Goal: Contribute content: Add original content to the website for others to see

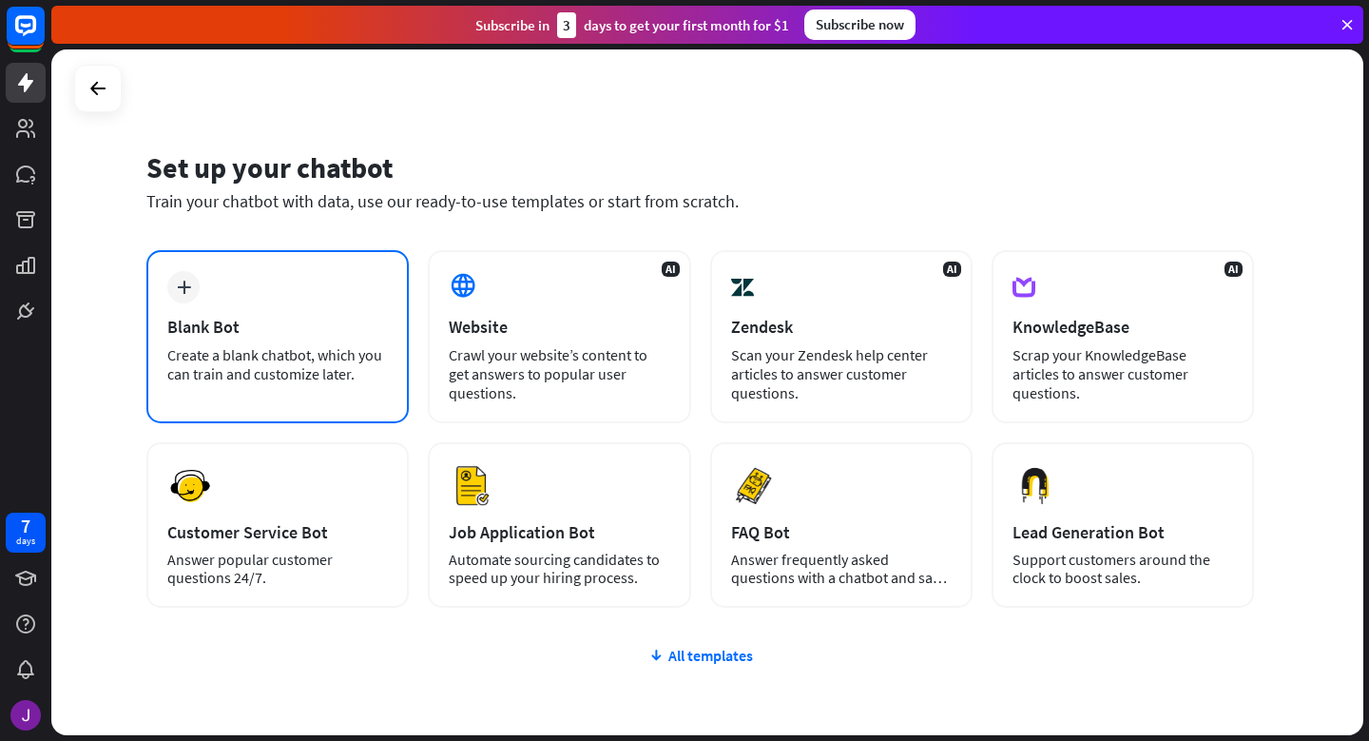
click at [298, 294] on div "plus Blank Bot Create a blank chatbot, which you can train and customize later." at bounding box center [277, 336] width 262 height 173
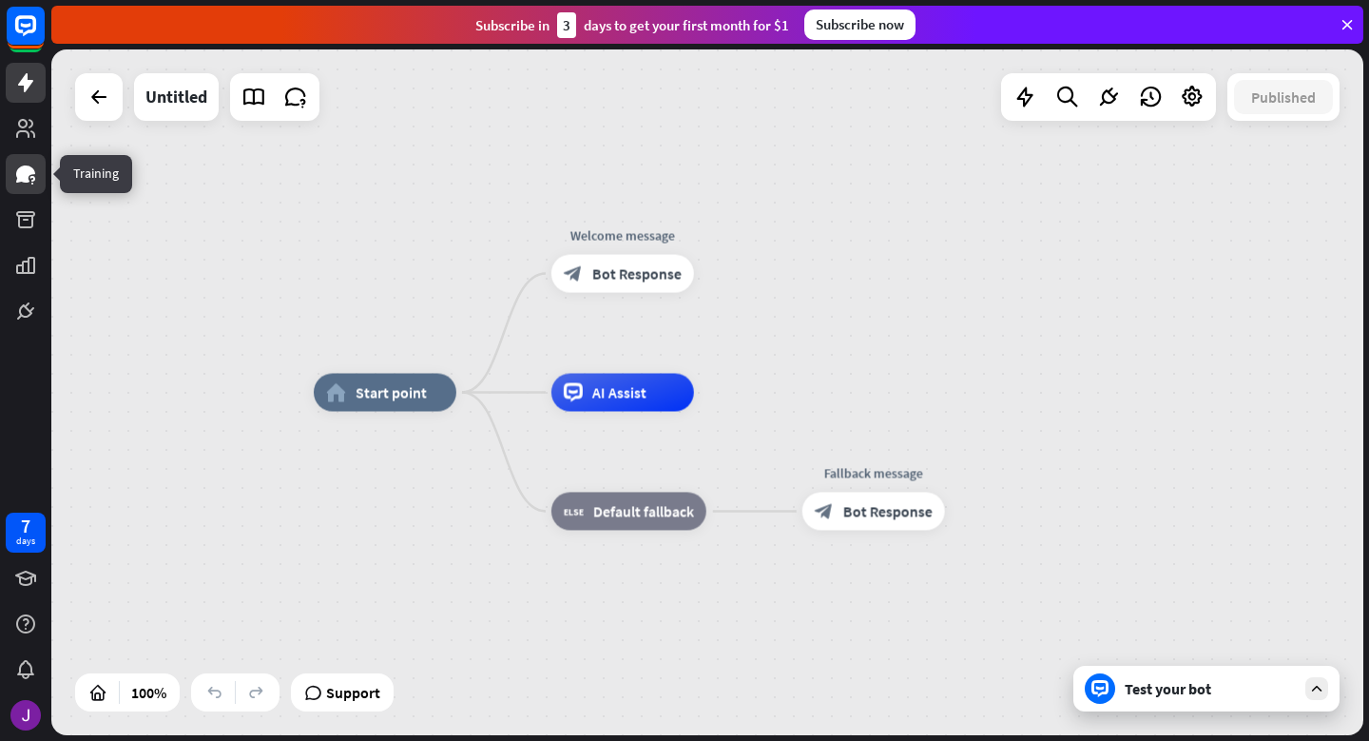
click at [33, 177] on icon at bounding box center [31, 179] width 5 height 6
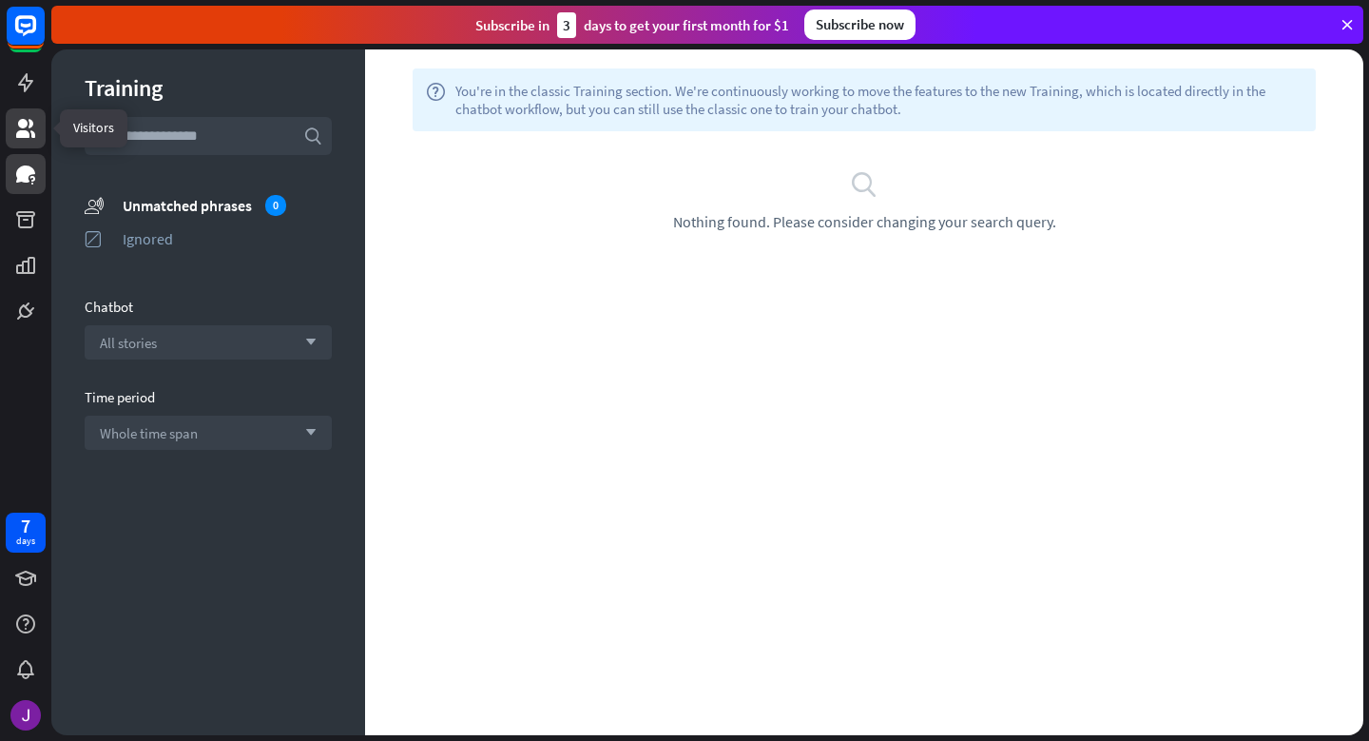
click at [34, 144] on link at bounding box center [26, 128] width 40 height 40
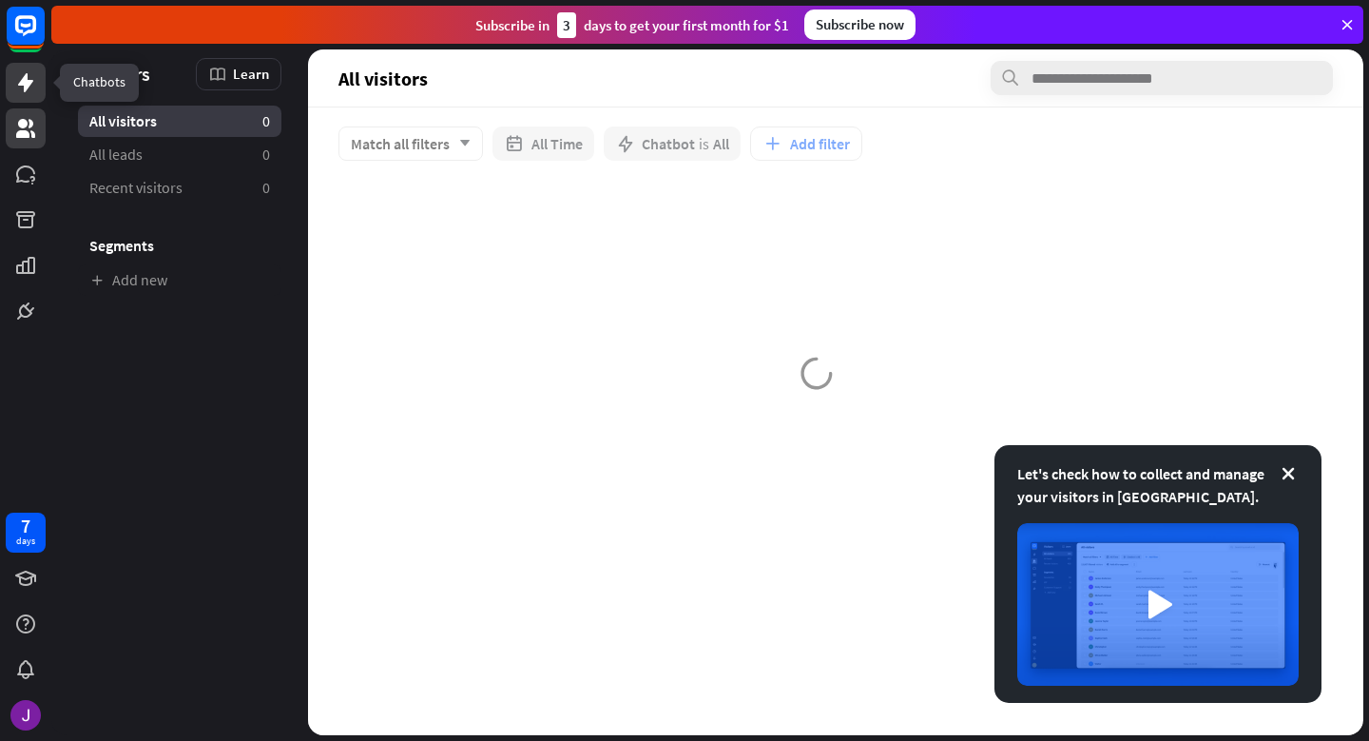
click at [30, 84] on icon at bounding box center [25, 82] width 15 height 19
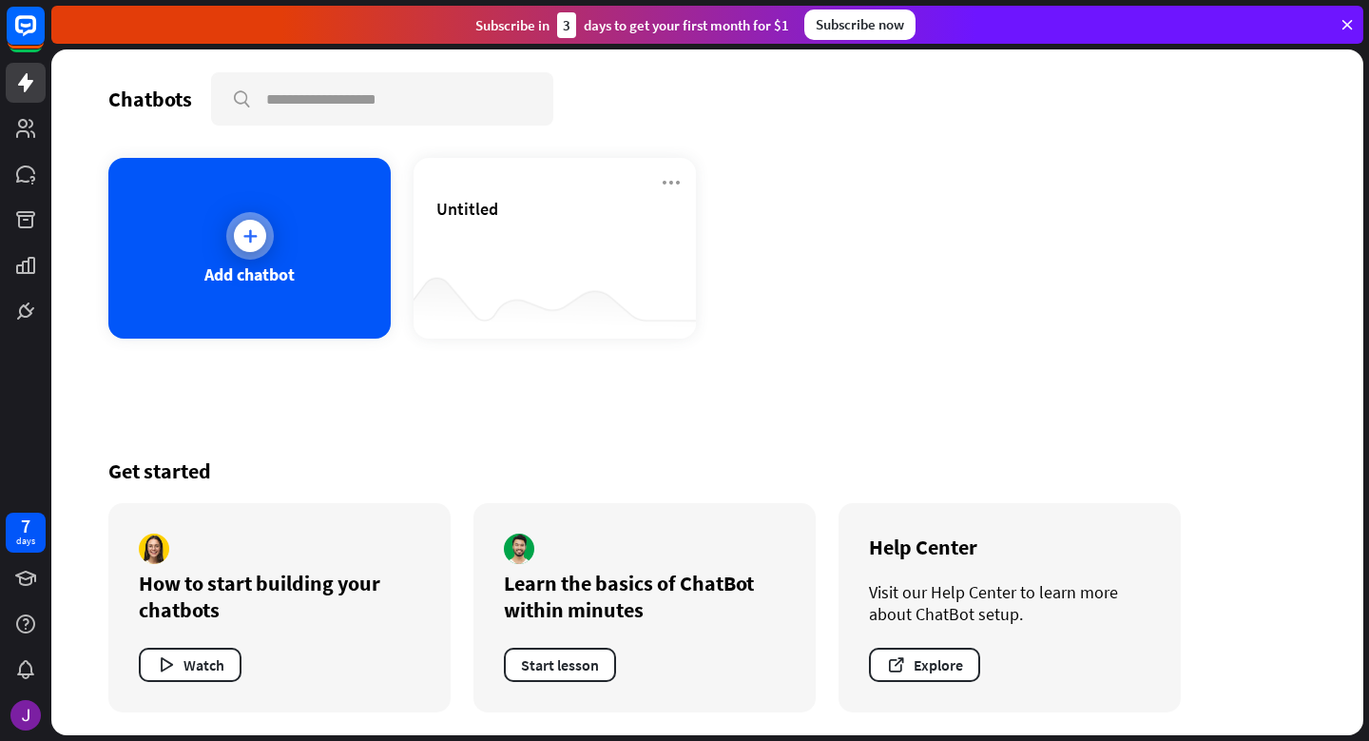
click at [225, 261] on div "Add chatbot" at bounding box center [249, 248] width 282 height 181
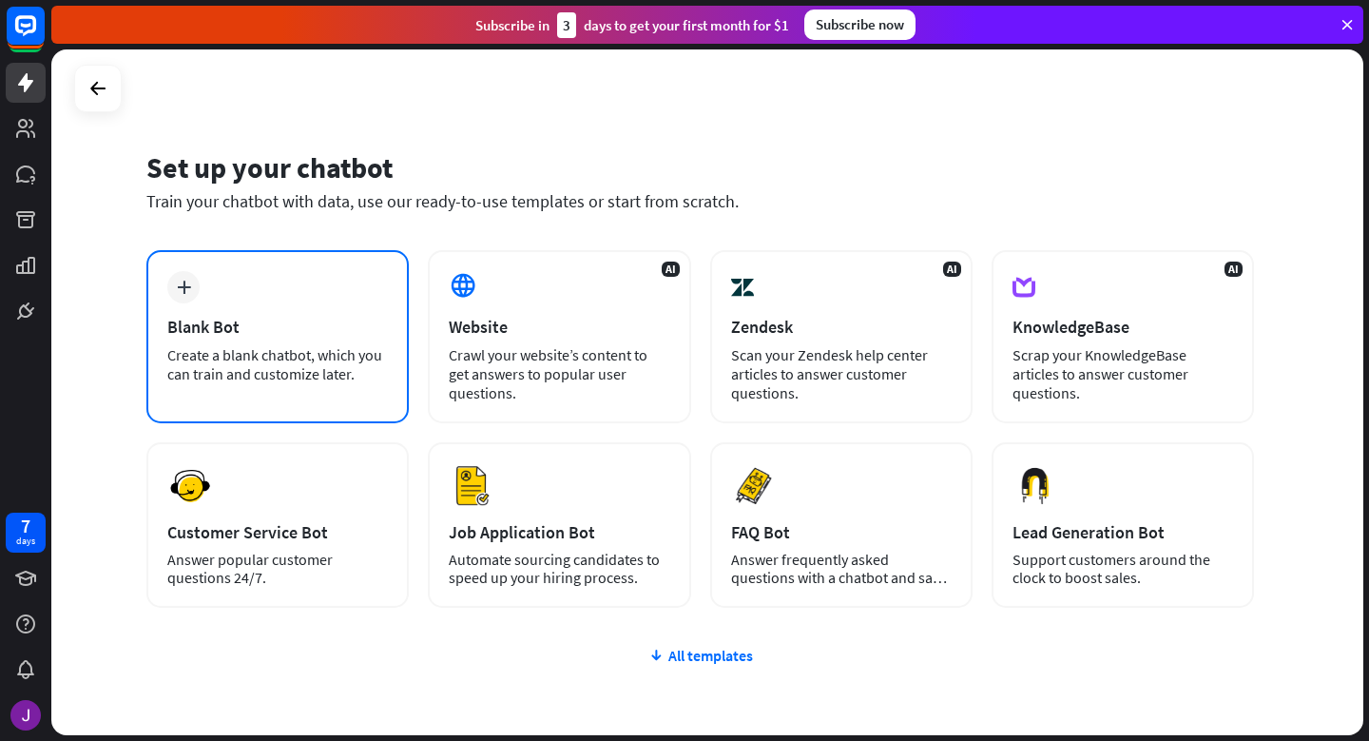
click at [253, 291] on div "plus Blank Bot Create a blank chatbot, which you can train and customize later." at bounding box center [277, 336] width 262 height 173
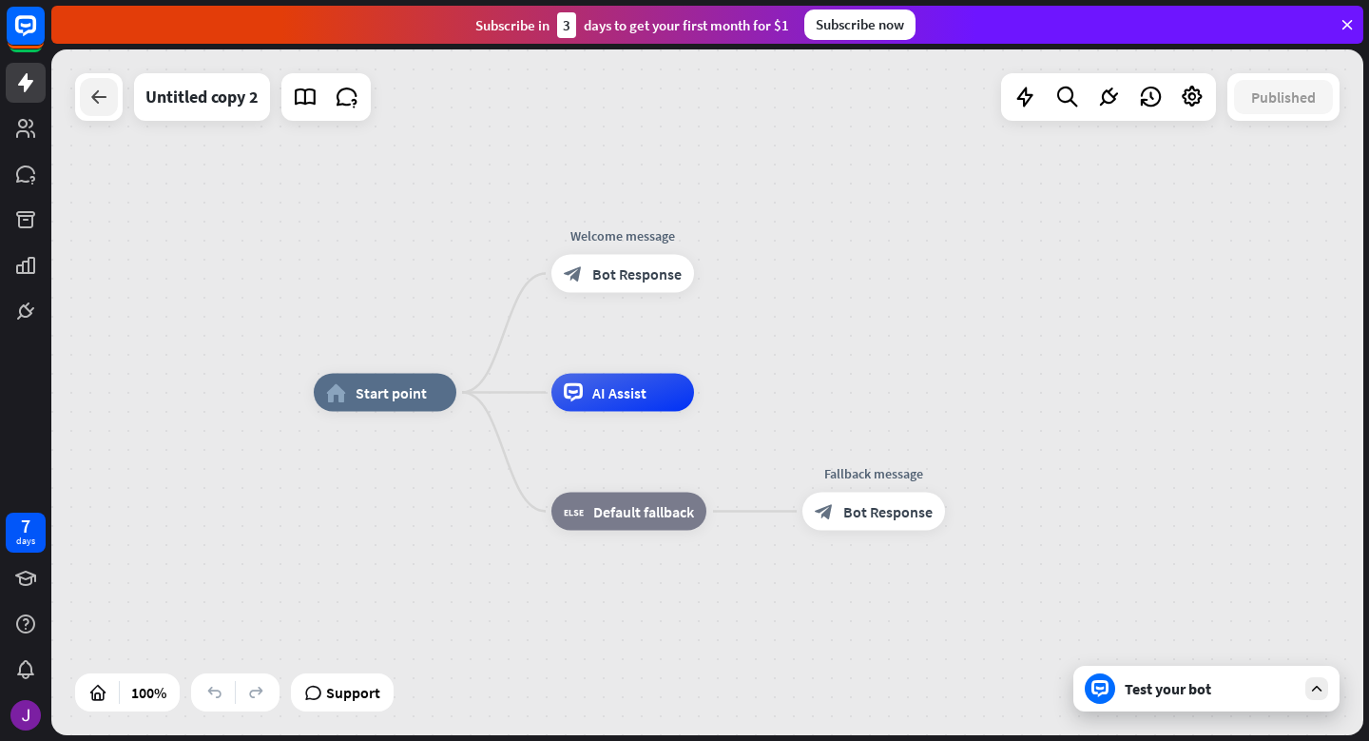
click at [106, 102] on icon at bounding box center [98, 97] width 23 height 23
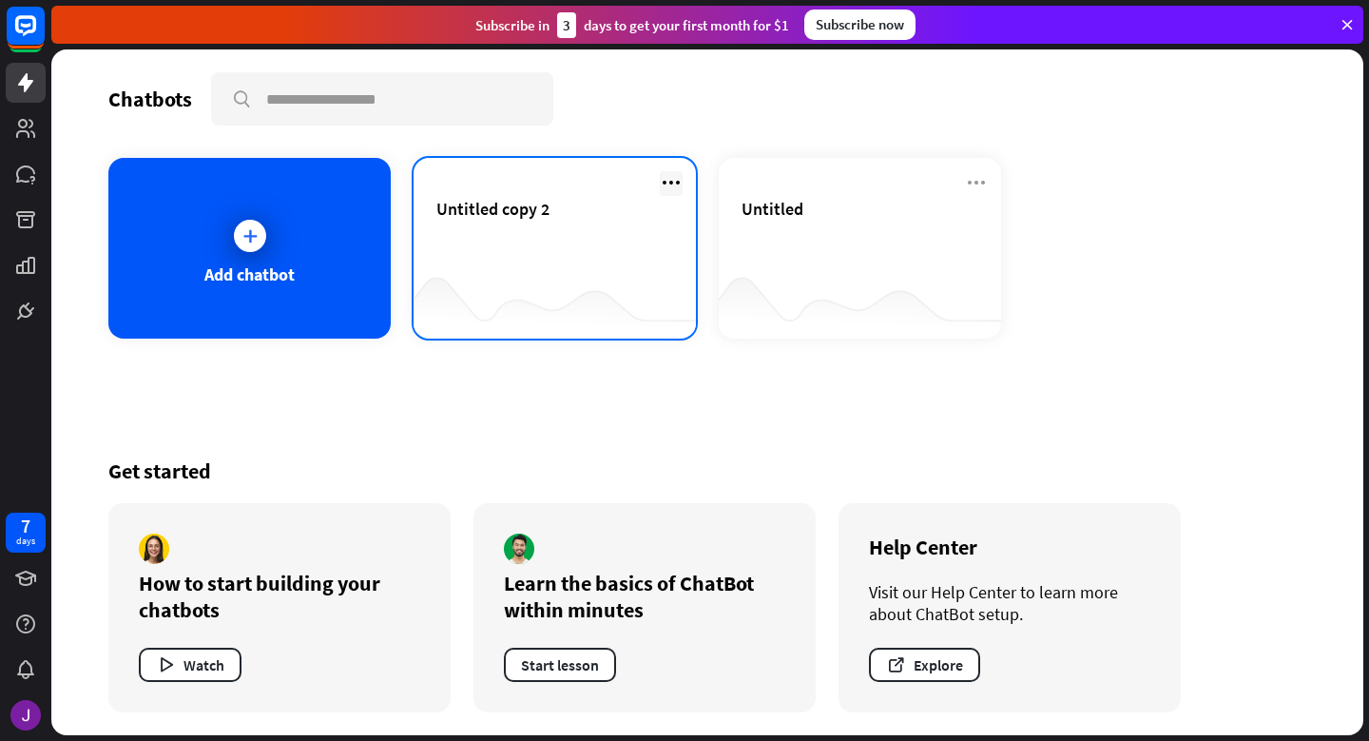
click at [665, 180] on icon at bounding box center [671, 182] width 23 height 23
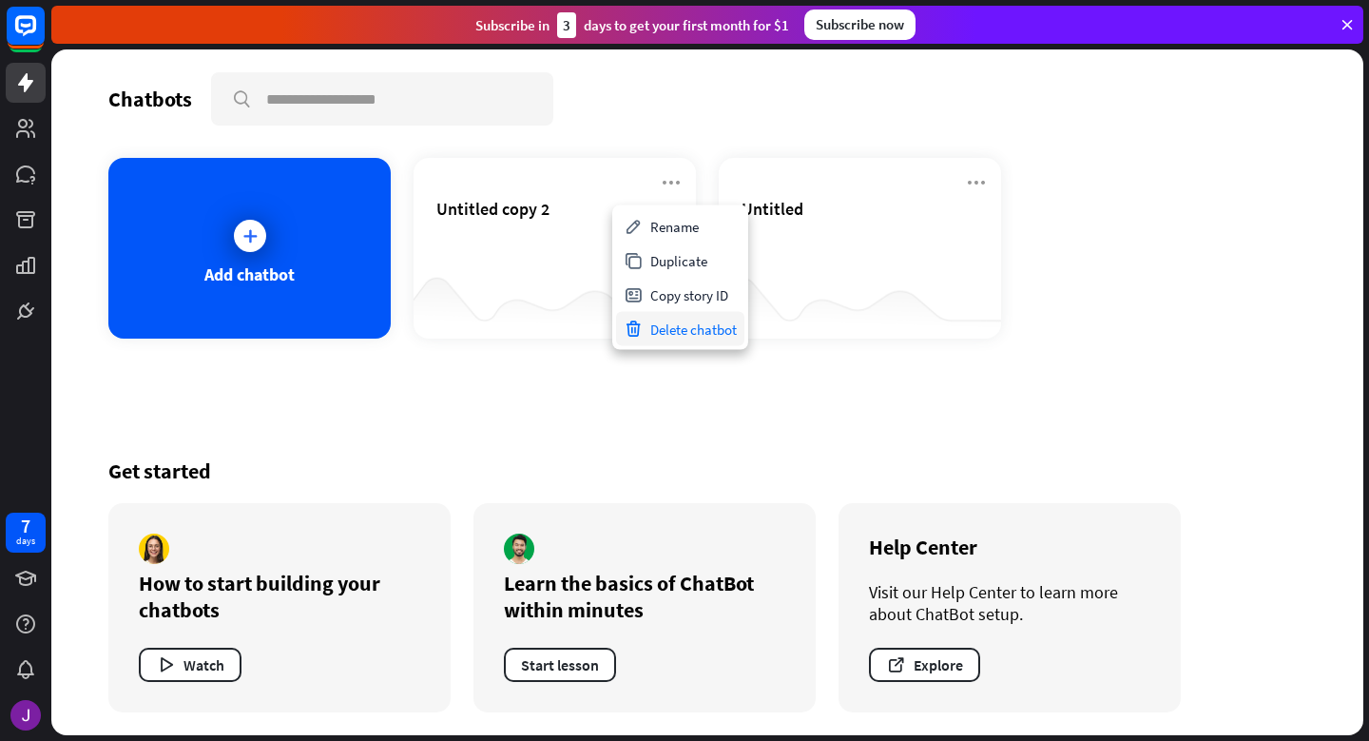
click at [698, 330] on div "Delete chatbot" at bounding box center [680, 329] width 128 height 34
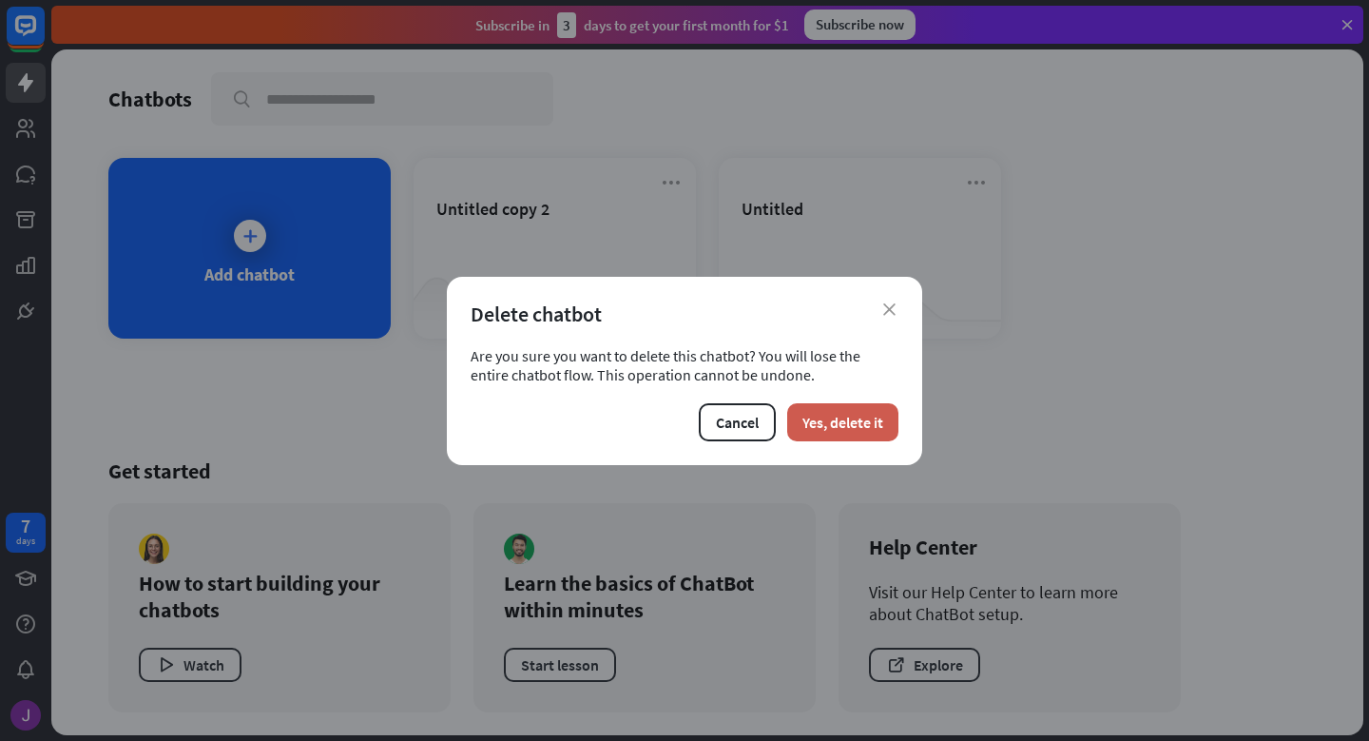
click at [819, 411] on button "Yes, delete it" at bounding box center [842, 422] width 111 height 38
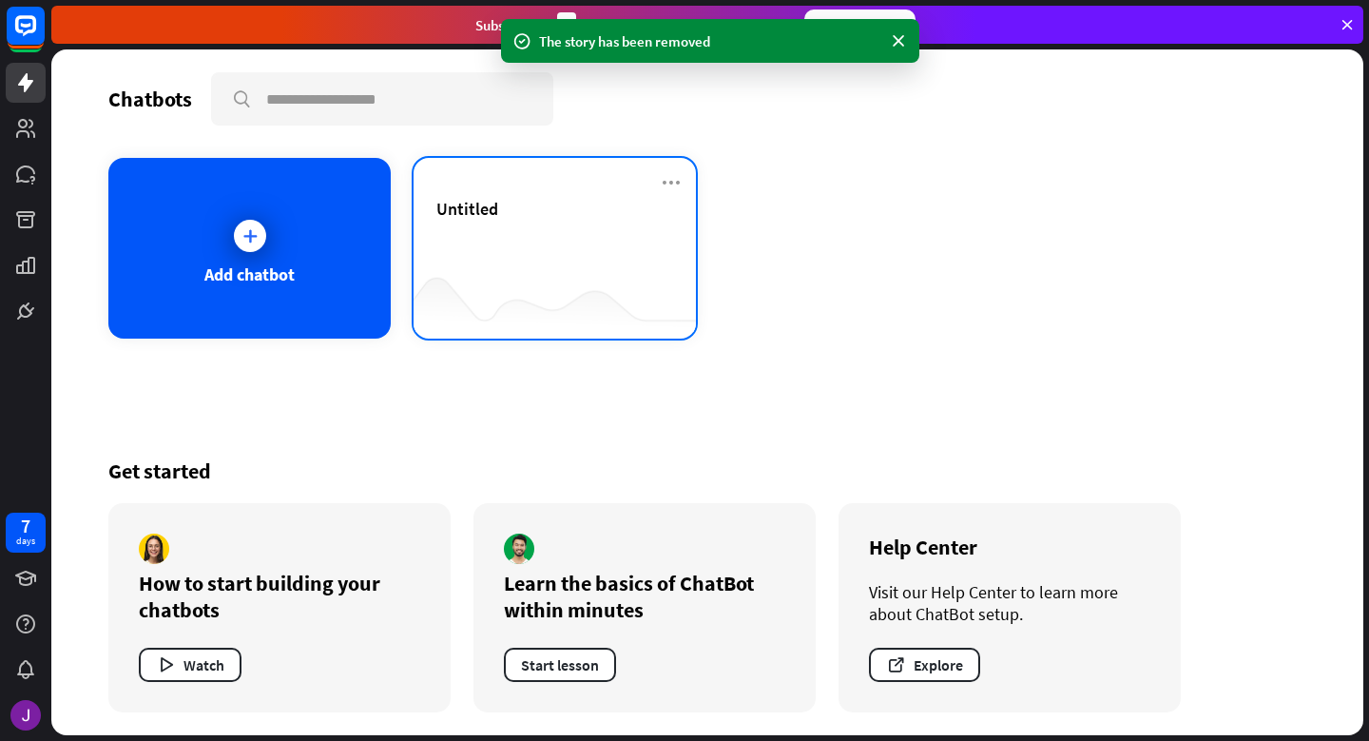
click at [549, 218] on div "Untitled" at bounding box center [554, 209] width 237 height 22
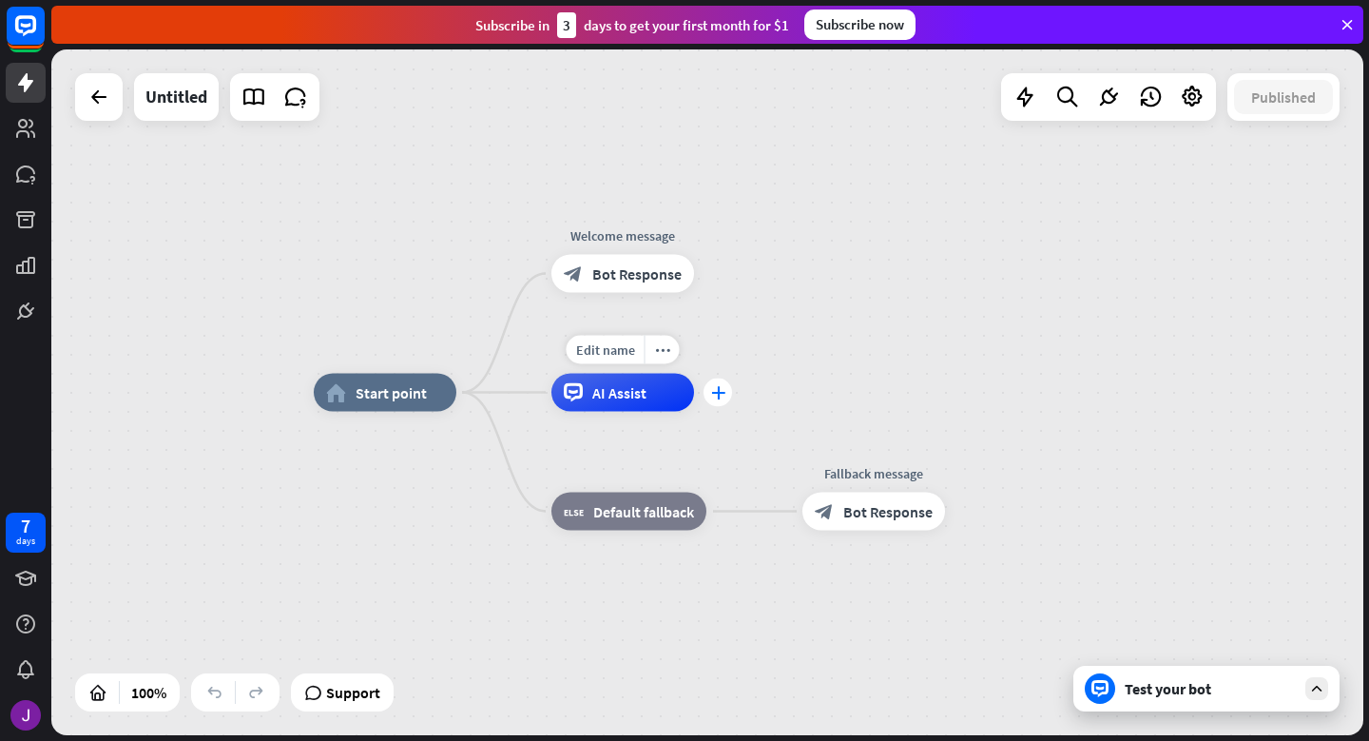
click at [720, 393] on icon "plus" at bounding box center [718, 392] width 14 height 13
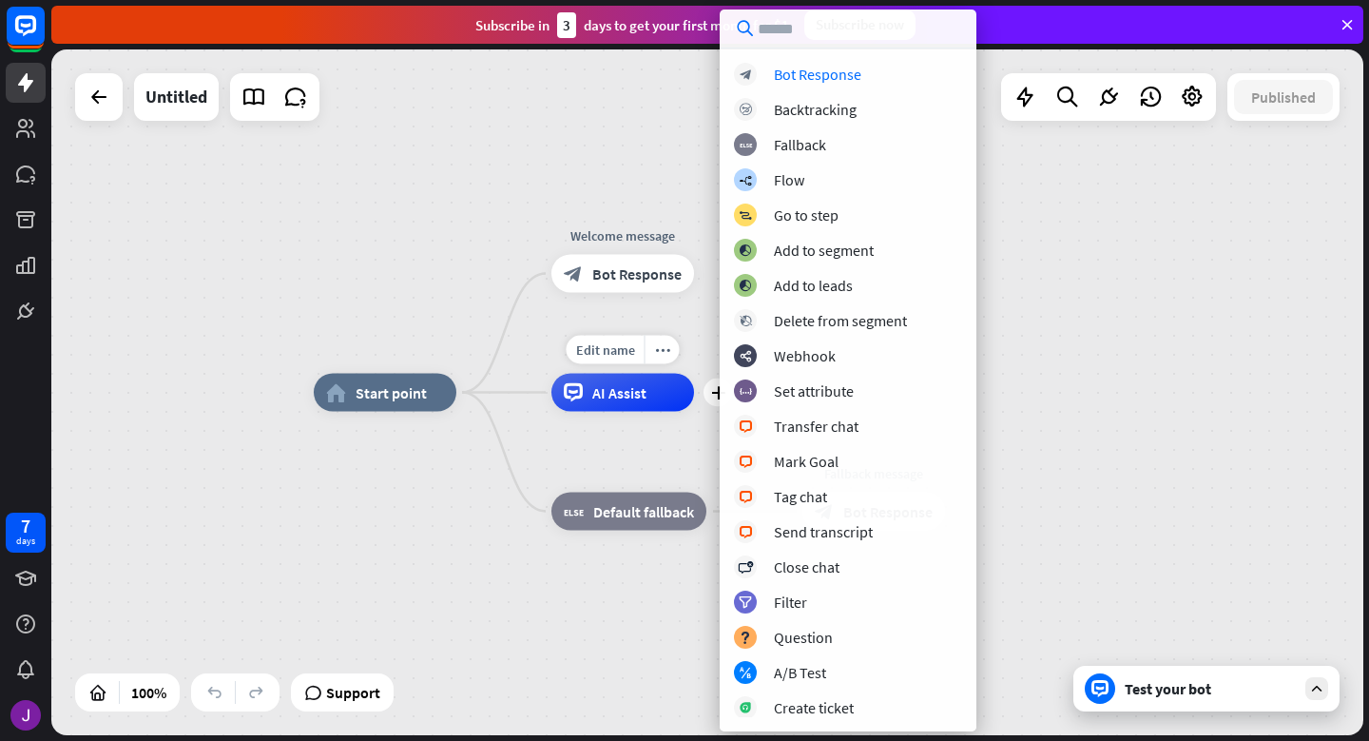
click at [628, 338] on div "Edit name" at bounding box center [606, 350] width 78 height 29
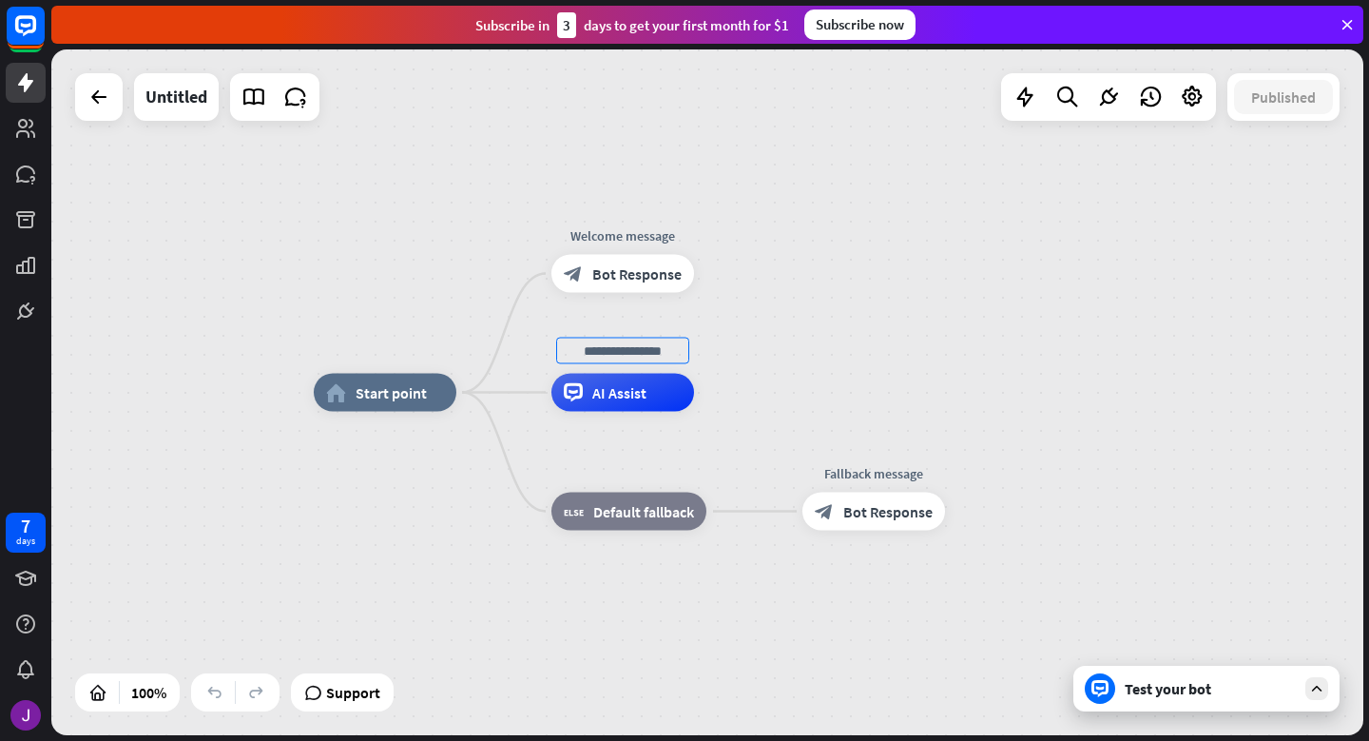
click at [414, 233] on div "home_2 Start point Welcome message block_bot_response Bot Response AI Assist bl…" at bounding box center [707, 392] width 1312 height 686
click at [1106, 103] on icon at bounding box center [1108, 97] width 25 height 25
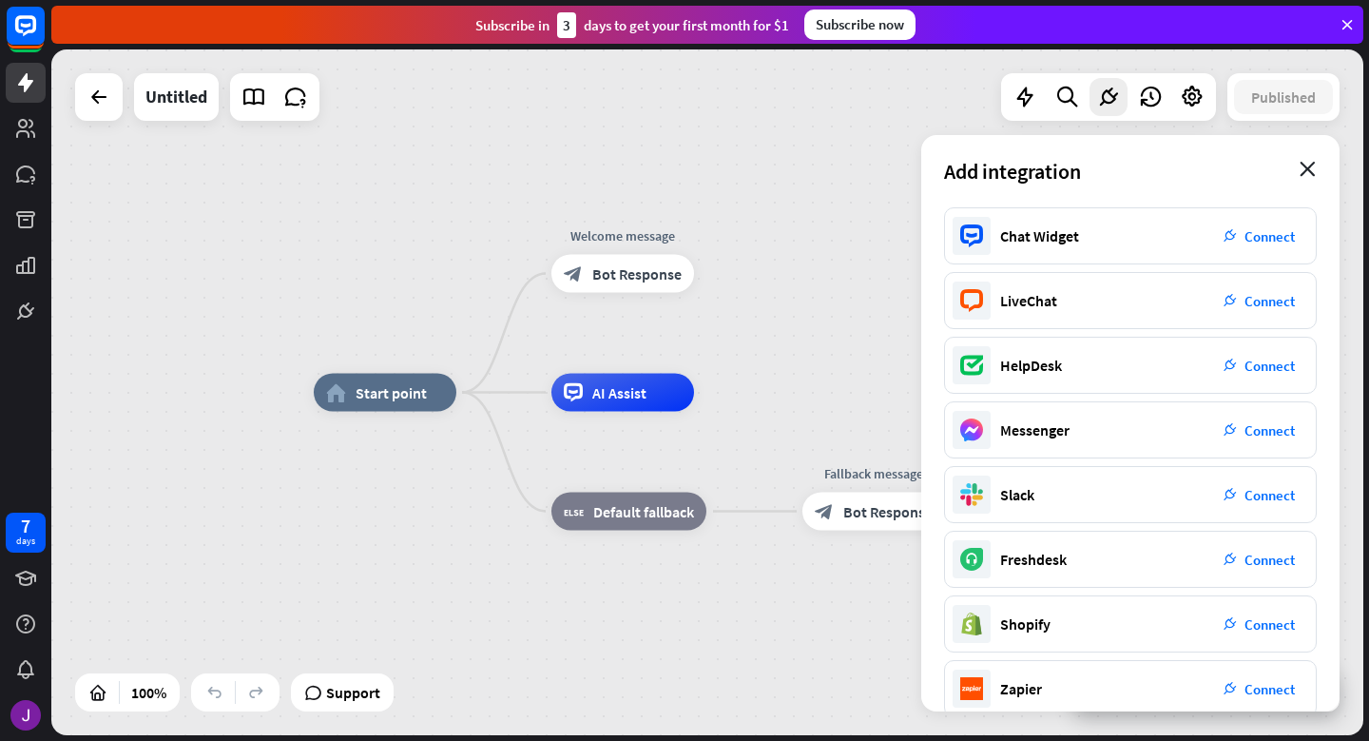
click at [1308, 169] on icon "close" at bounding box center [1308, 169] width 16 height 15
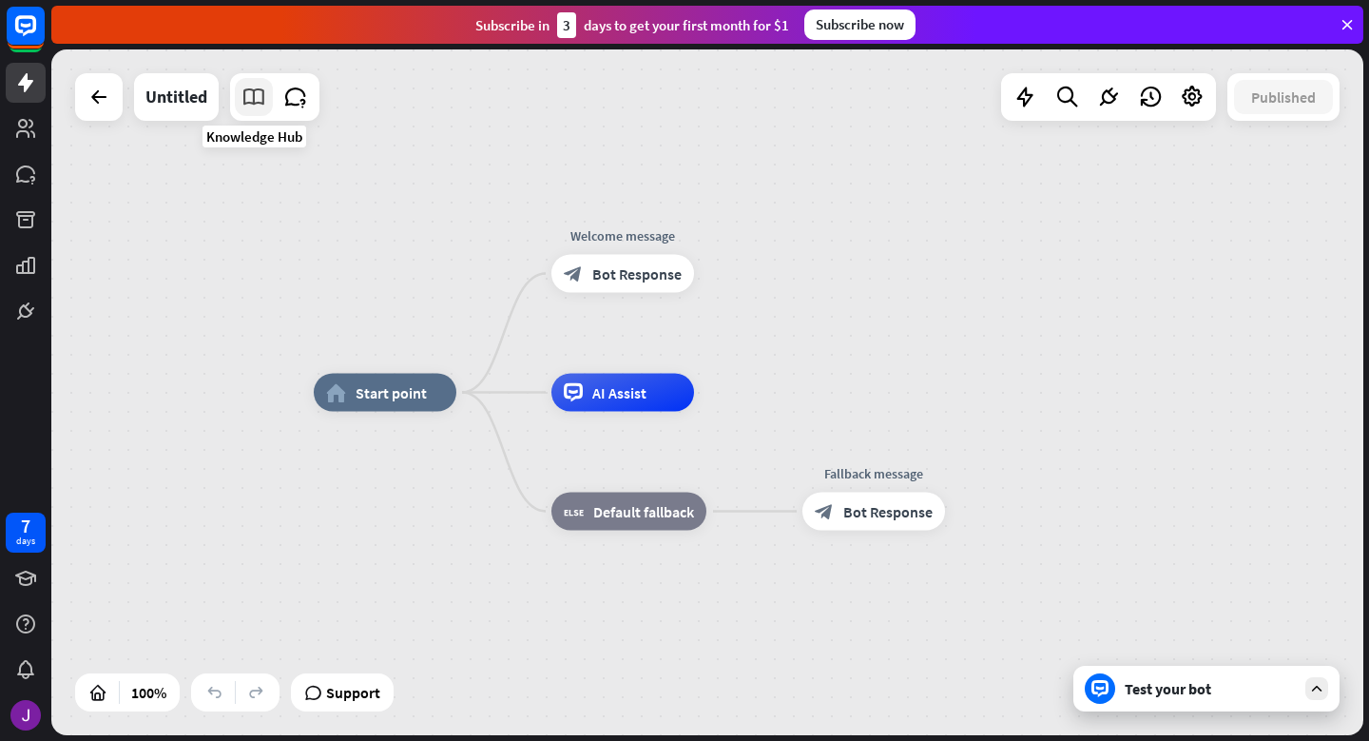
click at [252, 102] on icon at bounding box center [253, 97] width 25 height 25
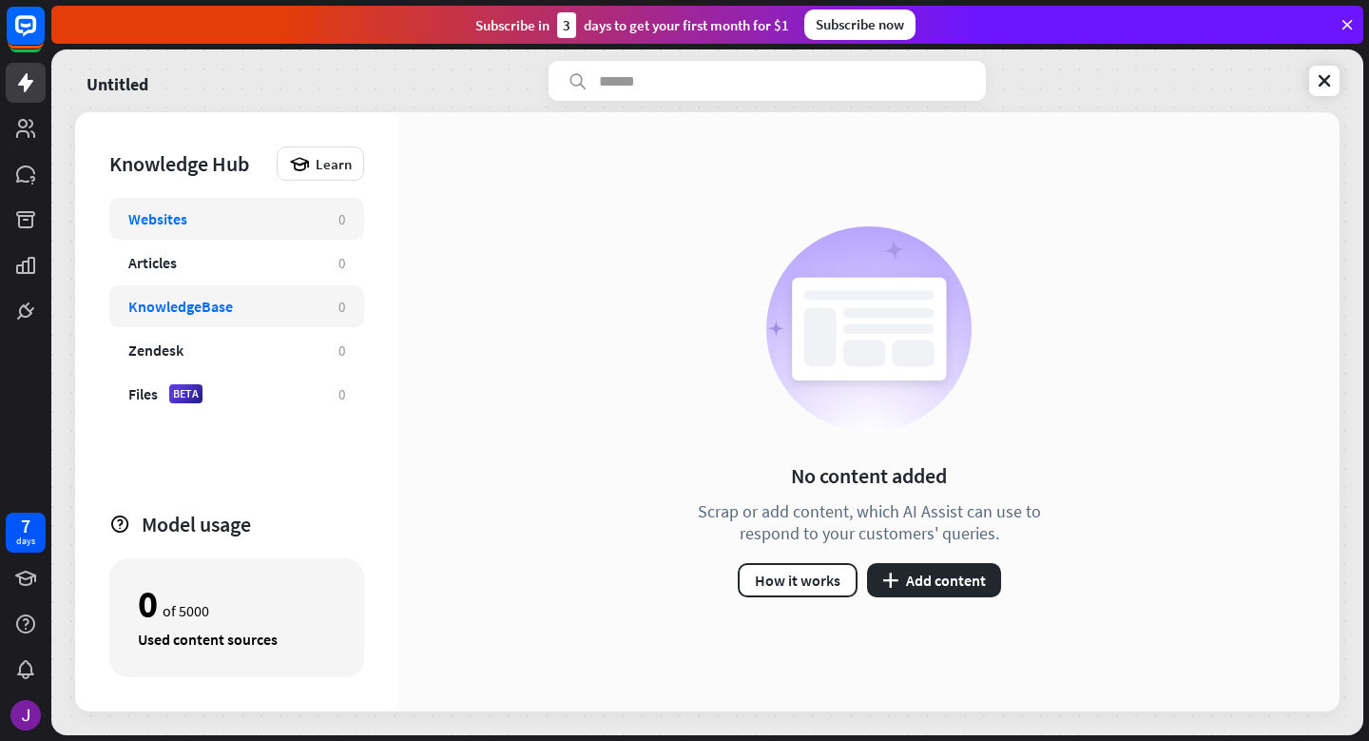
click at [277, 299] on div "KnowledgeBase" at bounding box center [223, 306] width 191 height 19
click at [896, 585] on icon "plus" at bounding box center [890, 579] width 16 height 15
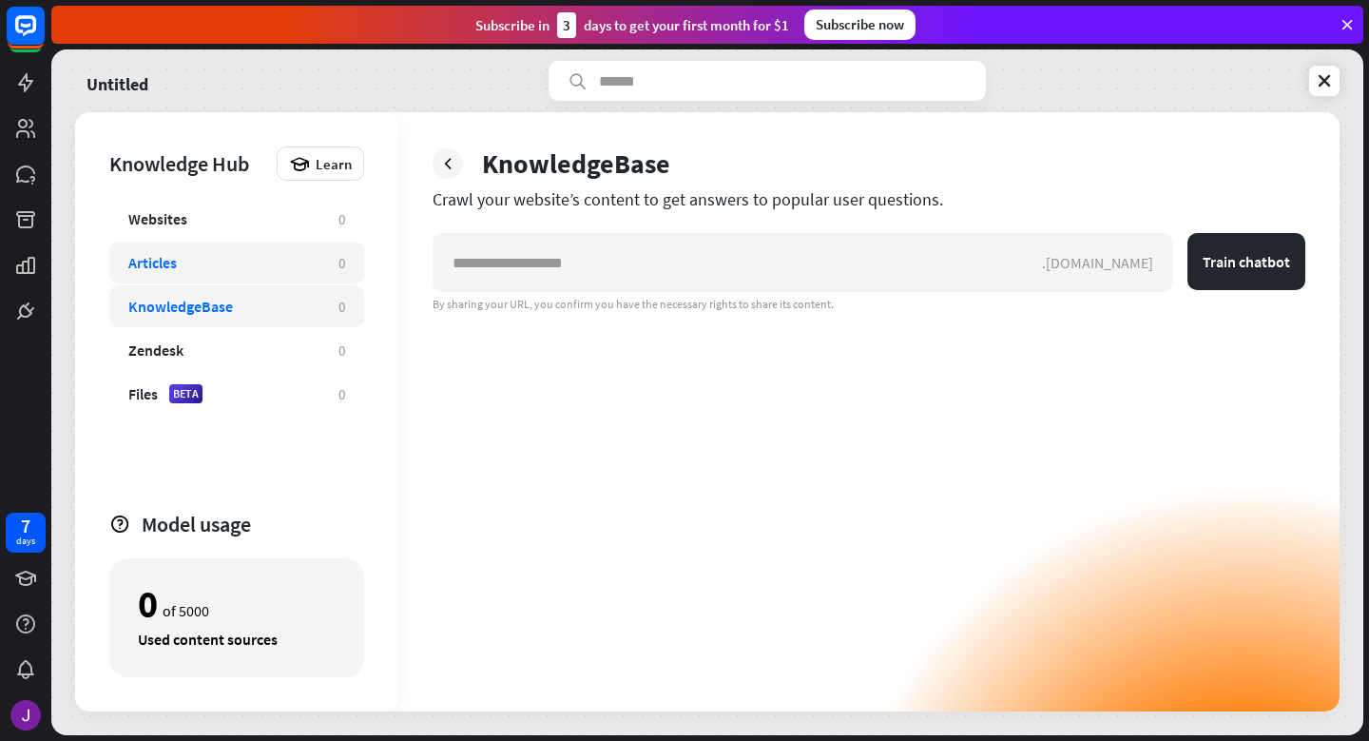
click at [266, 249] on div "Articles 0" at bounding box center [236, 262] width 255 height 42
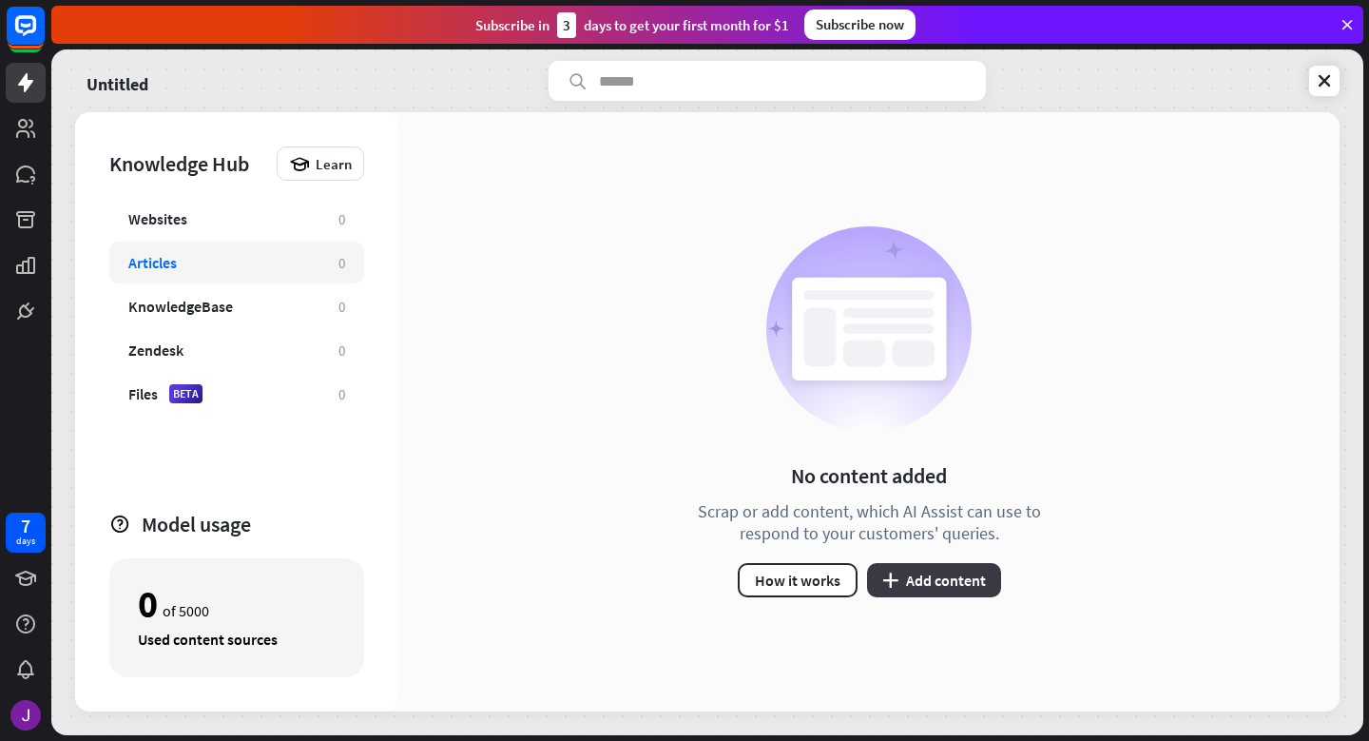
click at [877, 588] on button "plus Add content" at bounding box center [934, 580] width 134 height 34
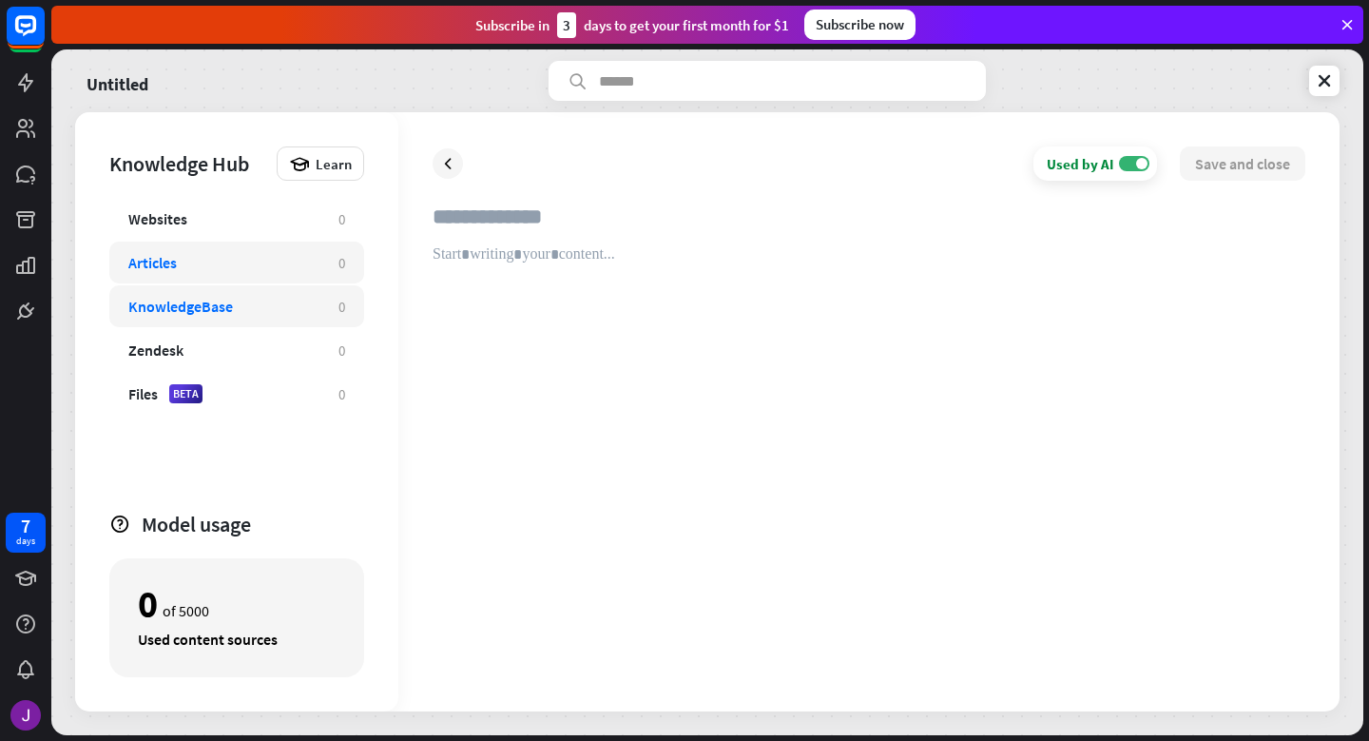
click at [275, 311] on div "KnowledgeBase" at bounding box center [223, 306] width 191 height 19
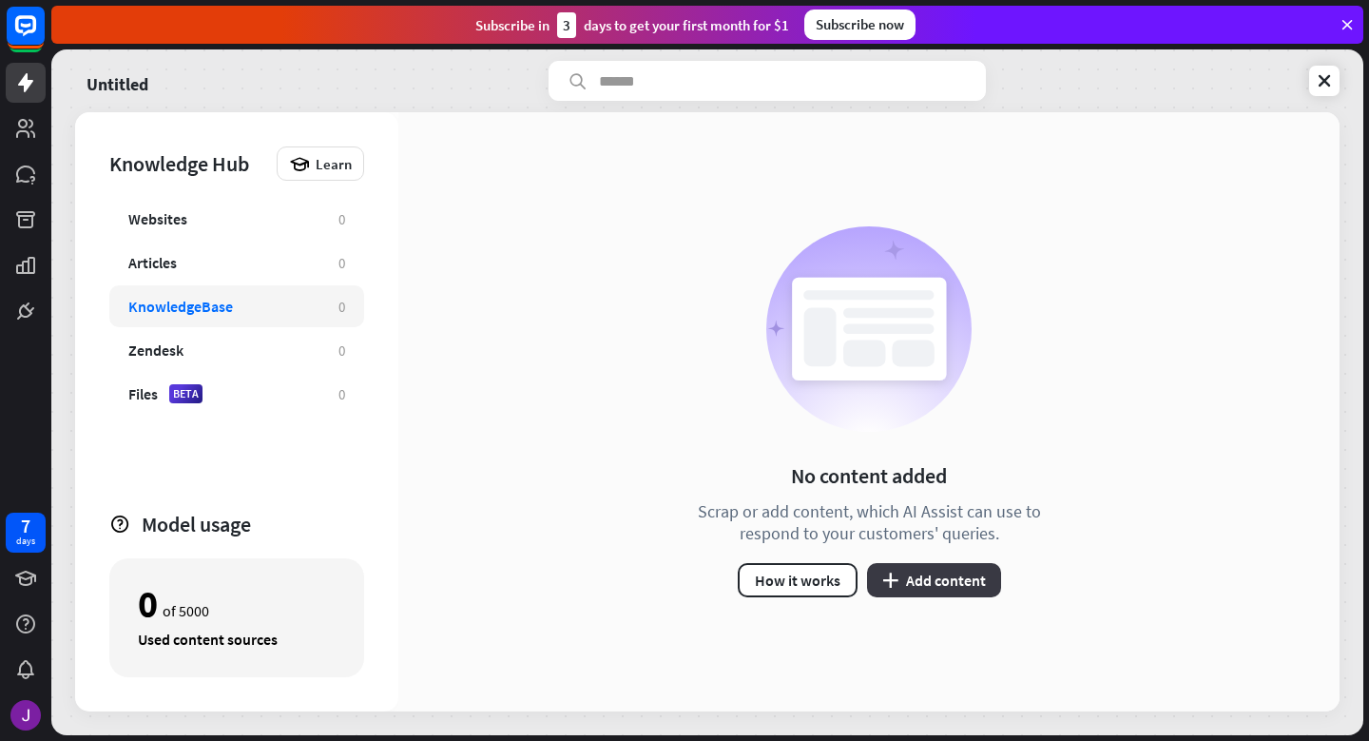
click at [913, 590] on button "plus Add content" at bounding box center [934, 580] width 134 height 34
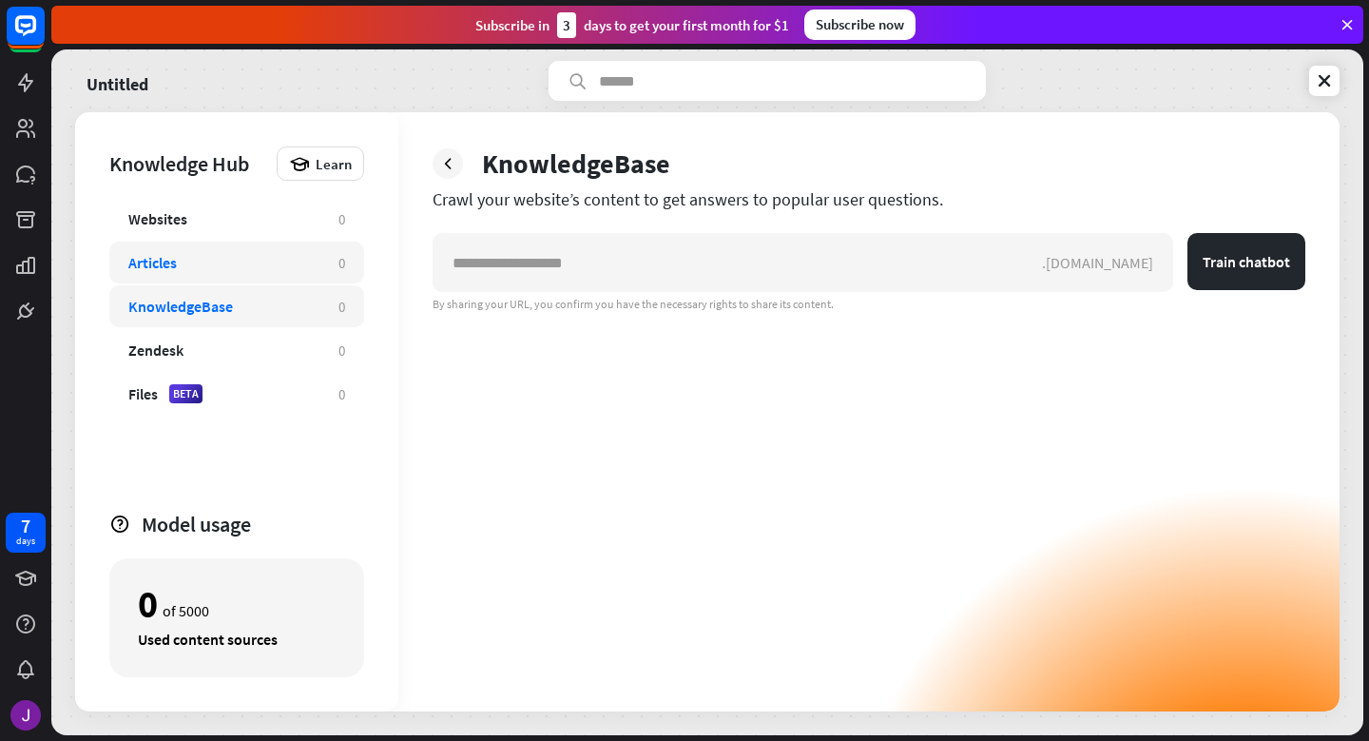
click at [273, 269] on div "Articles" at bounding box center [223, 262] width 191 height 19
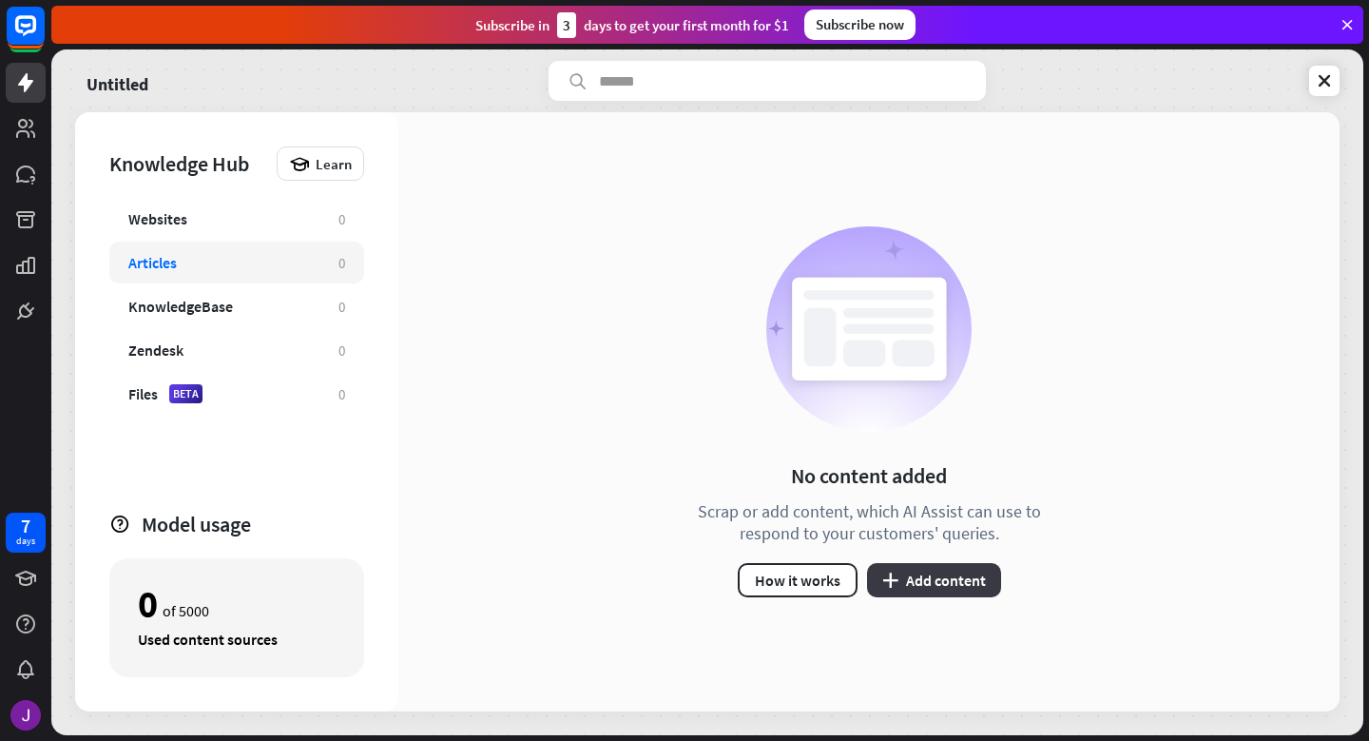
click at [901, 575] on button "plus Add content" at bounding box center [934, 580] width 134 height 34
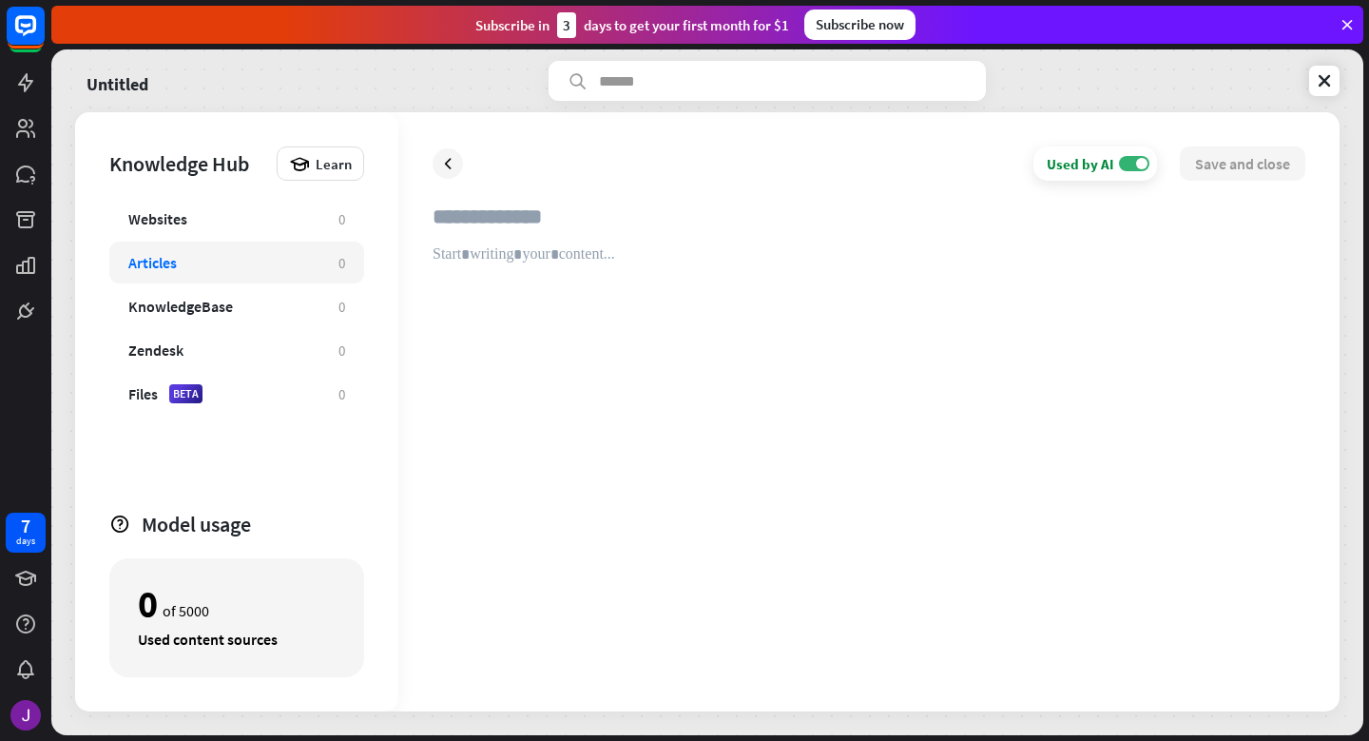
paste input "**********"
type input "**********"
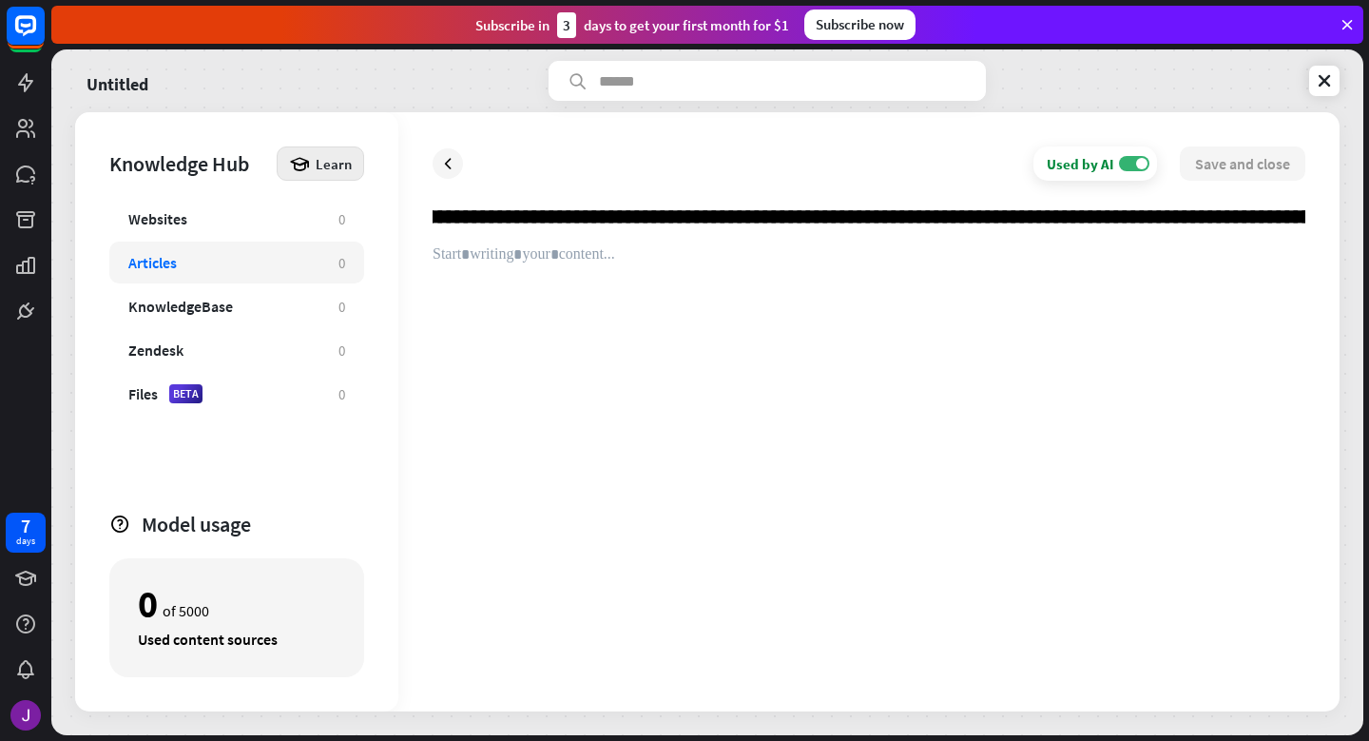
scroll to position [0, 21995]
drag, startPoint x: 1304, startPoint y: 217, endPoint x: 363, endPoint y: 161, distance: 942.9
click at [363, 161] on div "Knowledge Hub Learn Websites 0 Articles 0 KnowledgeBase 0 Zendesk 0 Files BETA …" at bounding box center [707, 411] width 1265 height 599
click at [451, 163] on icon at bounding box center [447, 163] width 19 height 19
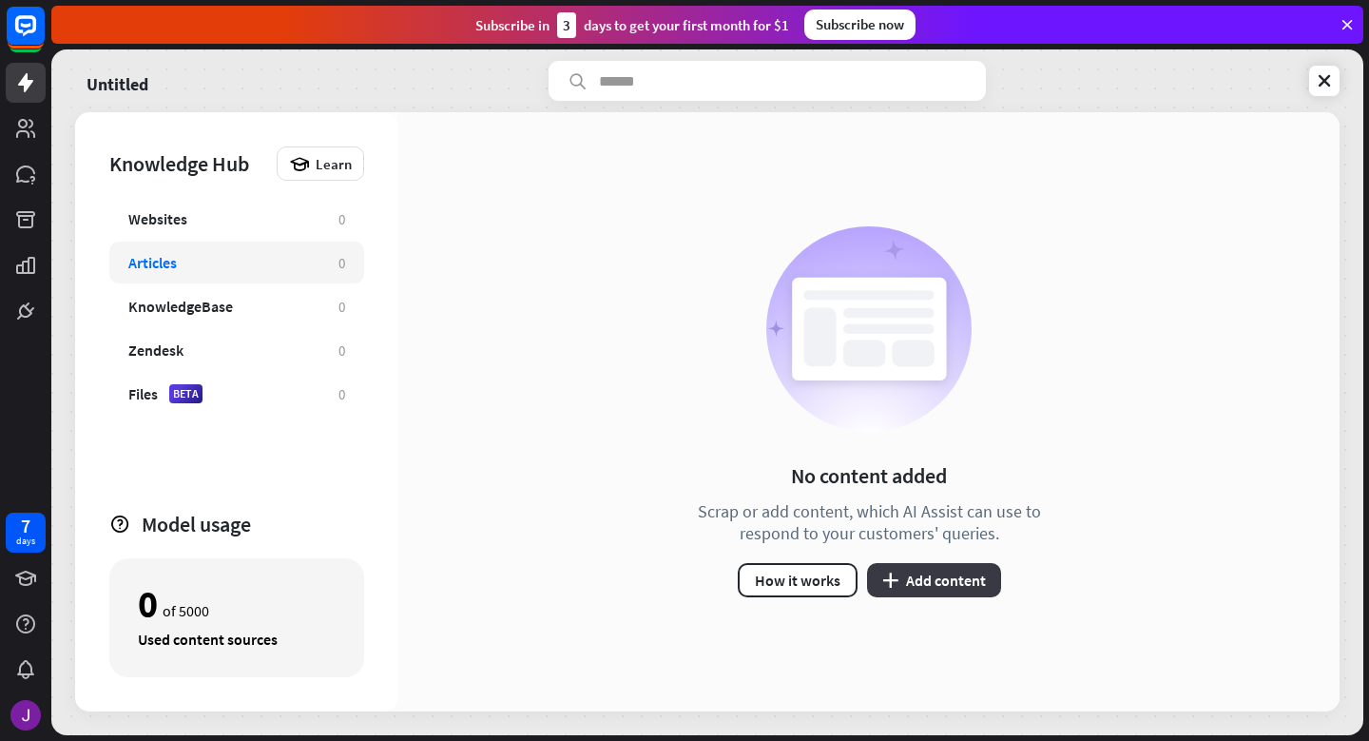
click at [964, 593] on button "plus Add content" at bounding box center [934, 580] width 134 height 34
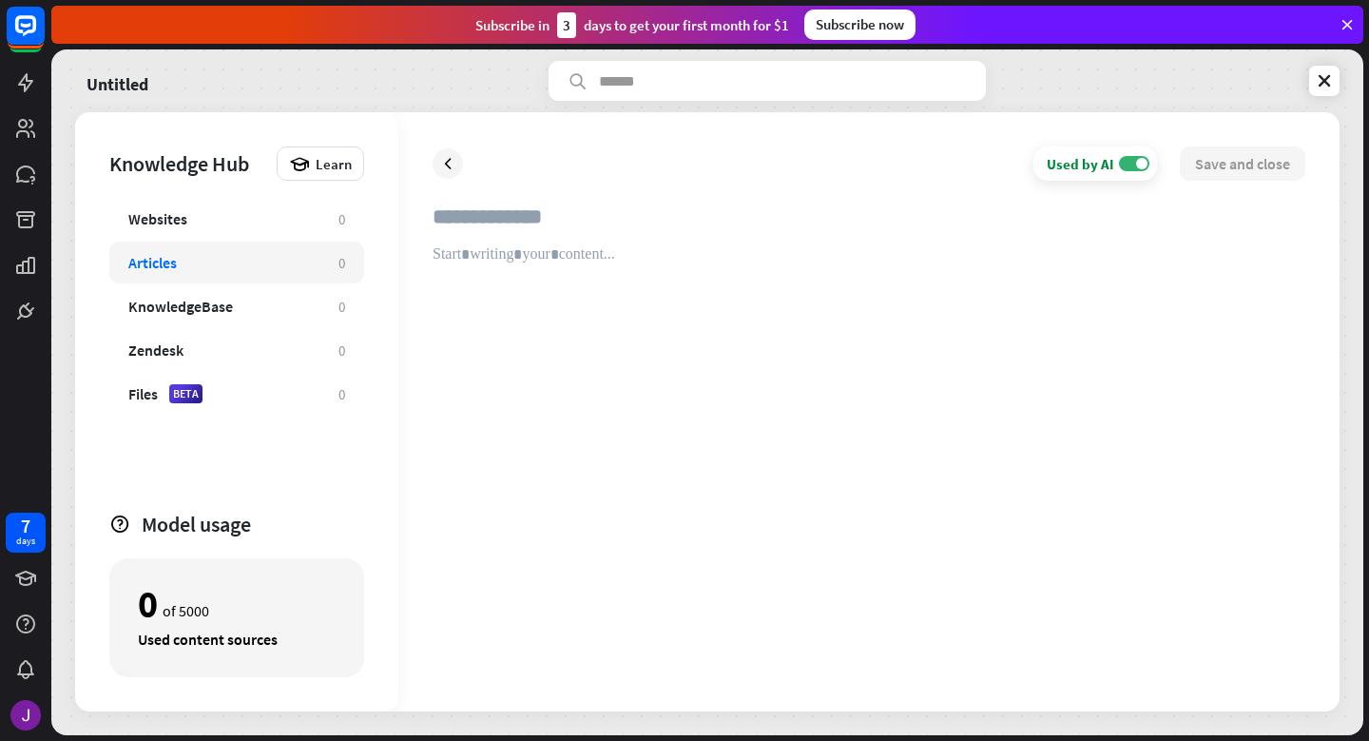
click at [571, 304] on div at bounding box center [869, 461] width 873 height 432
paste div
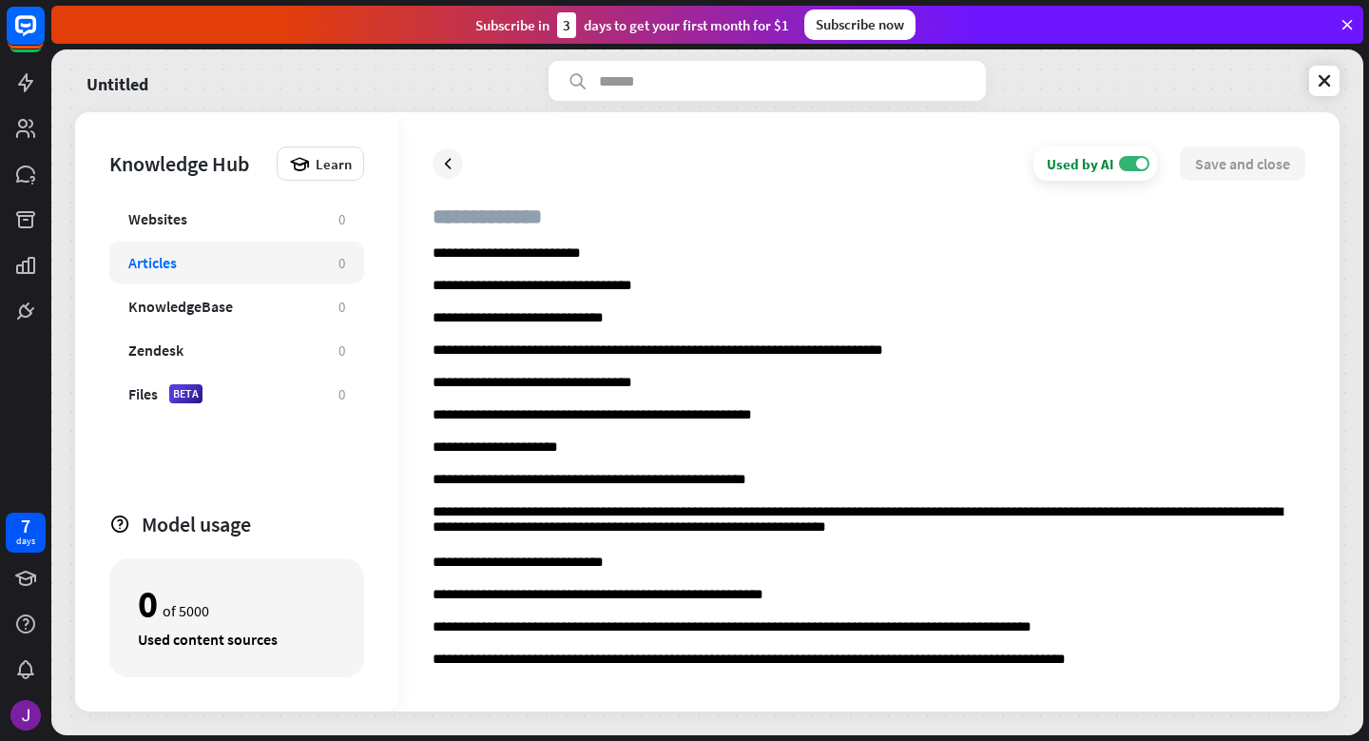
click at [563, 209] on input "text" at bounding box center [869, 224] width 873 height 42
type input "*"
type input "**********"
click at [1229, 178] on button "Save and close" at bounding box center [1243, 163] width 126 height 34
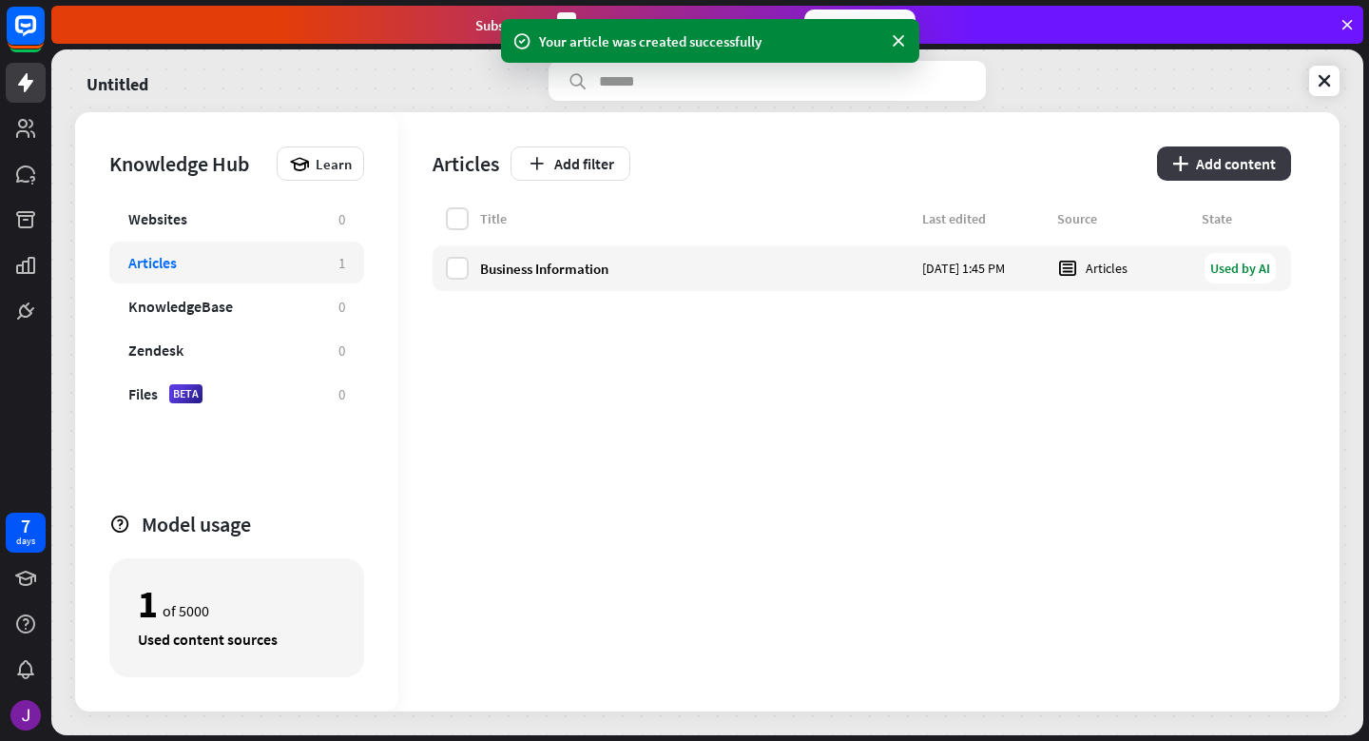
click at [1210, 171] on button "plus Add content" at bounding box center [1224, 163] width 134 height 34
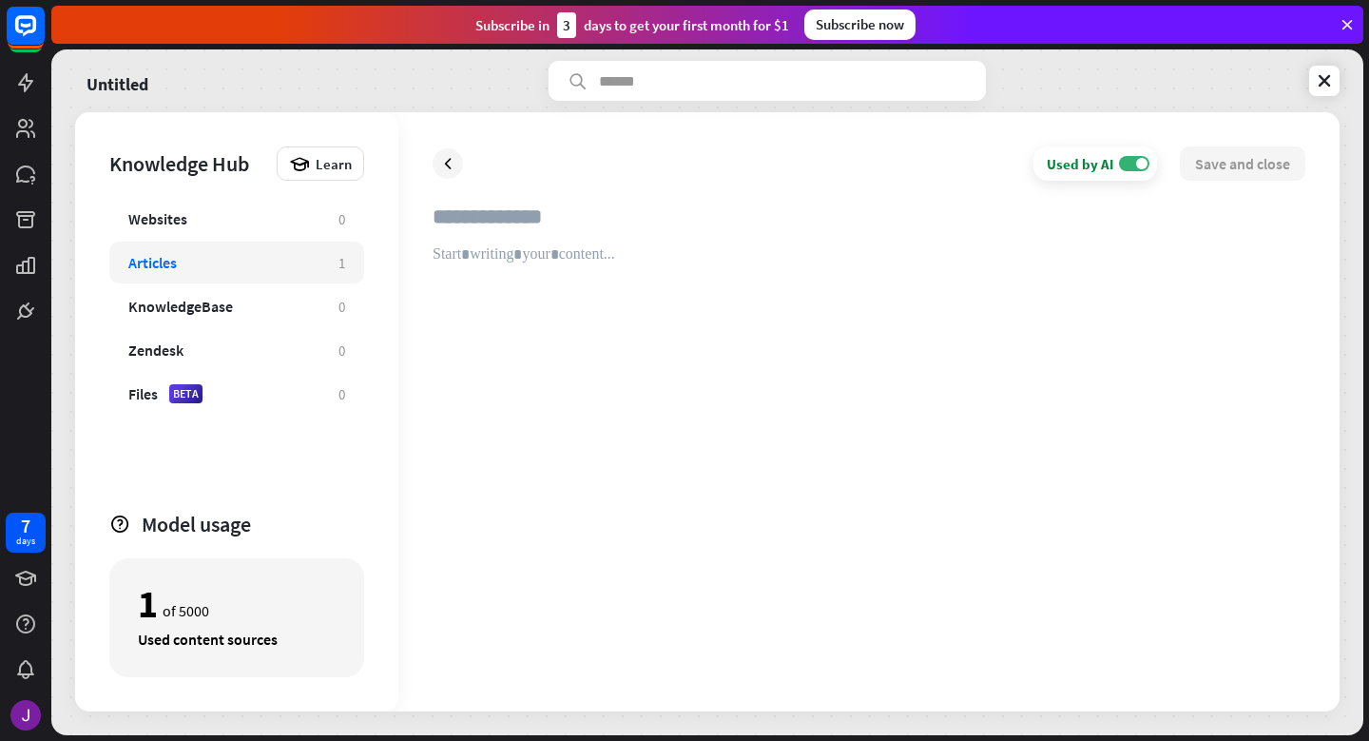
click at [540, 253] on div at bounding box center [869, 461] width 873 height 432
click at [534, 270] on div at bounding box center [869, 461] width 873 height 432
paste div
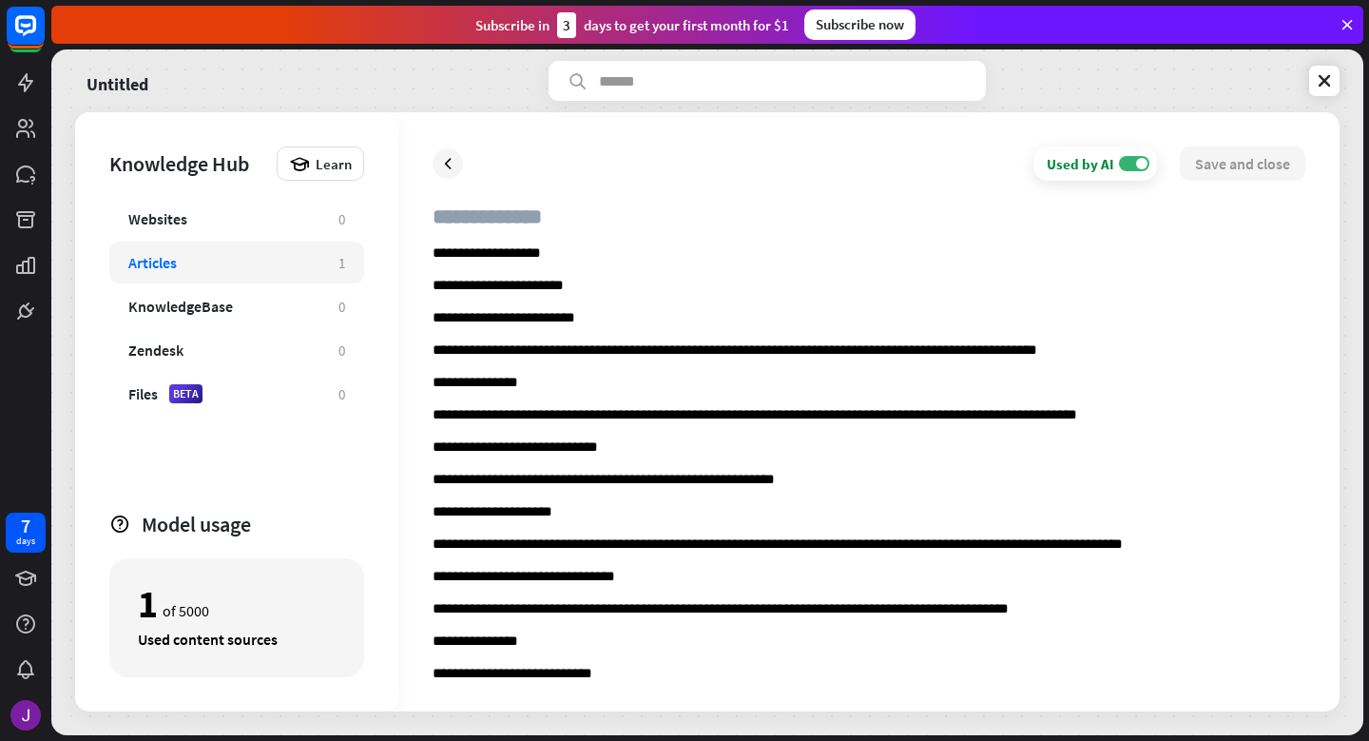
click at [558, 317] on p "**********" at bounding box center [869, 319] width 873 height 18
drag, startPoint x: 559, startPoint y: 254, endPoint x: 403, endPoint y: 249, distance: 156.0
click at [403, 249] on div "**********" at bounding box center [868, 411] width 941 height 599
copy p "**********"
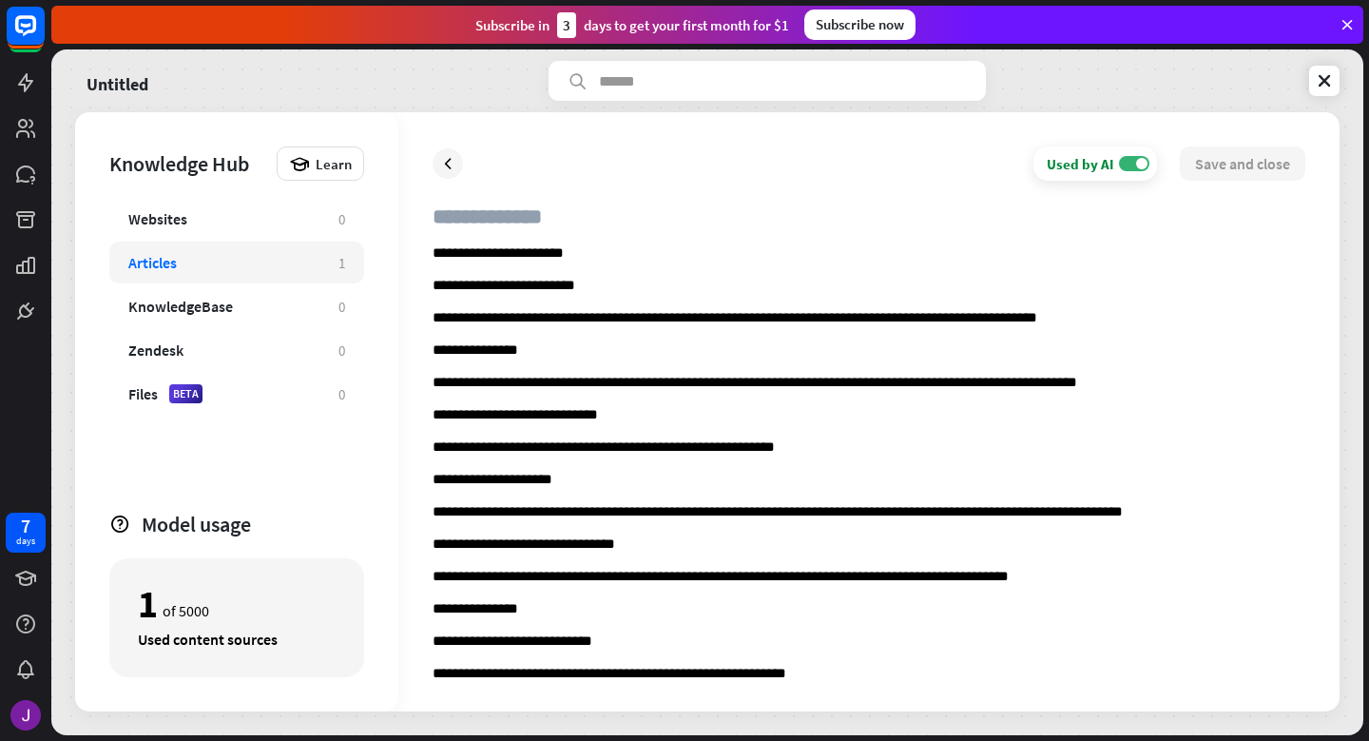
click at [460, 215] on input "text" at bounding box center [869, 224] width 873 height 42
paste input "**********"
type input "**********"
click at [1237, 164] on button "Save and close" at bounding box center [1243, 163] width 126 height 34
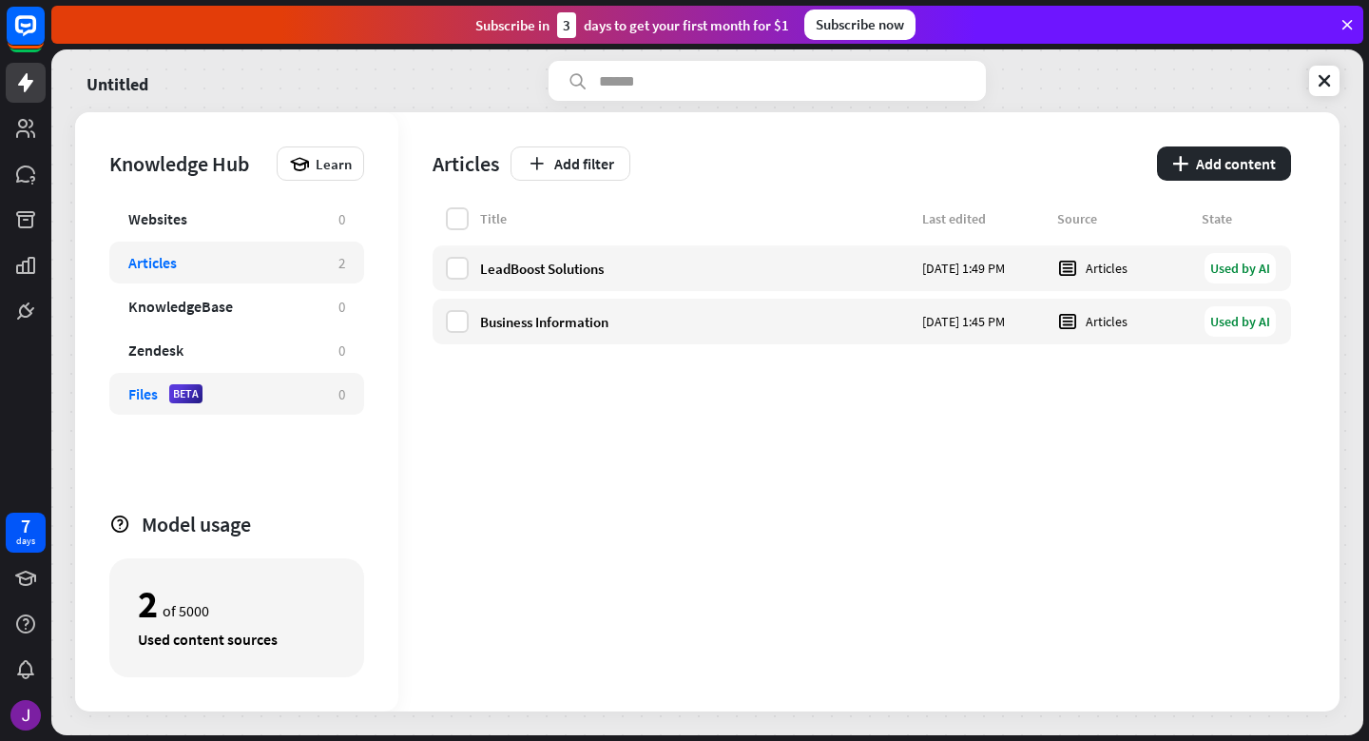
click at [271, 390] on div "Files BETA" at bounding box center [223, 393] width 191 height 19
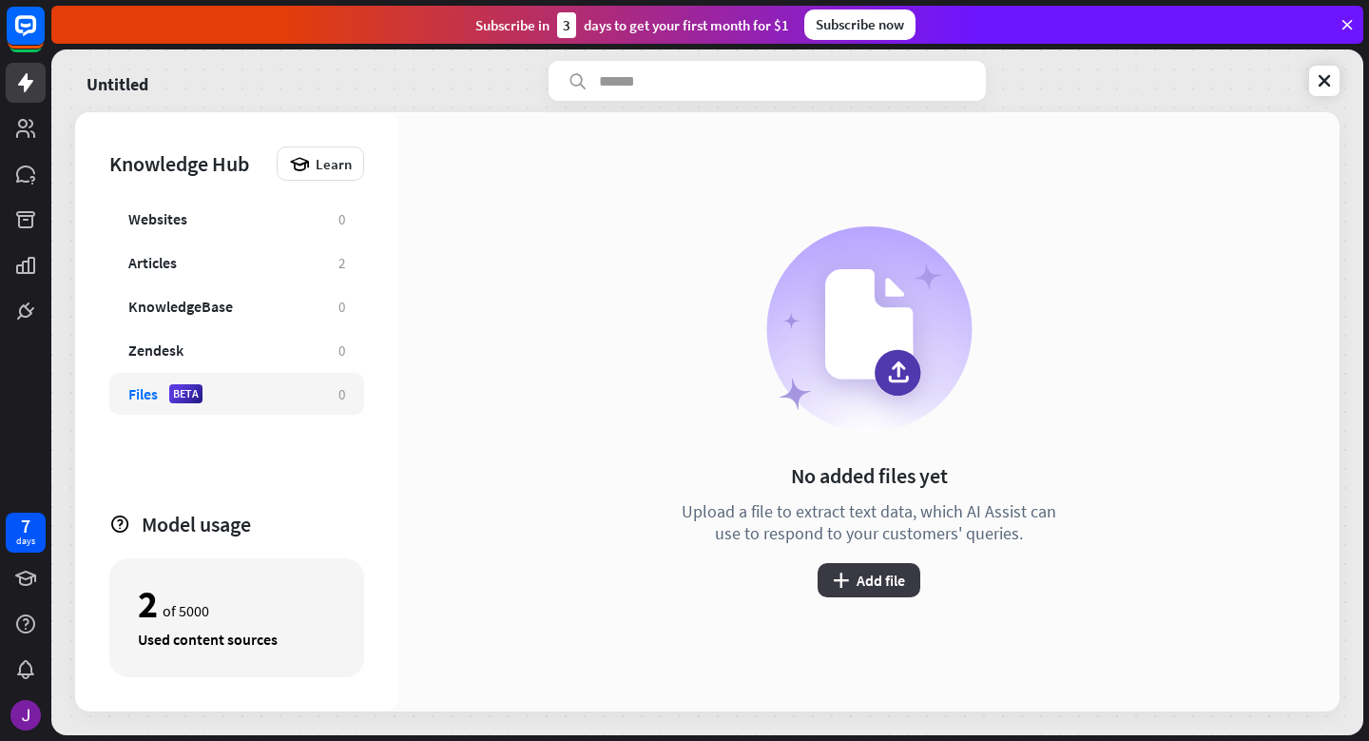
click at [885, 576] on button "plus Add file" at bounding box center [869, 580] width 103 height 34
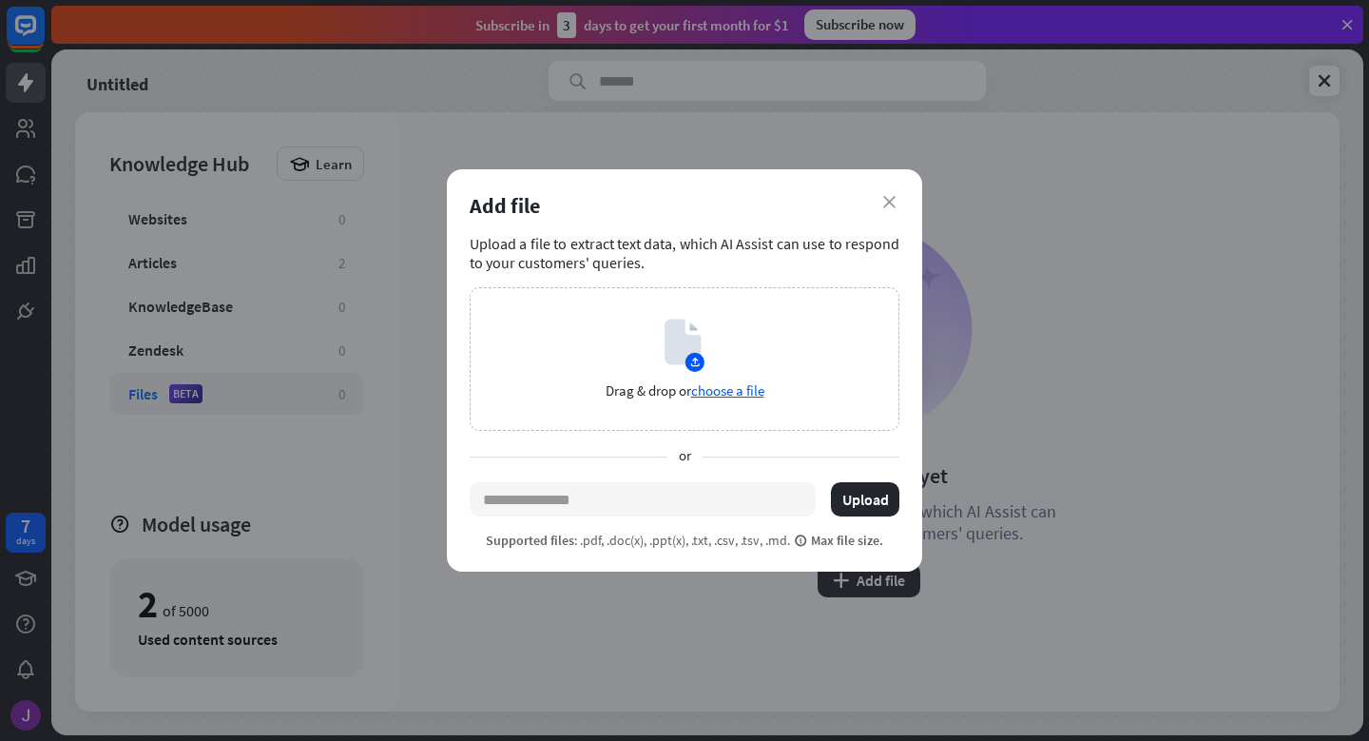
click at [340, 262] on div "close Add file Upload a file to extract text data, which AI Assist can use to r…" at bounding box center [684, 370] width 1369 height 741
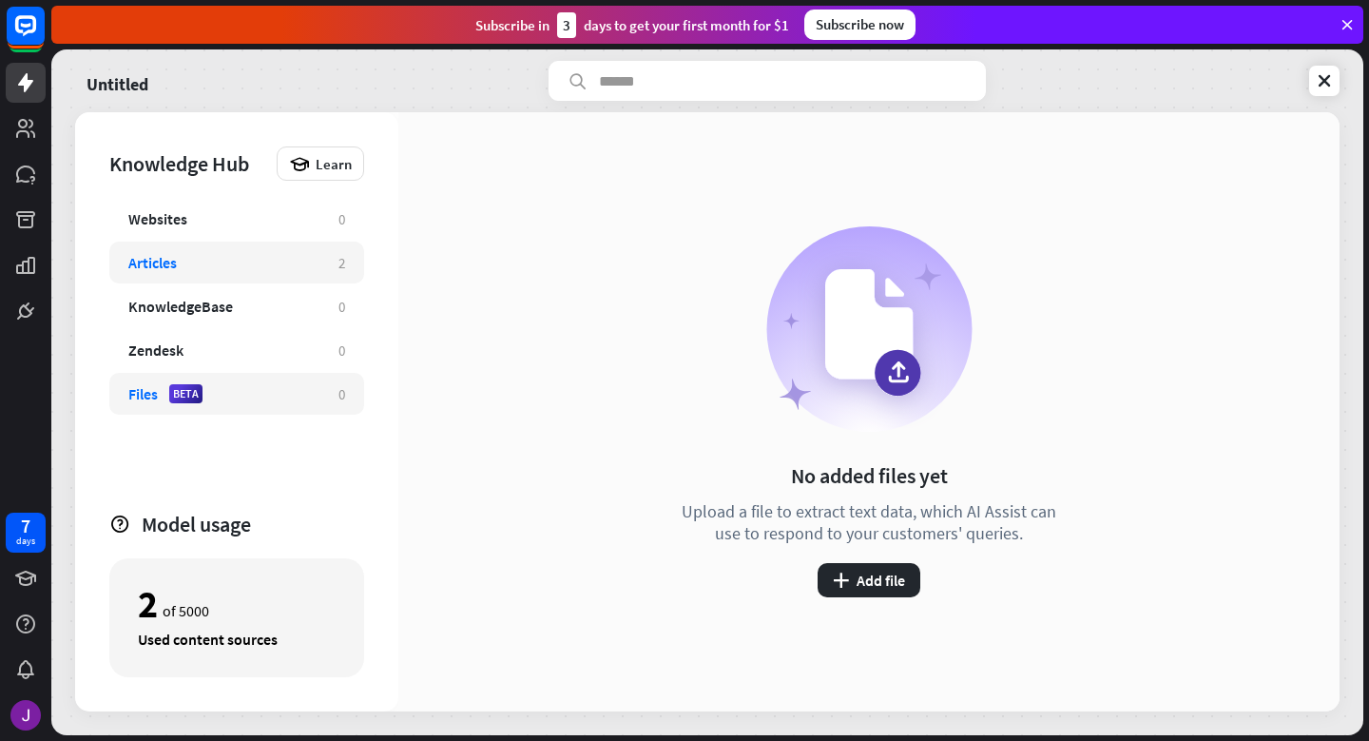
click at [297, 264] on div "Articles" at bounding box center [223, 262] width 191 height 19
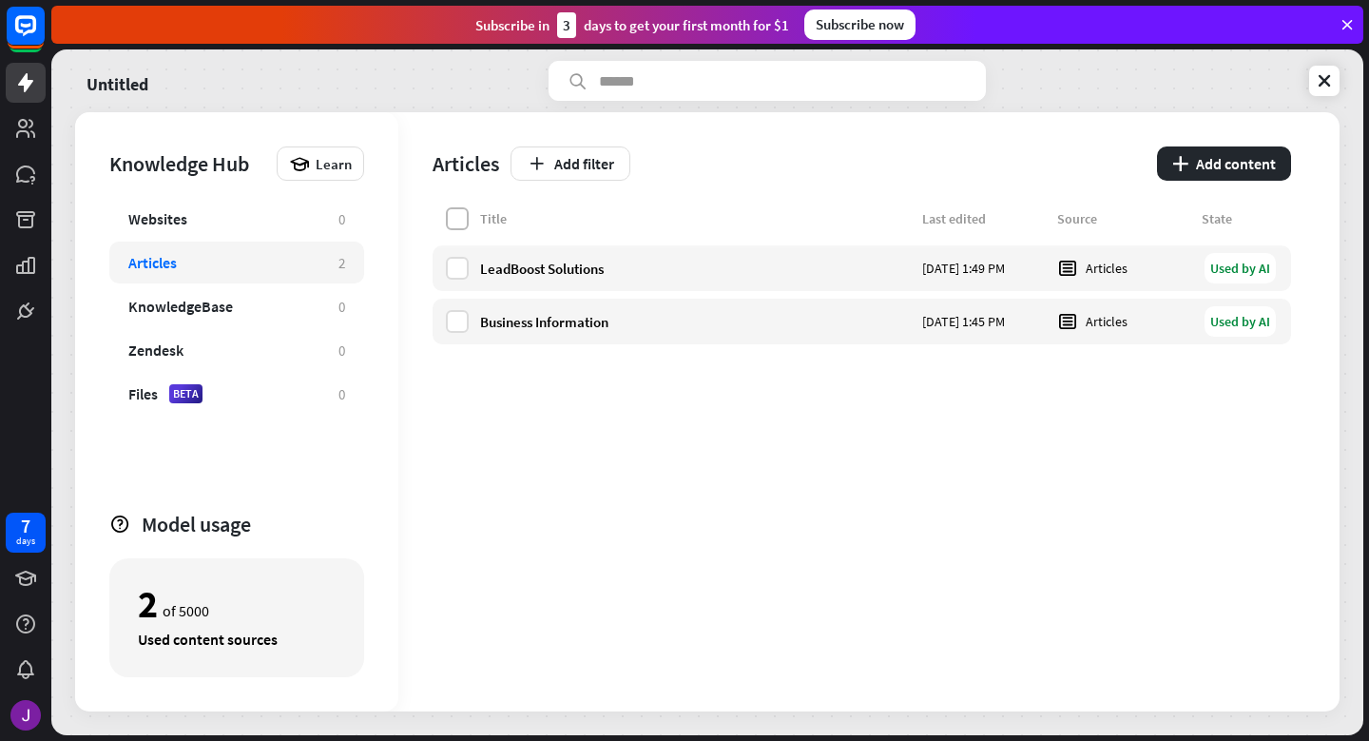
click at [459, 215] on label at bounding box center [457, 218] width 23 height 23
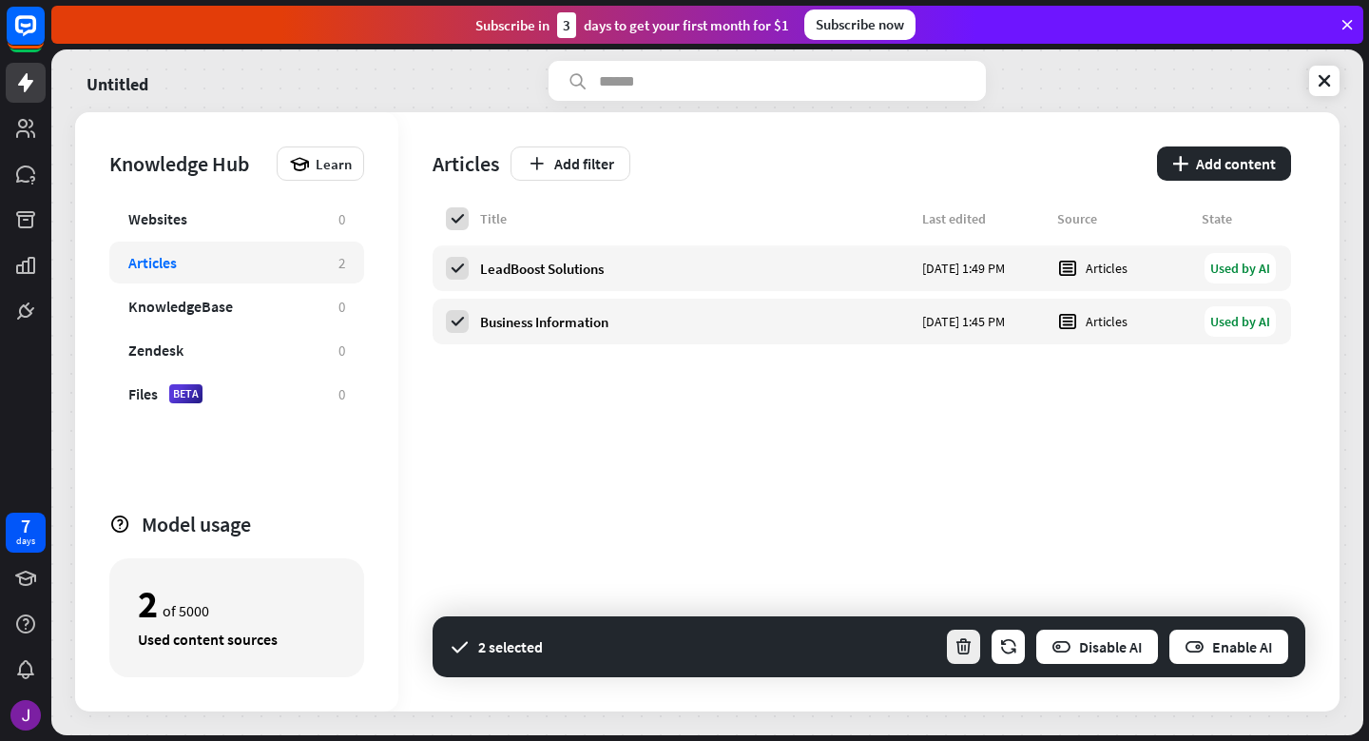
click at [960, 639] on icon "button" at bounding box center [964, 647] width 20 height 20
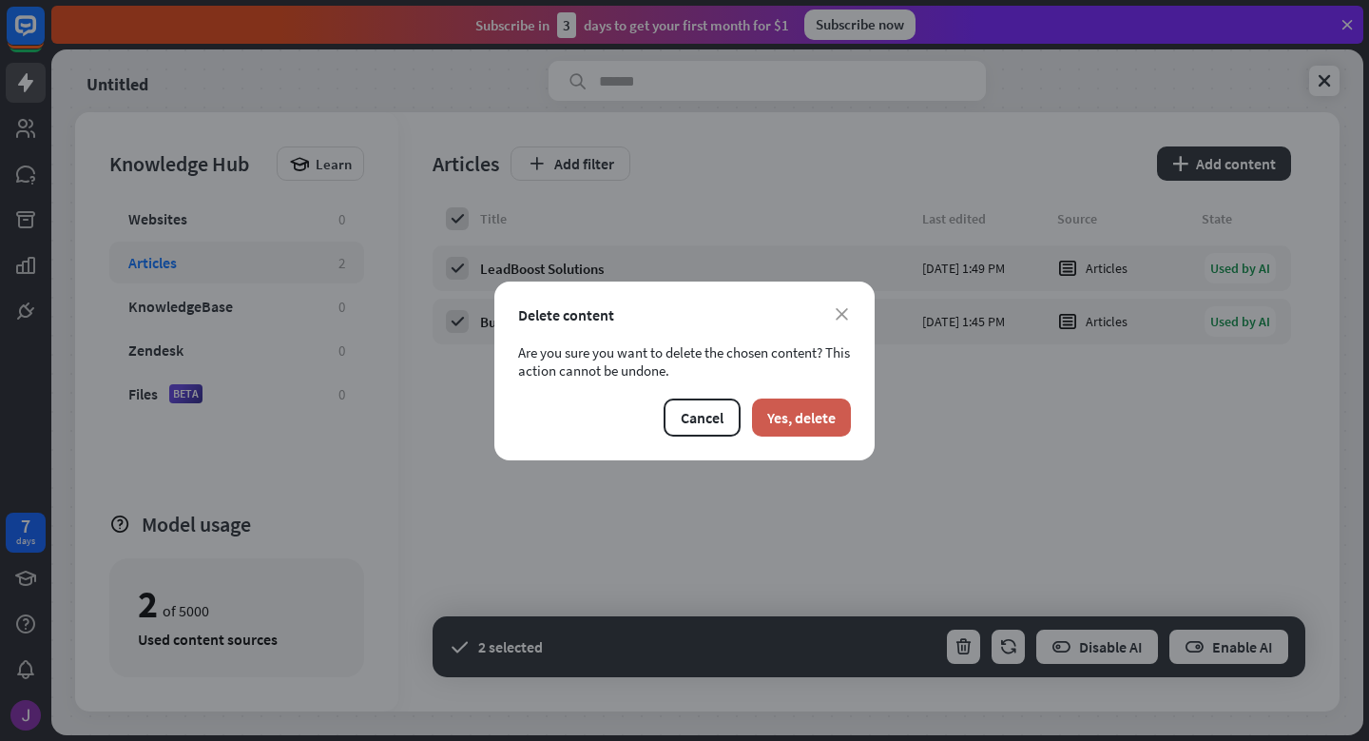
click at [812, 408] on button "Yes, delete" at bounding box center [801, 417] width 99 height 38
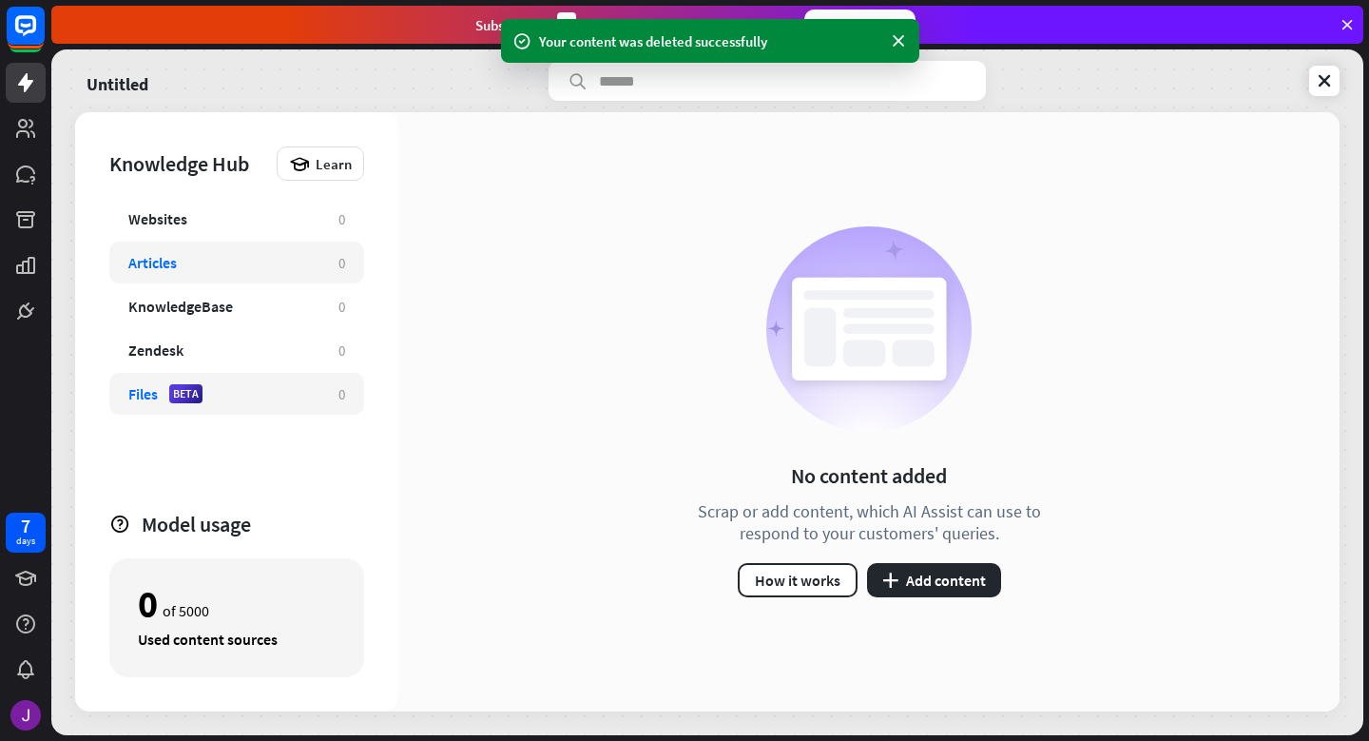
click at [240, 400] on div "Files BETA" at bounding box center [223, 393] width 191 height 19
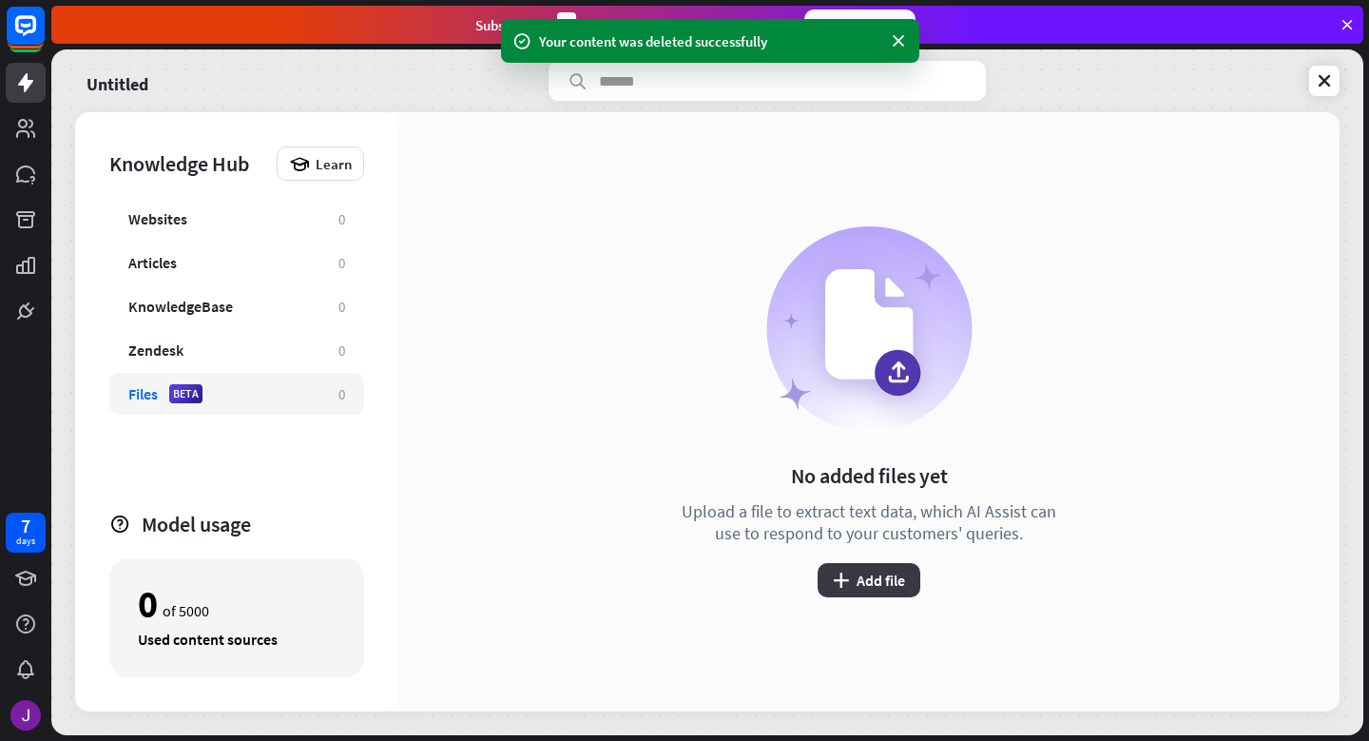
click at [857, 570] on button "plus Add file" at bounding box center [869, 580] width 103 height 34
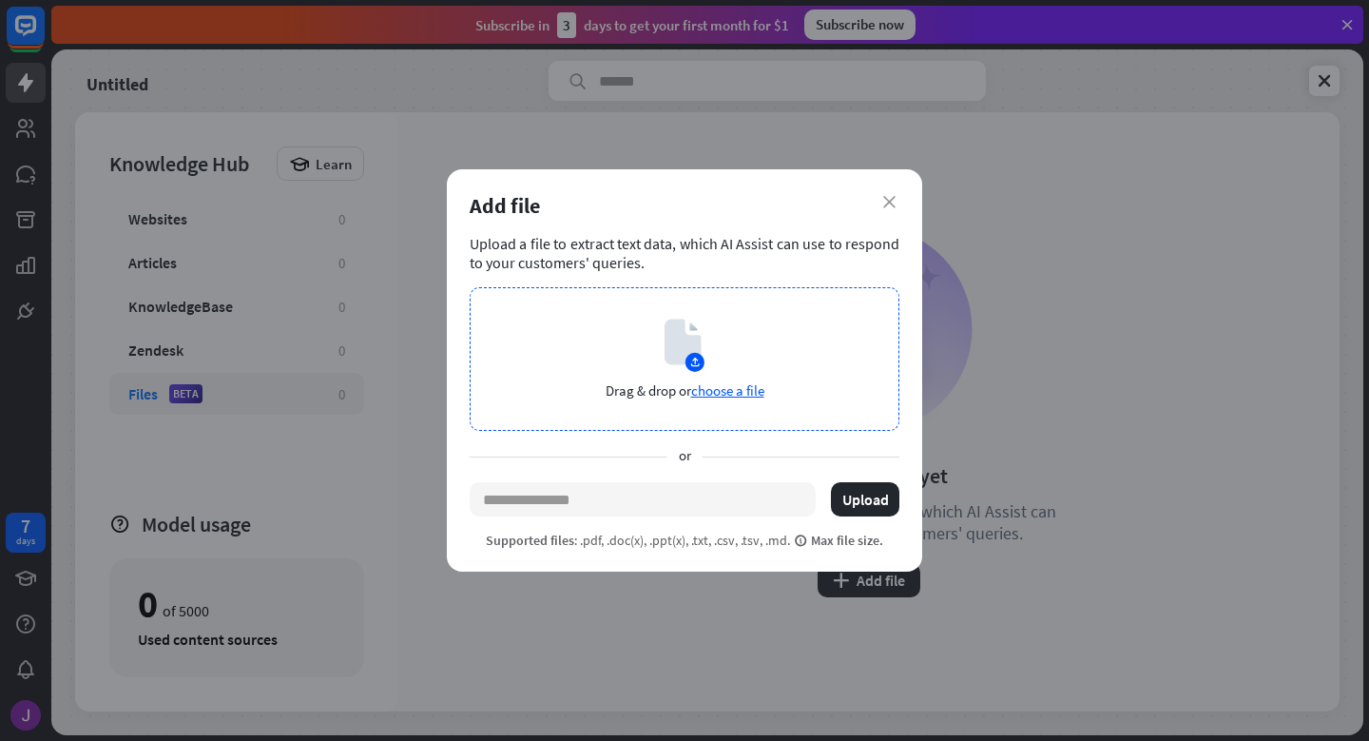
click at [723, 389] on span "choose a file" at bounding box center [727, 390] width 73 height 18
click at [889, 198] on icon "close" at bounding box center [889, 202] width 12 height 12
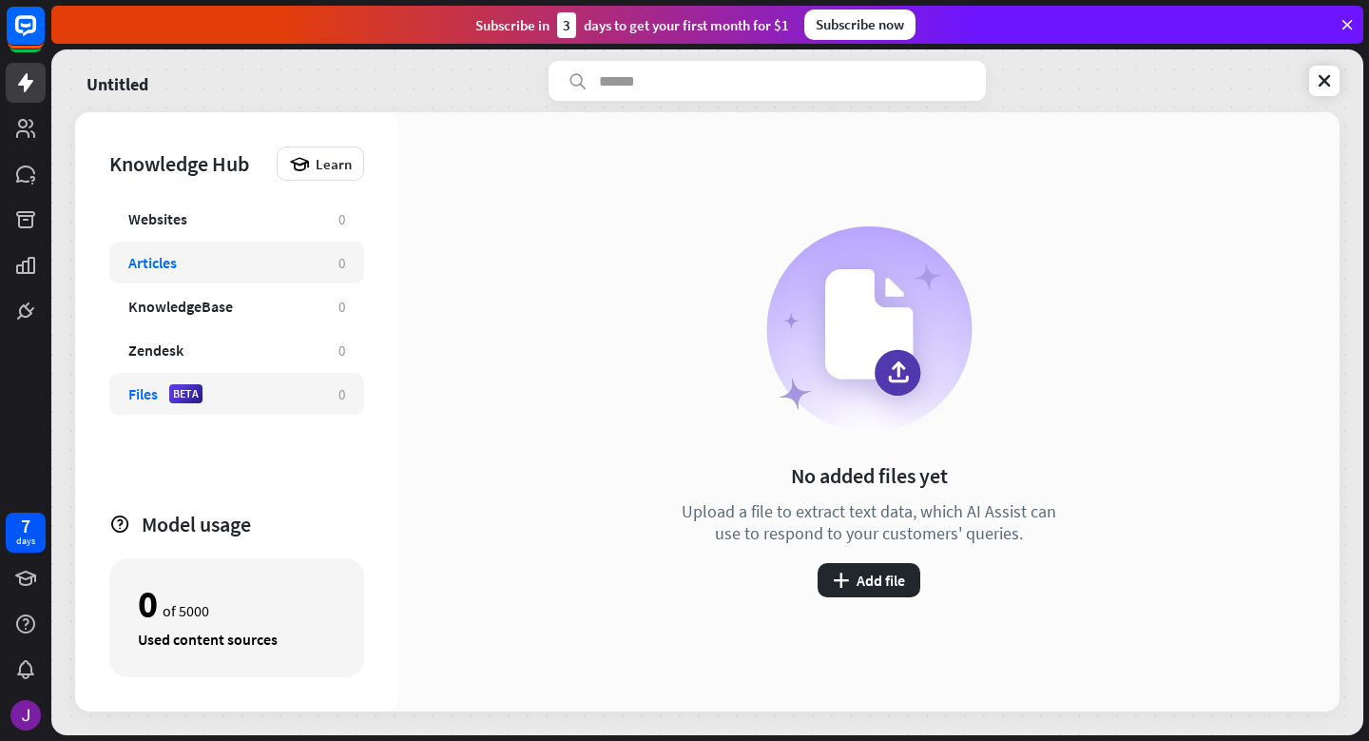
click at [285, 266] on div "Articles" at bounding box center [223, 262] width 191 height 19
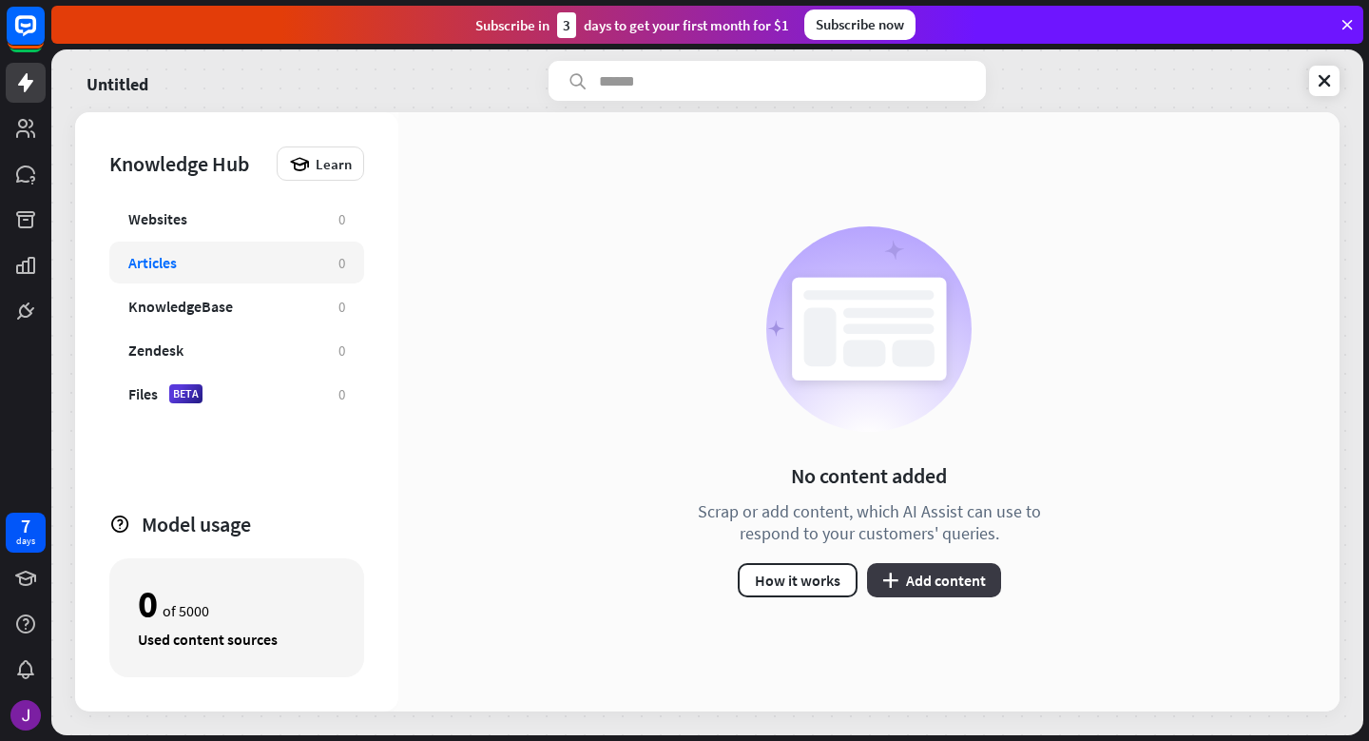
click at [913, 572] on button "plus Add content" at bounding box center [934, 580] width 134 height 34
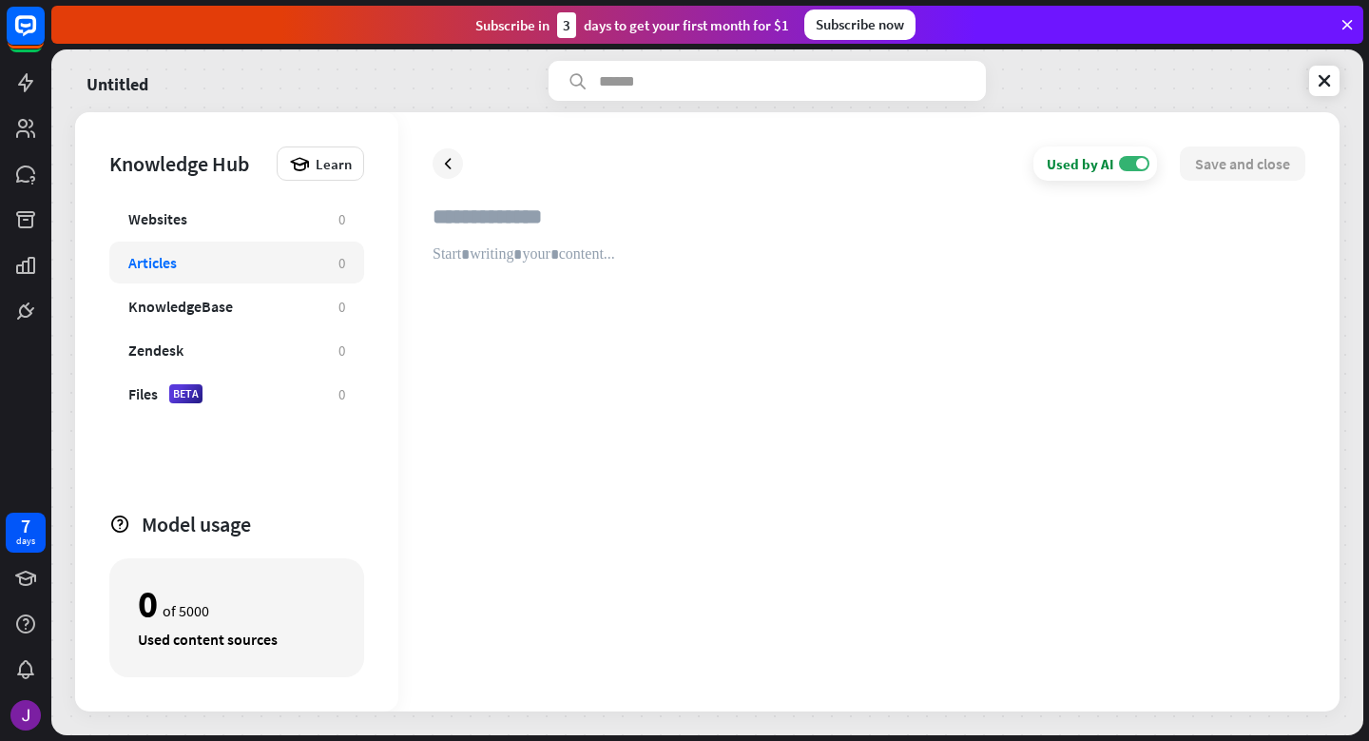
click at [511, 270] on div at bounding box center [869, 461] width 873 height 432
paste div
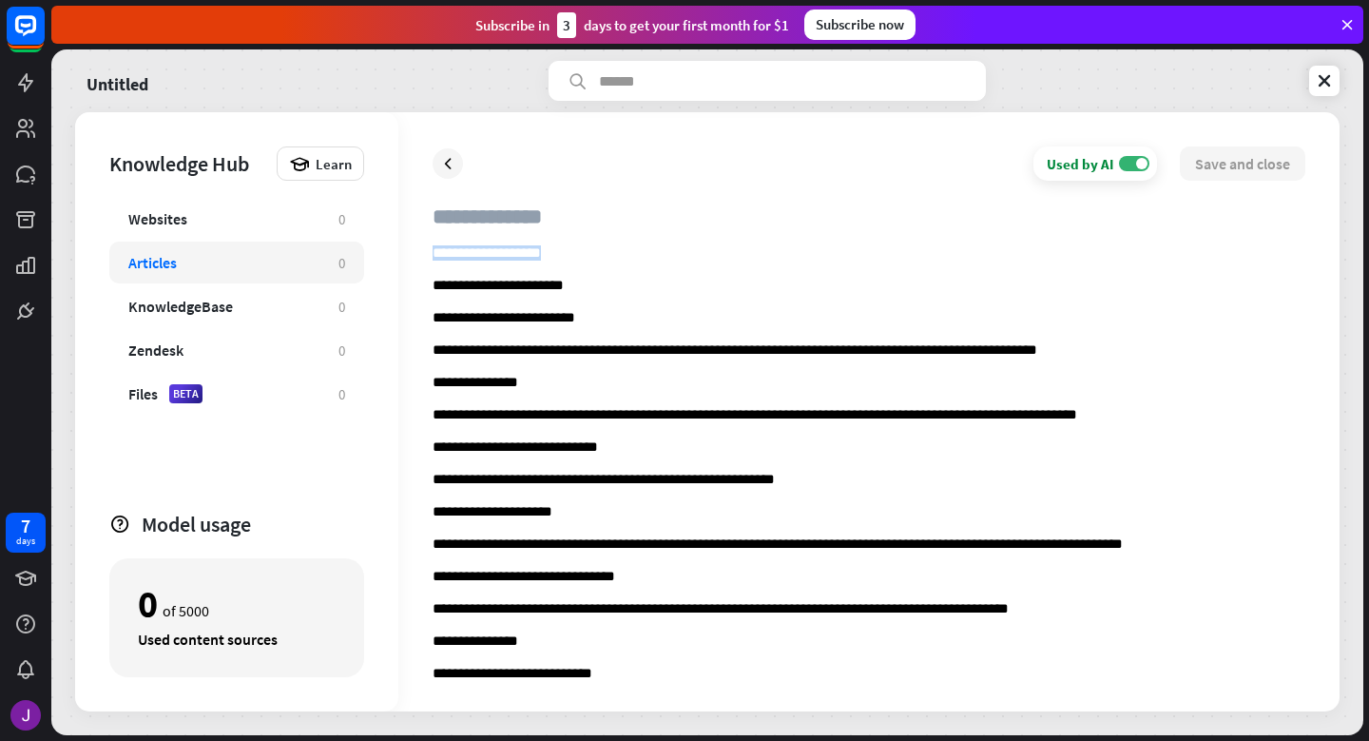
drag, startPoint x: 562, startPoint y: 255, endPoint x: 407, endPoint y: 248, distance: 155.1
click at [407, 248] on div "**********" at bounding box center [868, 411] width 941 height 599
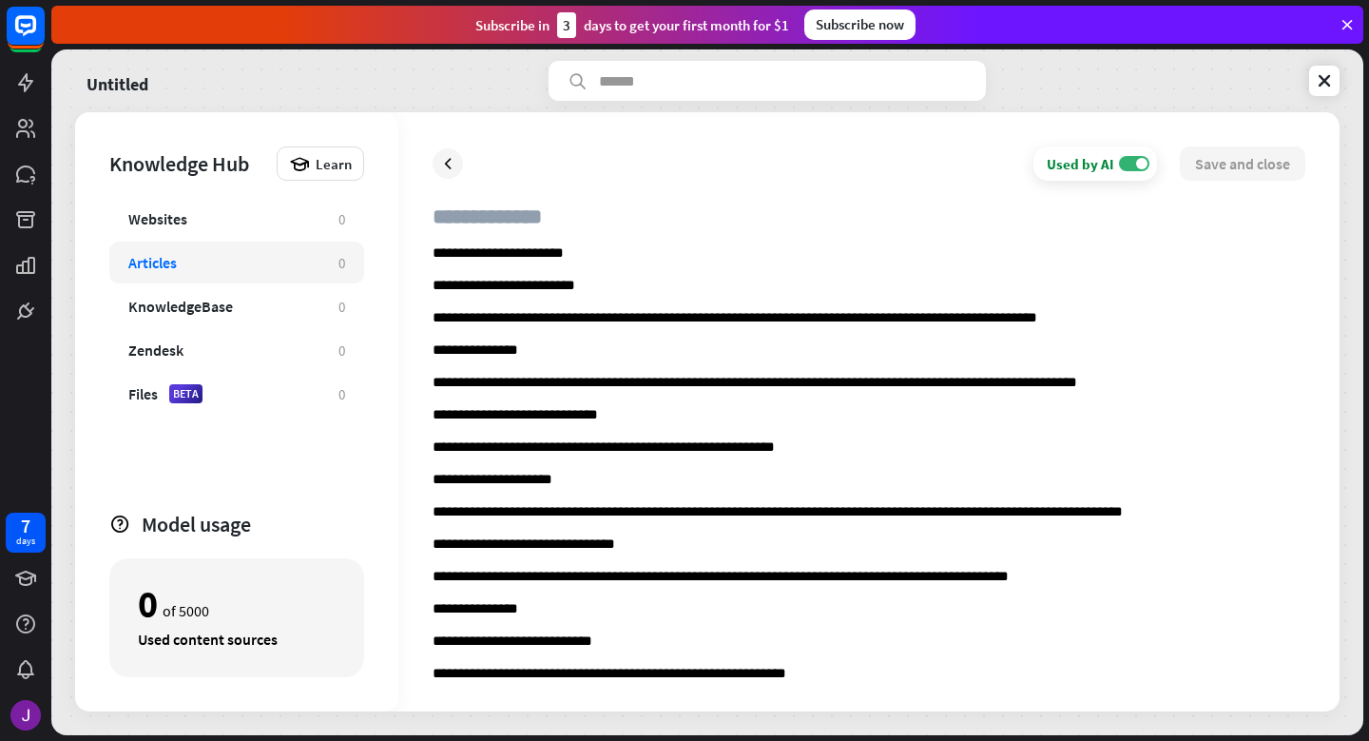
click at [465, 226] on input "text" at bounding box center [869, 224] width 873 height 42
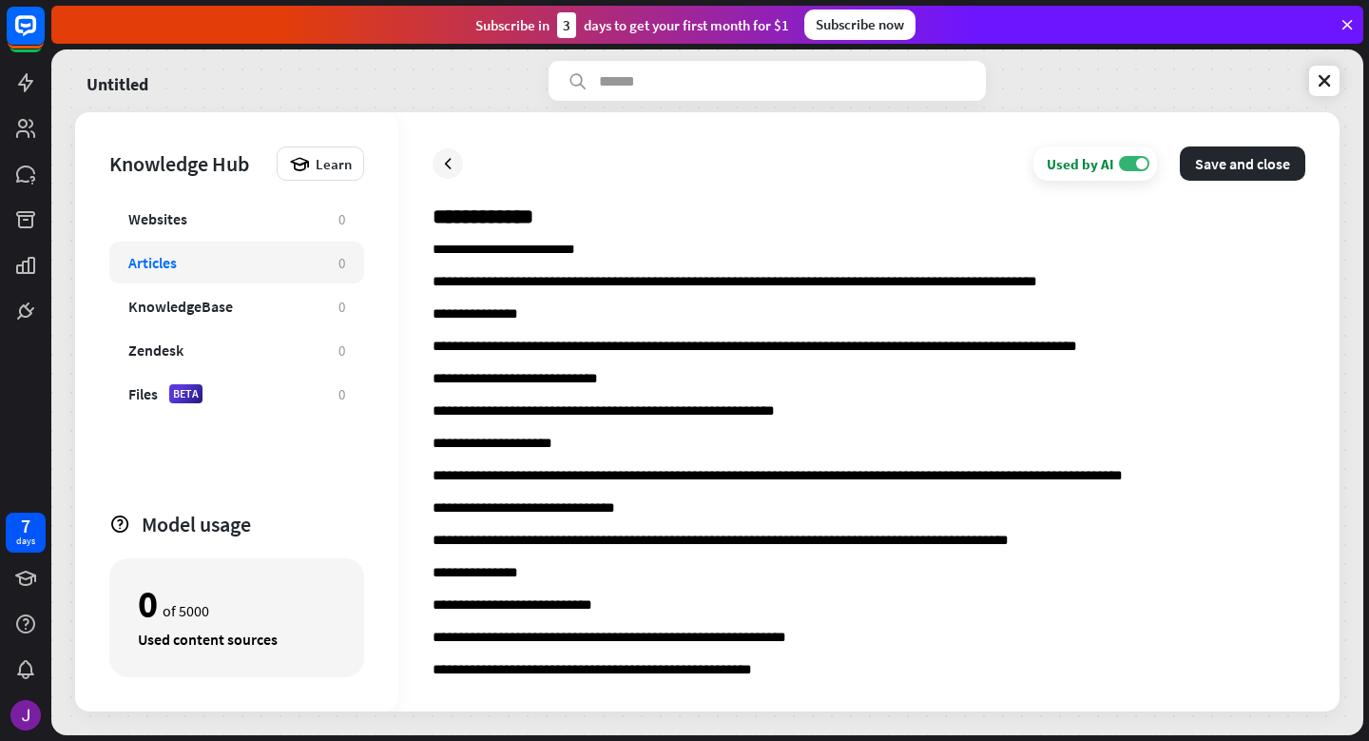
scroll to position [39, 0]
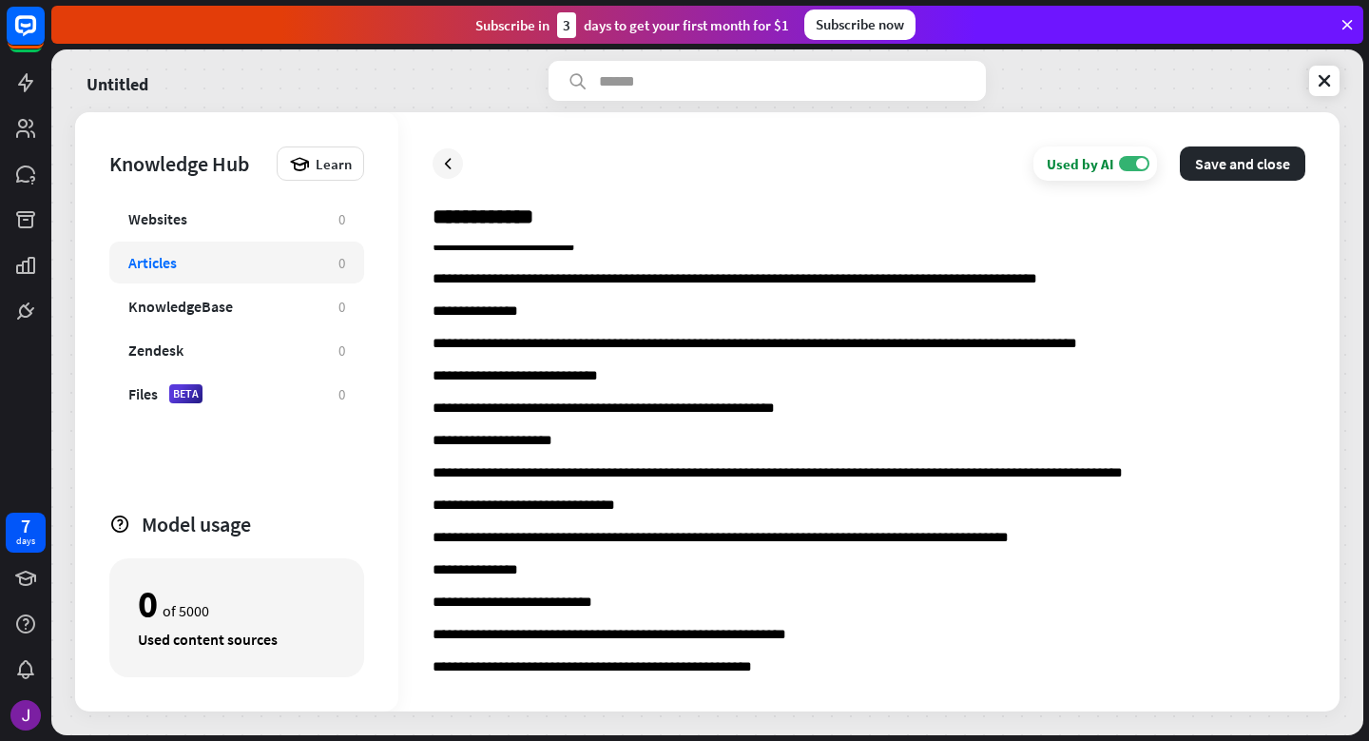
type input "**********"
click at [1205, 175] on button "Save and close" at bounding box center [1243, 163] width 126 height 34
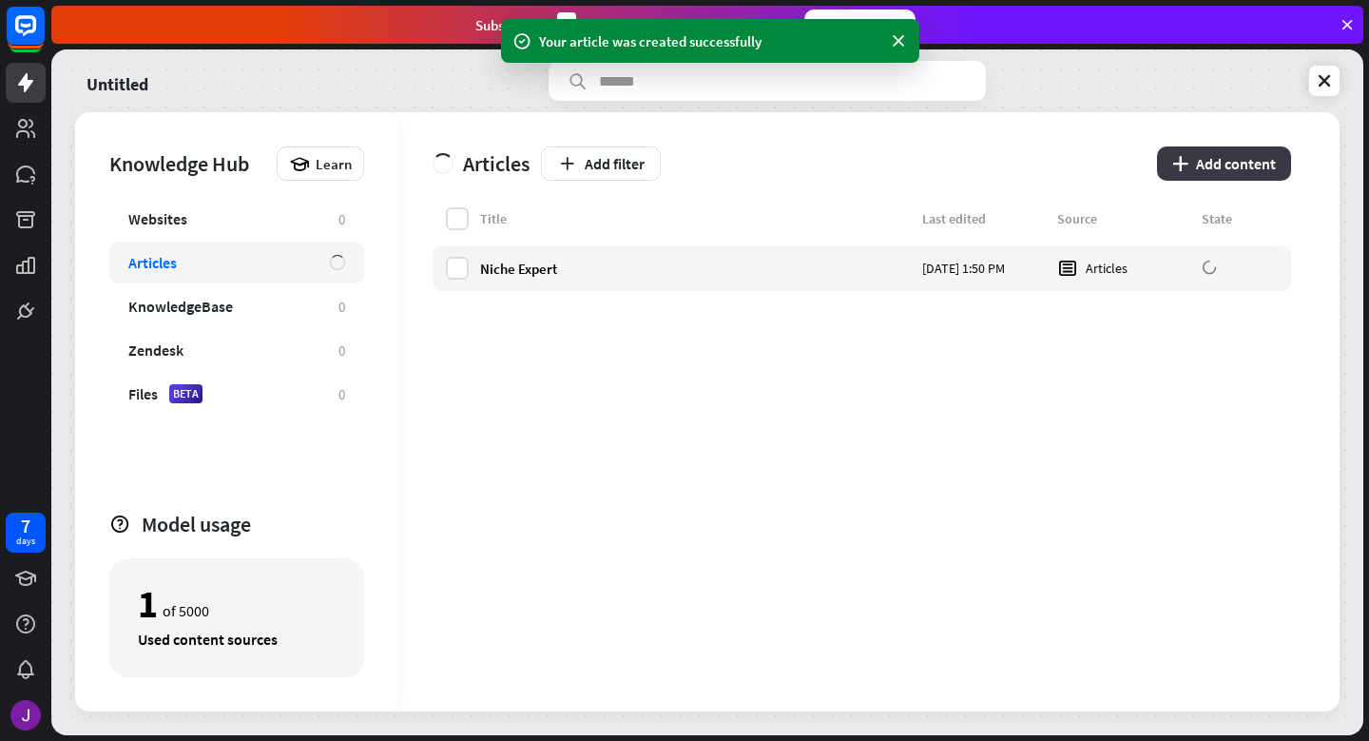
click at [1195, 173] on button "plus Add content" at bounding box center [1224, 163] width 134 height 34
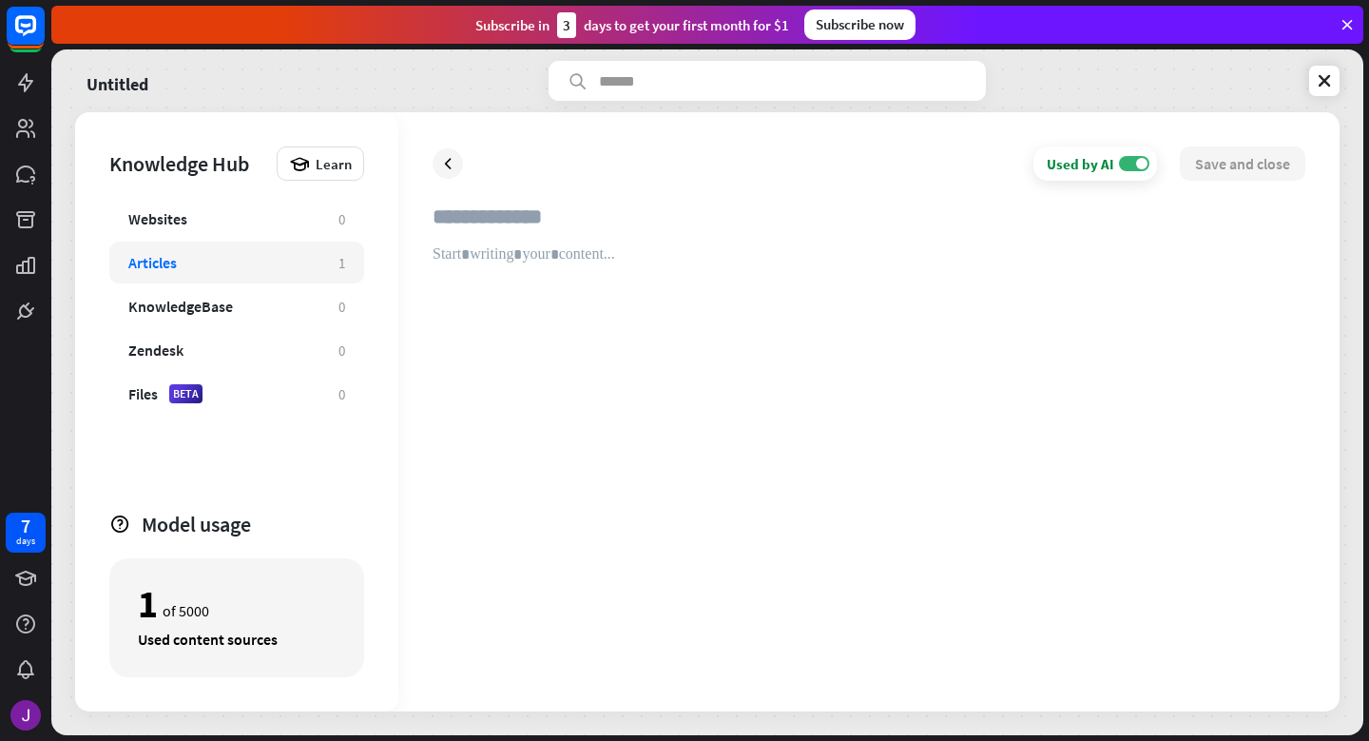
click at [548, 255] on div at bounding box center [869, 461] width 873 height 432
click at [522, 268] on div at bounding box center [869, 461] width 873 height 432
paste div
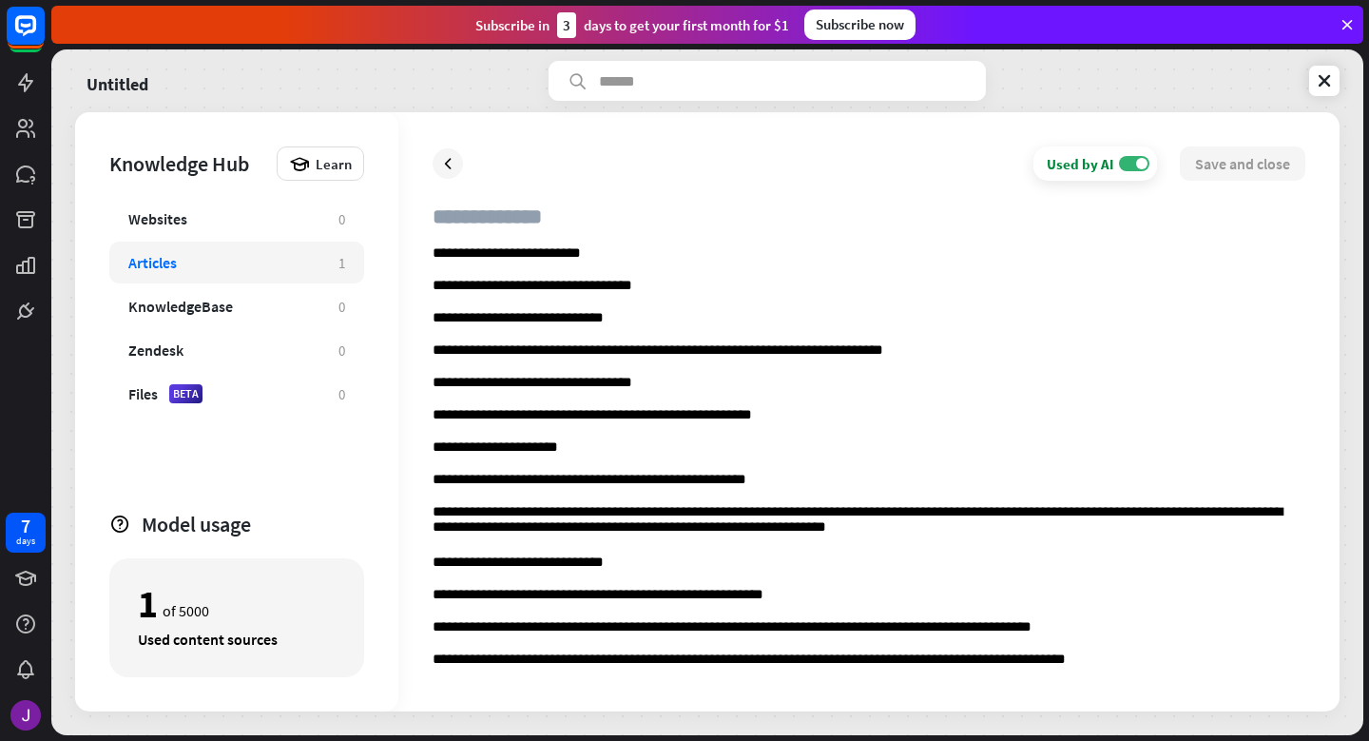
click at [559, 215] on input "text" at bounding box center [869, 224] width 873 height 42
type input "**********"
click at [1246, 160] on button "Save and close" at bounding box center [1243, 163] width 126 height 34
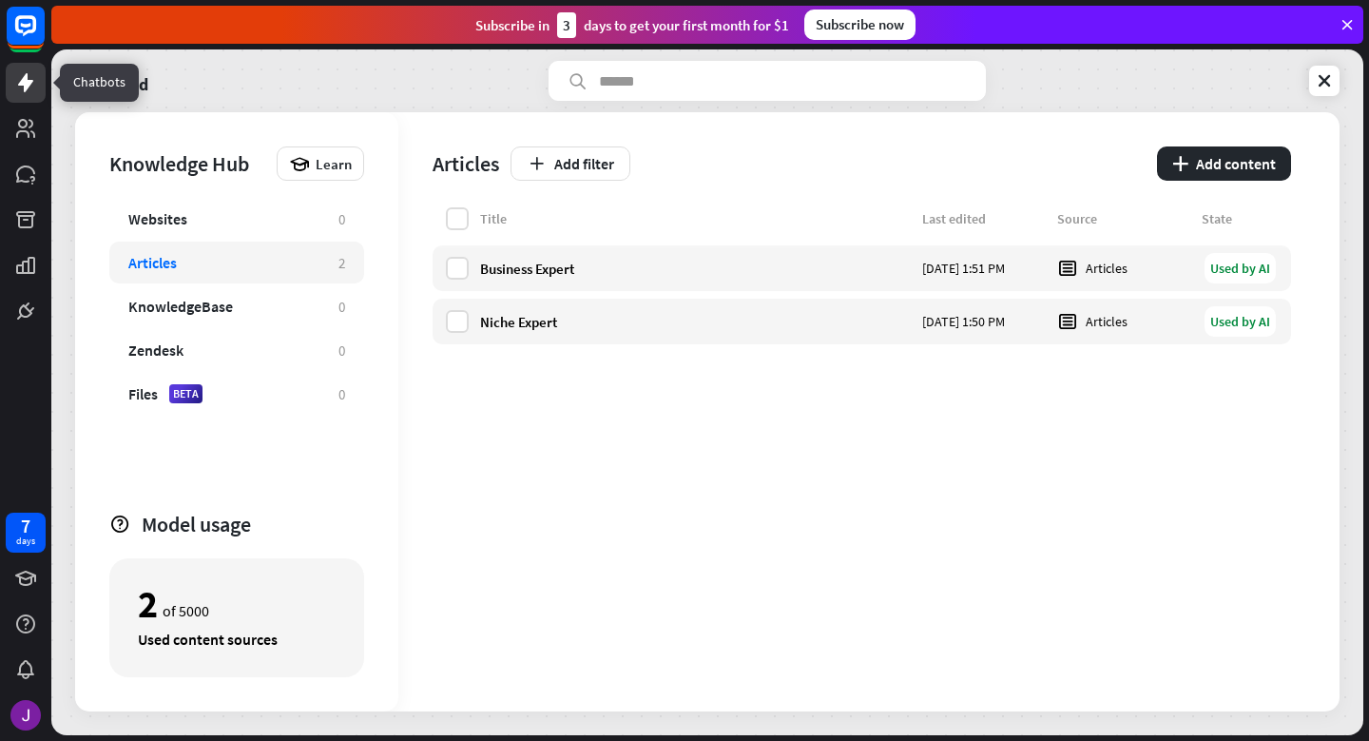
click at [23, 79] on icon at bounding box center [25, 82] width 15 height 19
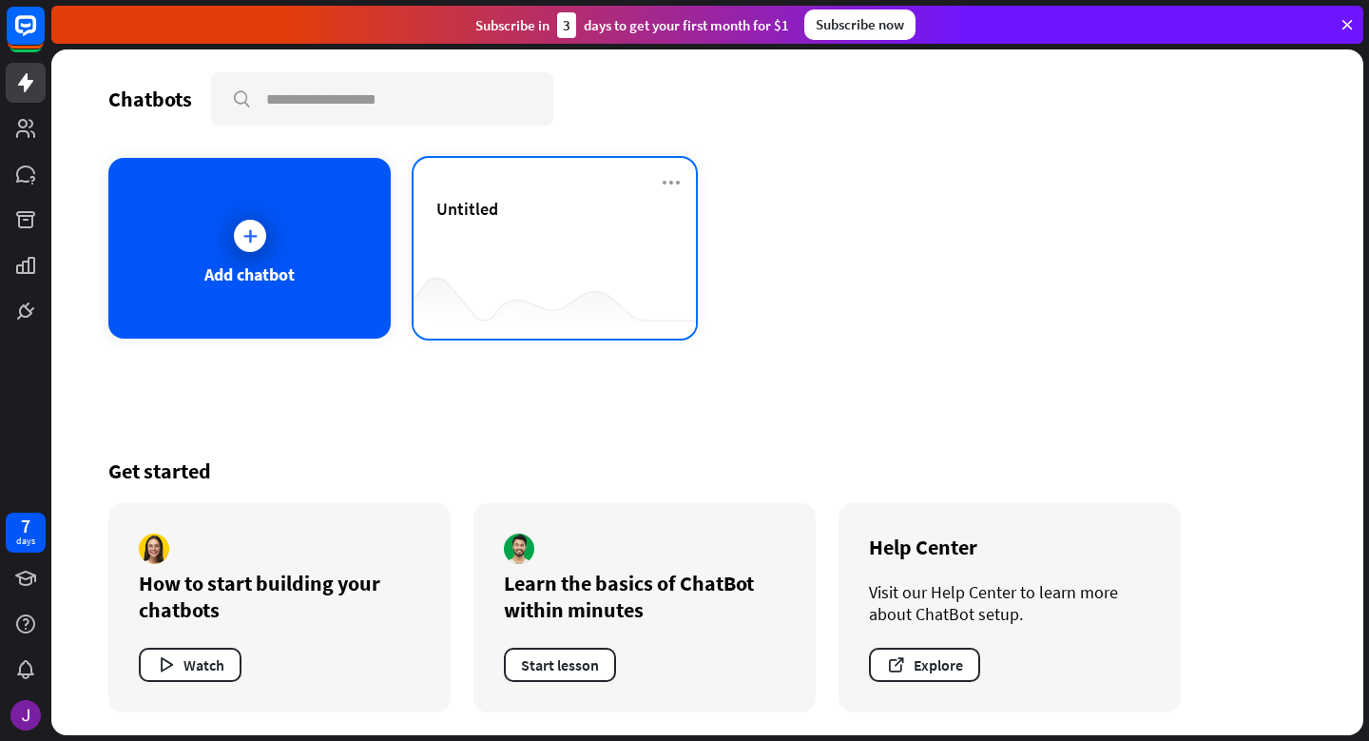
click at [493, 243] on div "Untitled" at bounding box center [554, 231] width 237 height 67
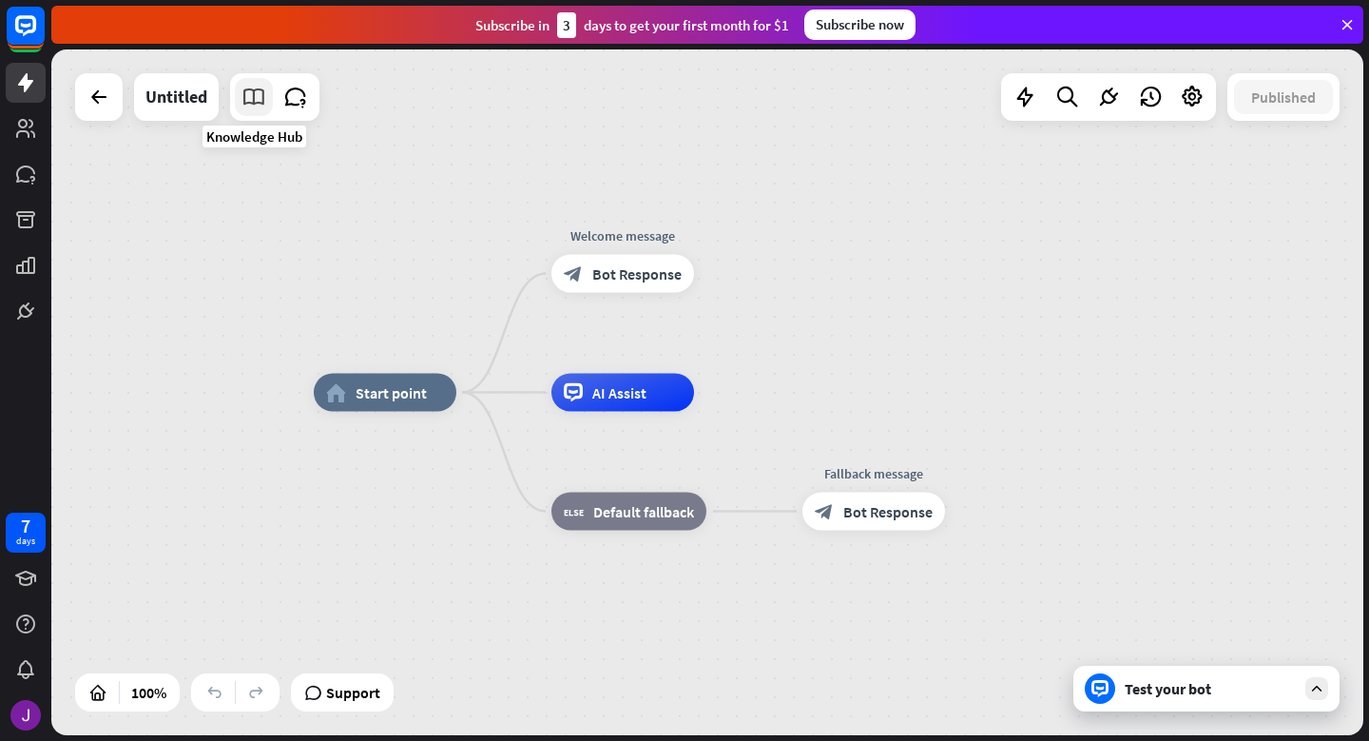
click at [250, 95] on icon at bounding box center [253, 97] width 25 height 25
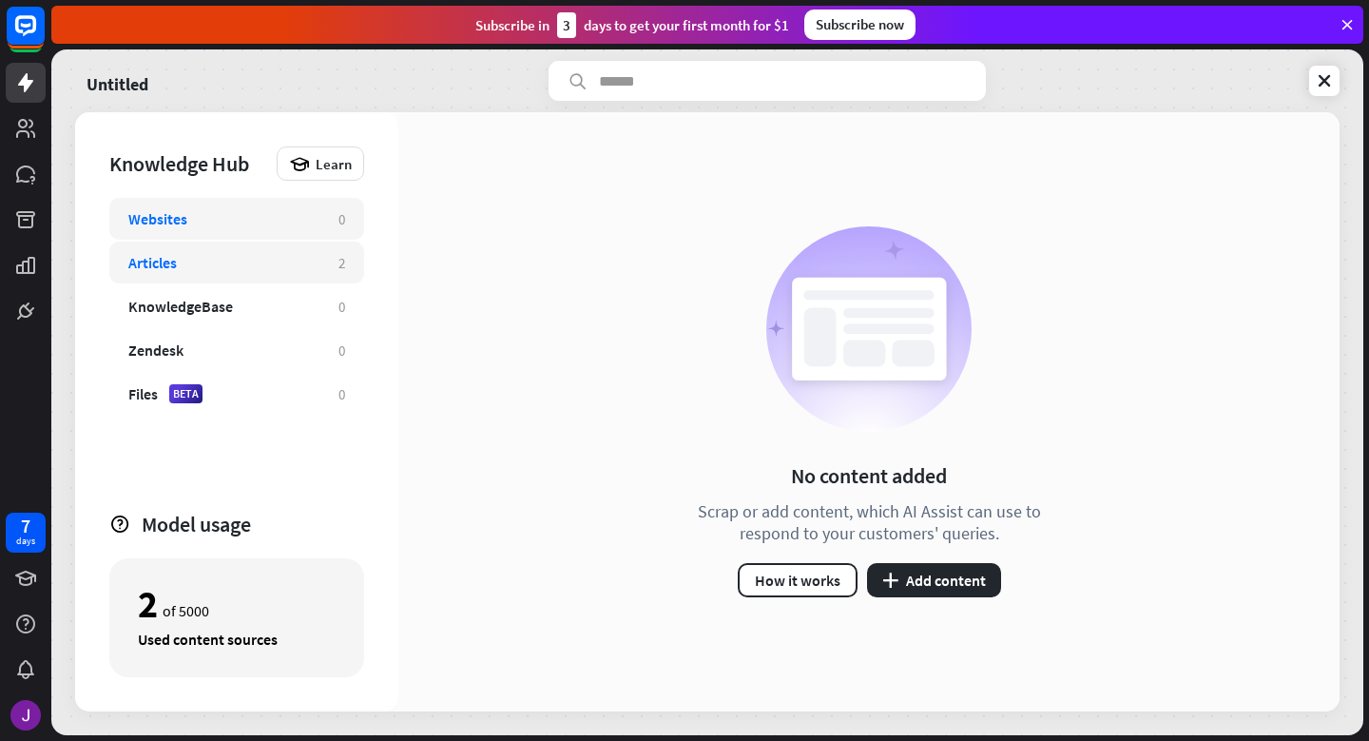
click at [261, 261] on div "Articles" at bounding box center [223, 262] width 191 height 19
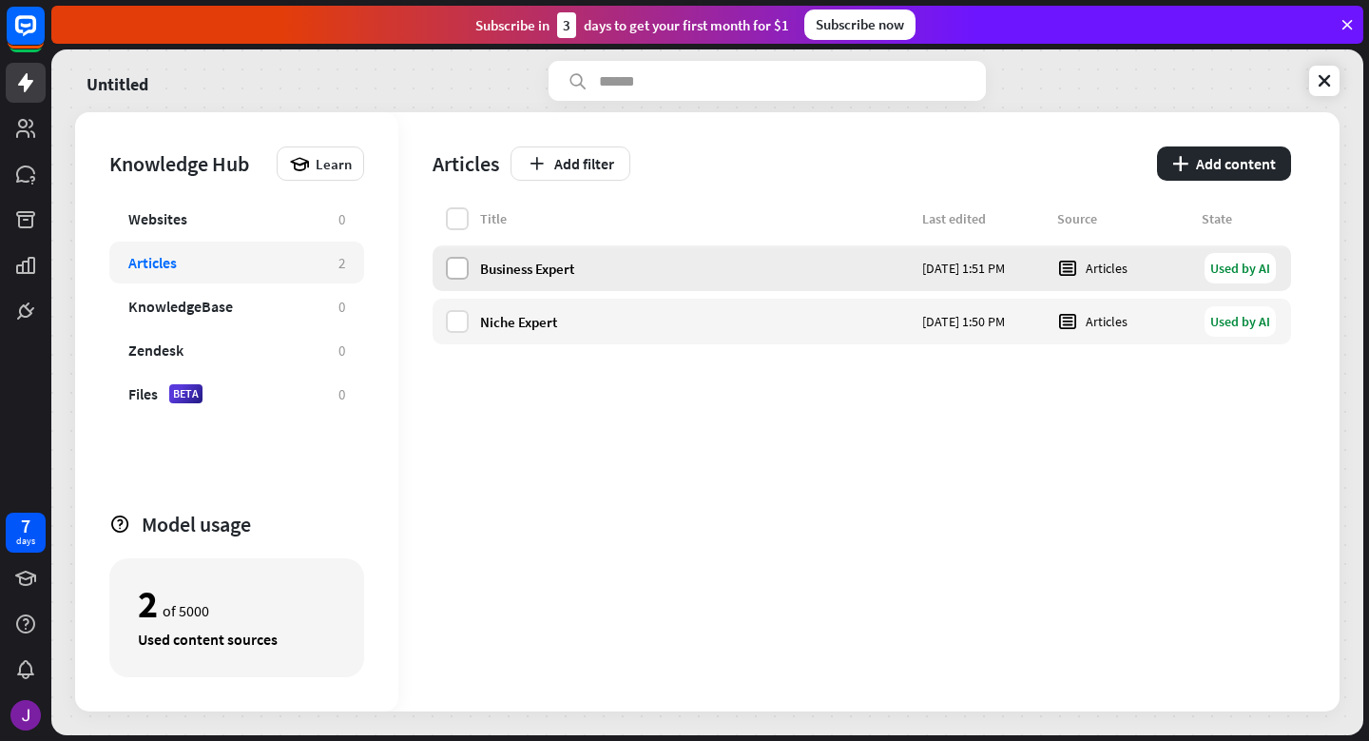
click at [455, 270] on label at bounding box center [457, 268] width 23 height 23
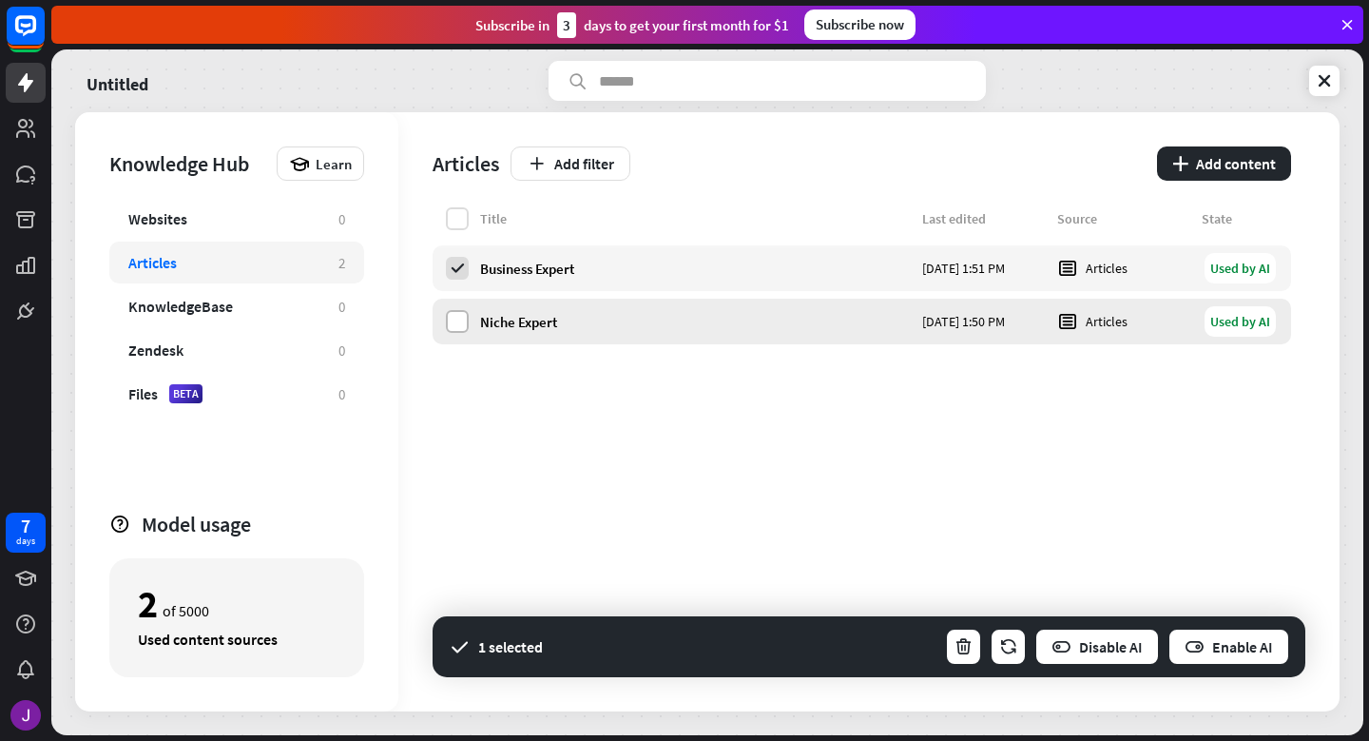
click at [458, 319] on label at bounding box center [457, 321] width 23 height 23
click at [963, 508] on div "Title Last edited Source State Business Expert [DATE] 1:51 PM Articles Used by …" at bounding box center [862, 459] width 859 height 504
click at [32, 87] on icon at bounding box center [25, 82] width 23 height 23
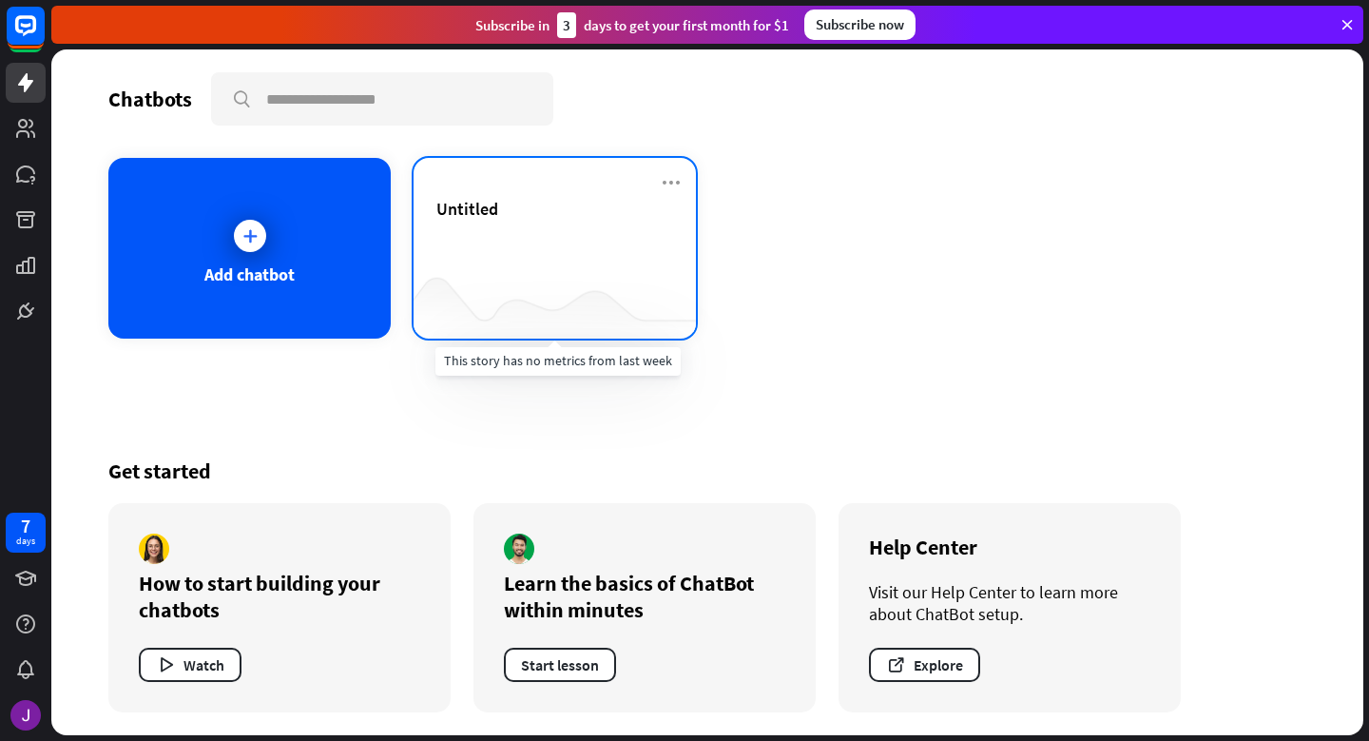
click at [535, 319] on div at bounding box center [555, 300] width 282 height 73
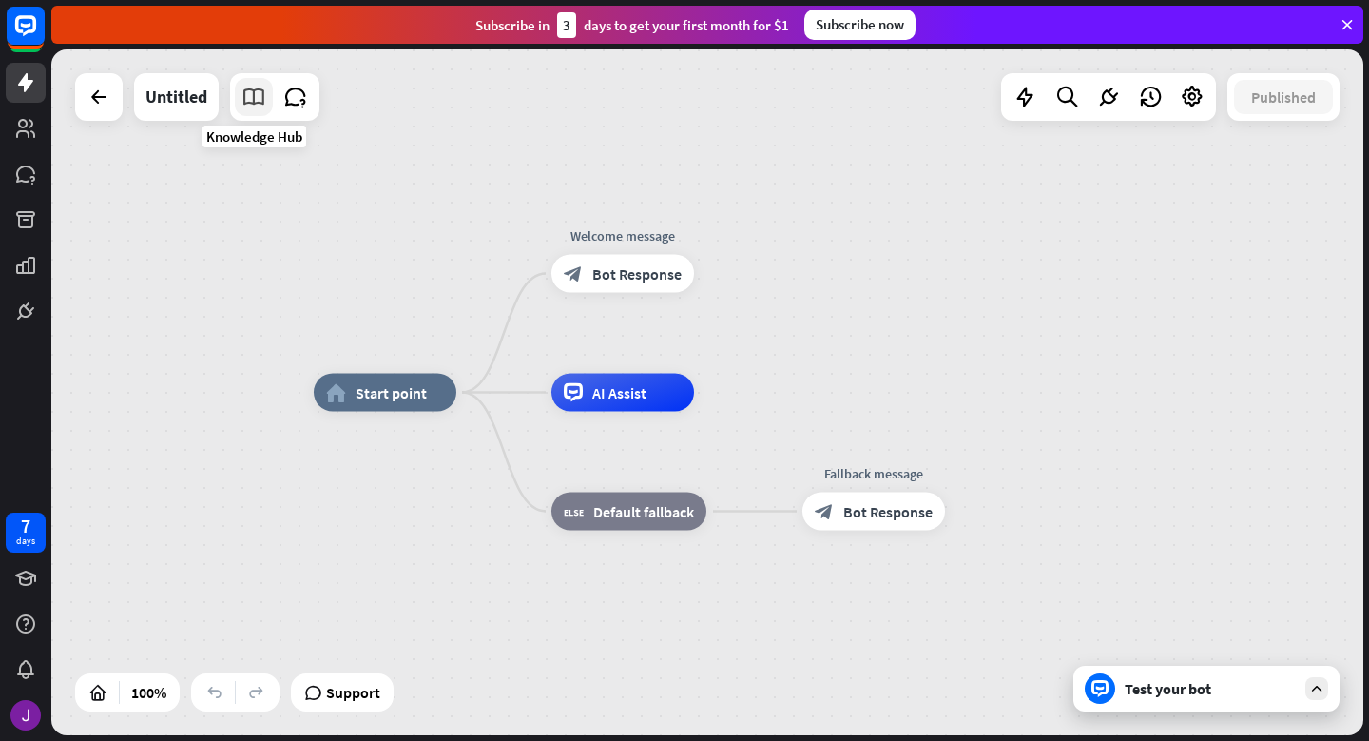
click at [251, 94] on icon at bounding box center [253, 97] width 25 height 25
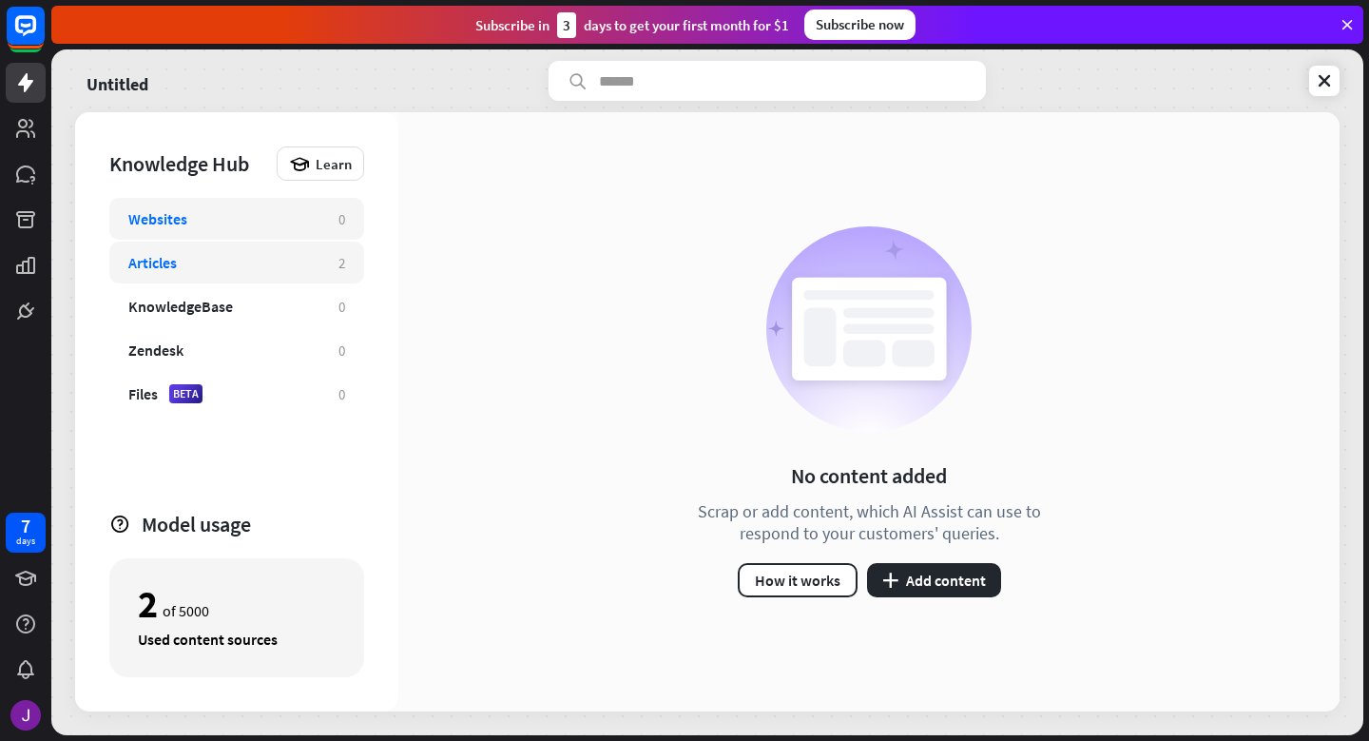
click at [280, 261] on div "Articles" at bounding box center [223, 262] width 191 height 19
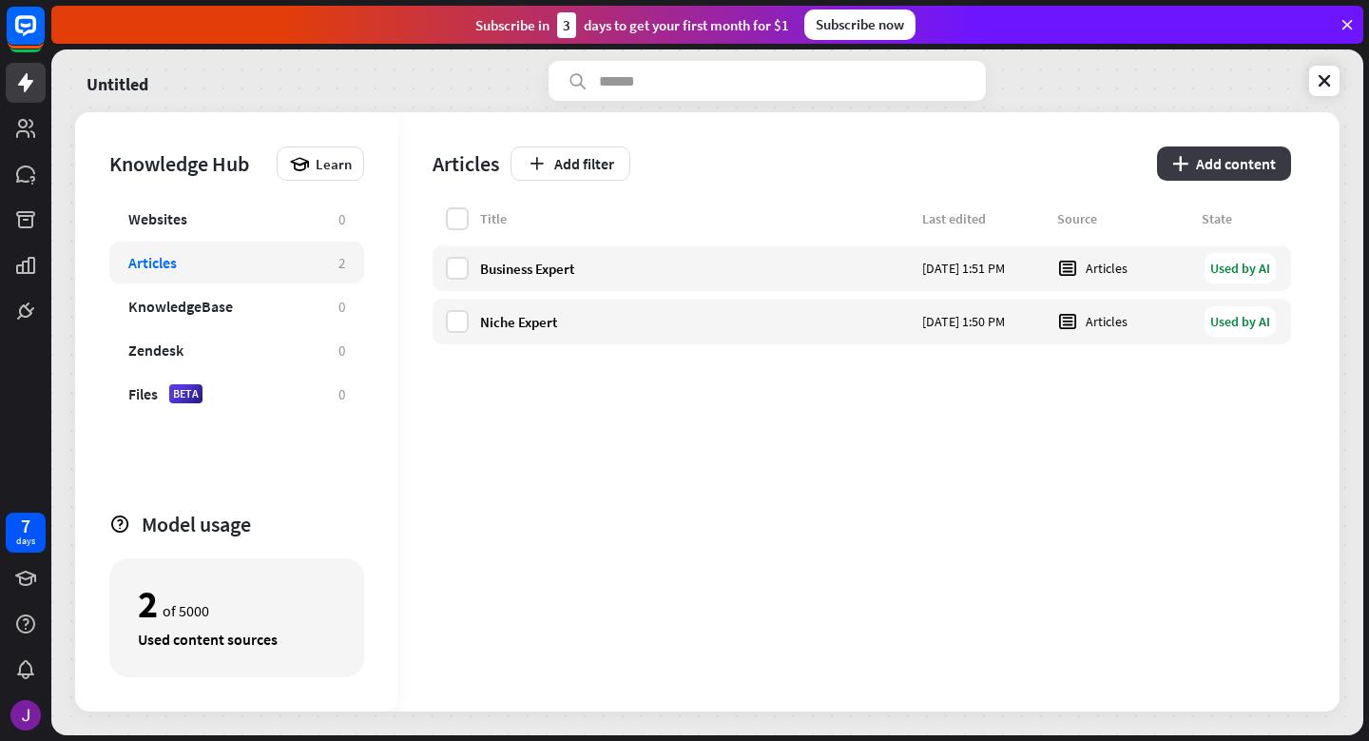
click at [1209, 174] on button "plus Add content" at bounding box center [1224, 163] width 134 height 34
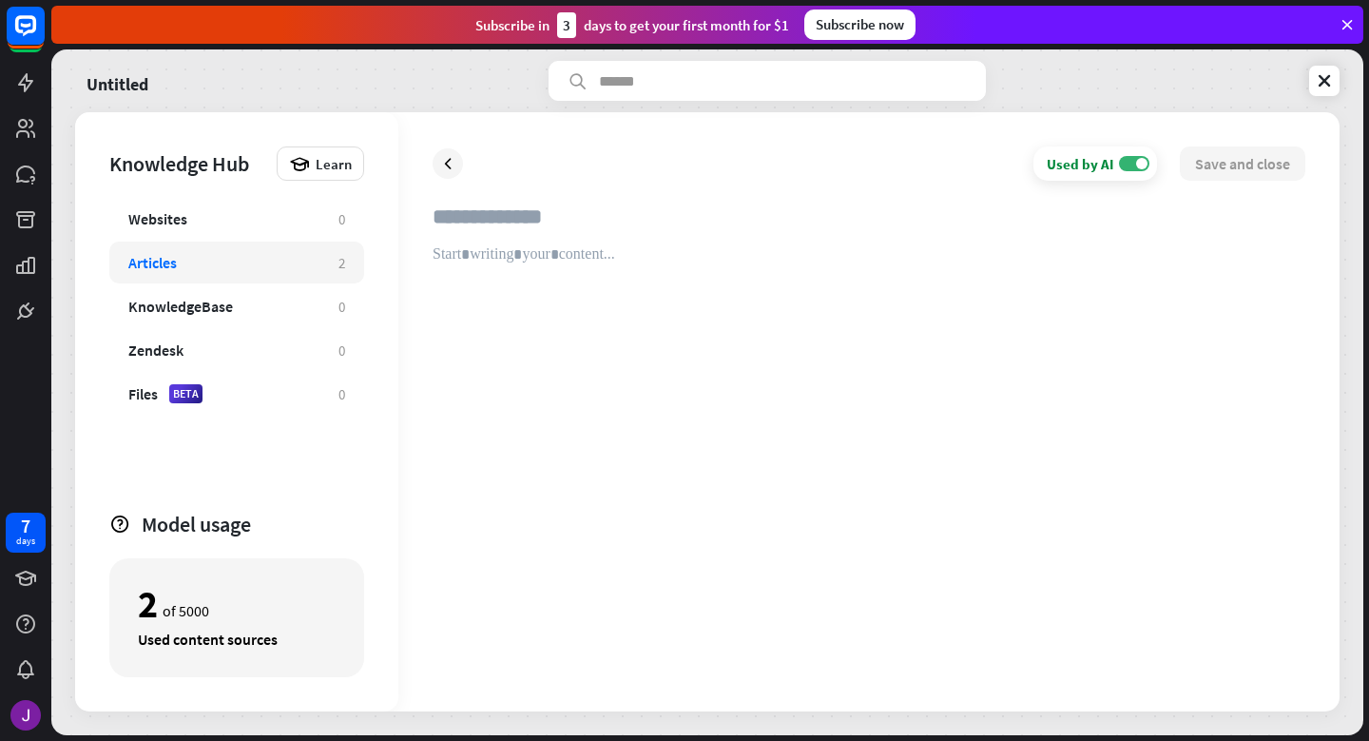
click at [543, 287] on div at bounding box center [869, 461] width 873 height 432
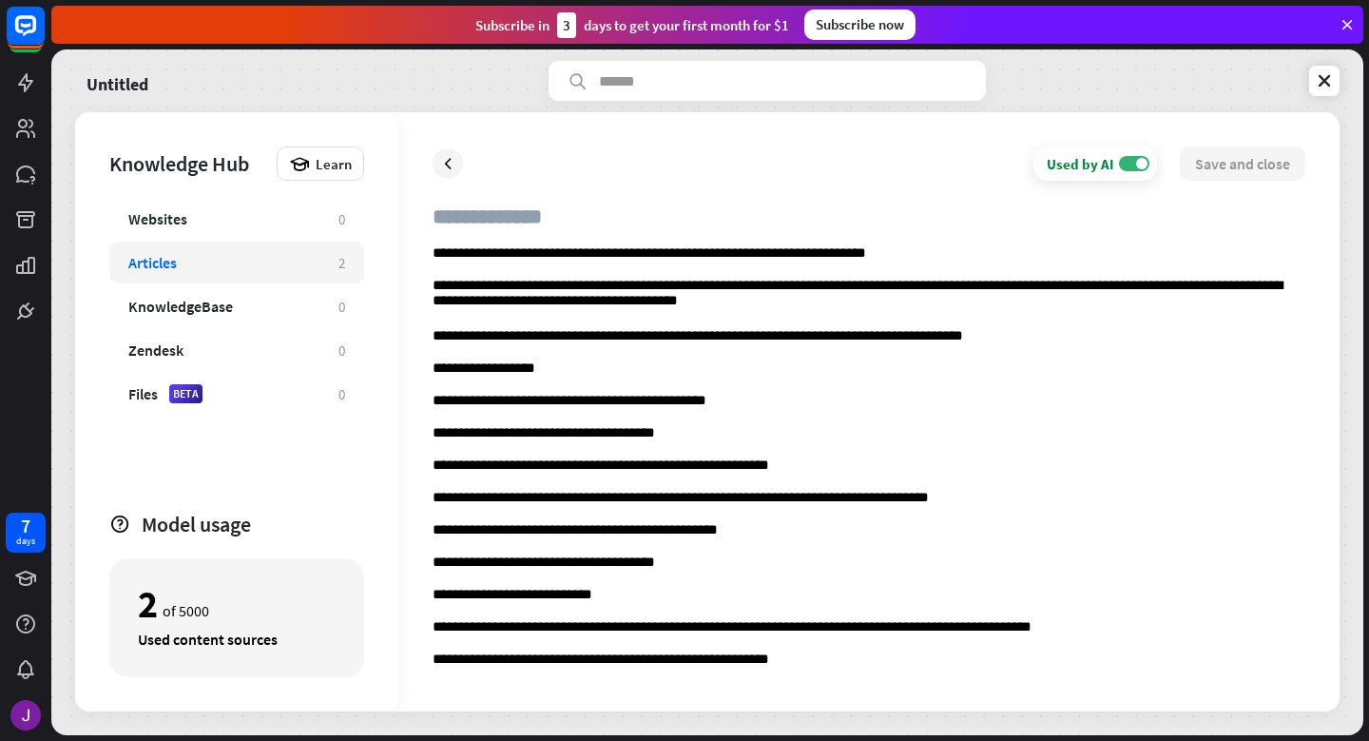
click at [533, 216] on input "text" at bounding box center [869, 224] width 873 height 42
type input "**********"
click at [1244, 171] on button "Save and close" at bounding box center [1243, 163] width 126 height 34
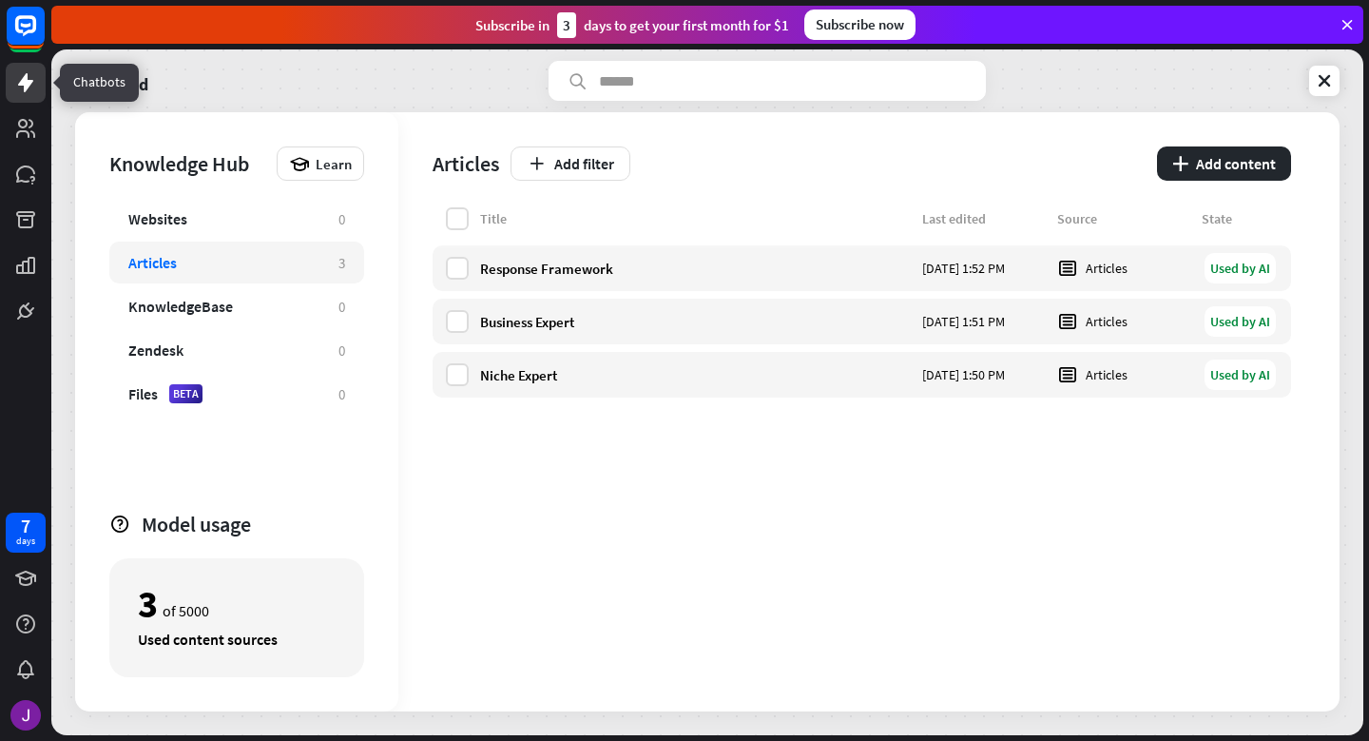
click at [16, 95] on link at bounding box center [26, 83] width 40 height 40
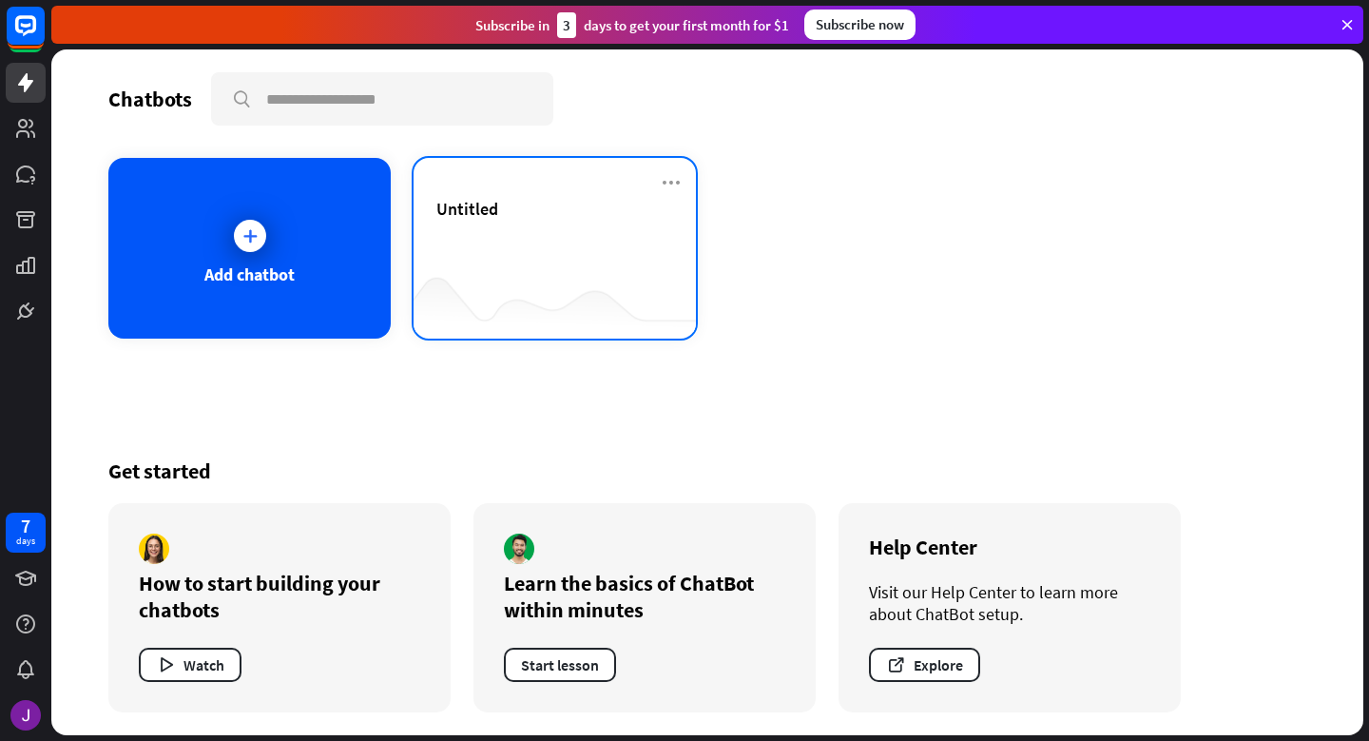
click at [471, 249] on div "Untitled" at bounding box center [554, 231] width 237 height 67
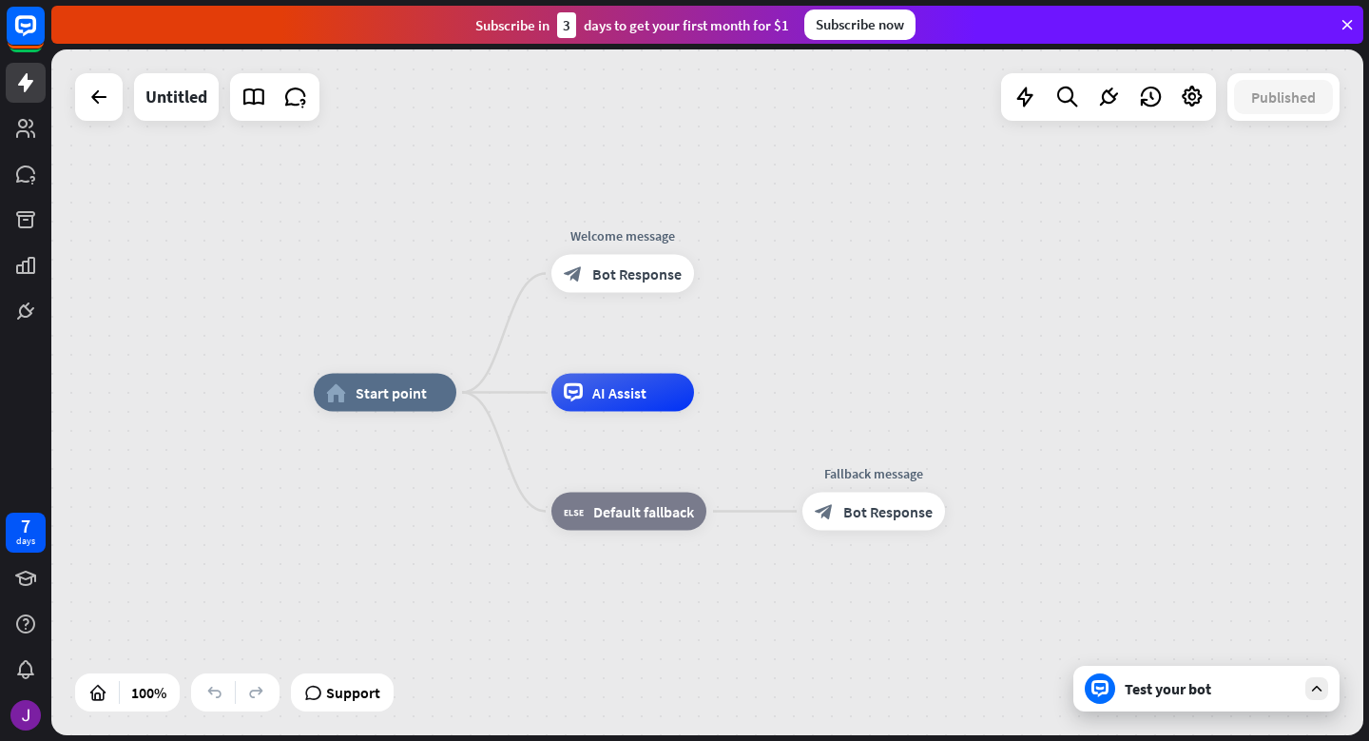
click at [1176, 696] on div "Test your bot" at bounding box center [1210, 688] width 171 height 19
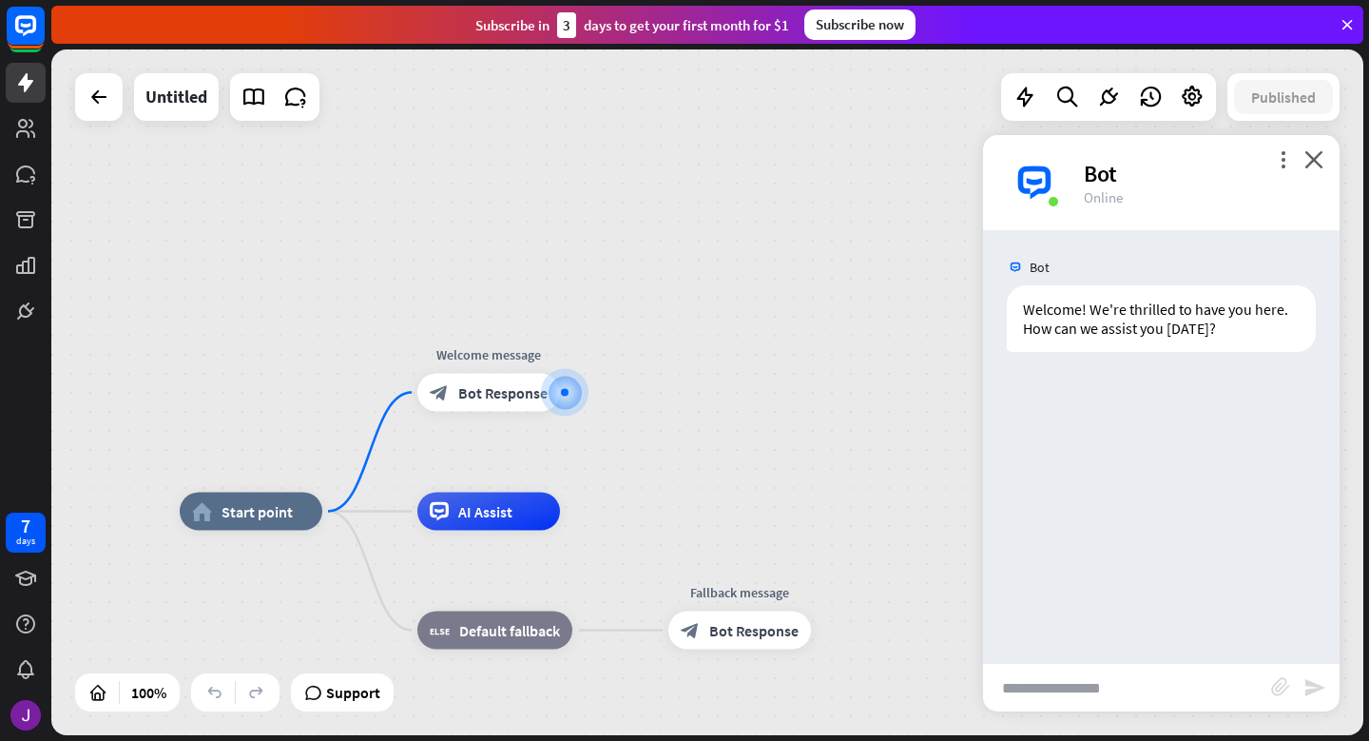
click at [1029, 688] on input "text" at bounding box center [1127, 688] width 288 height 48
type input "**********"
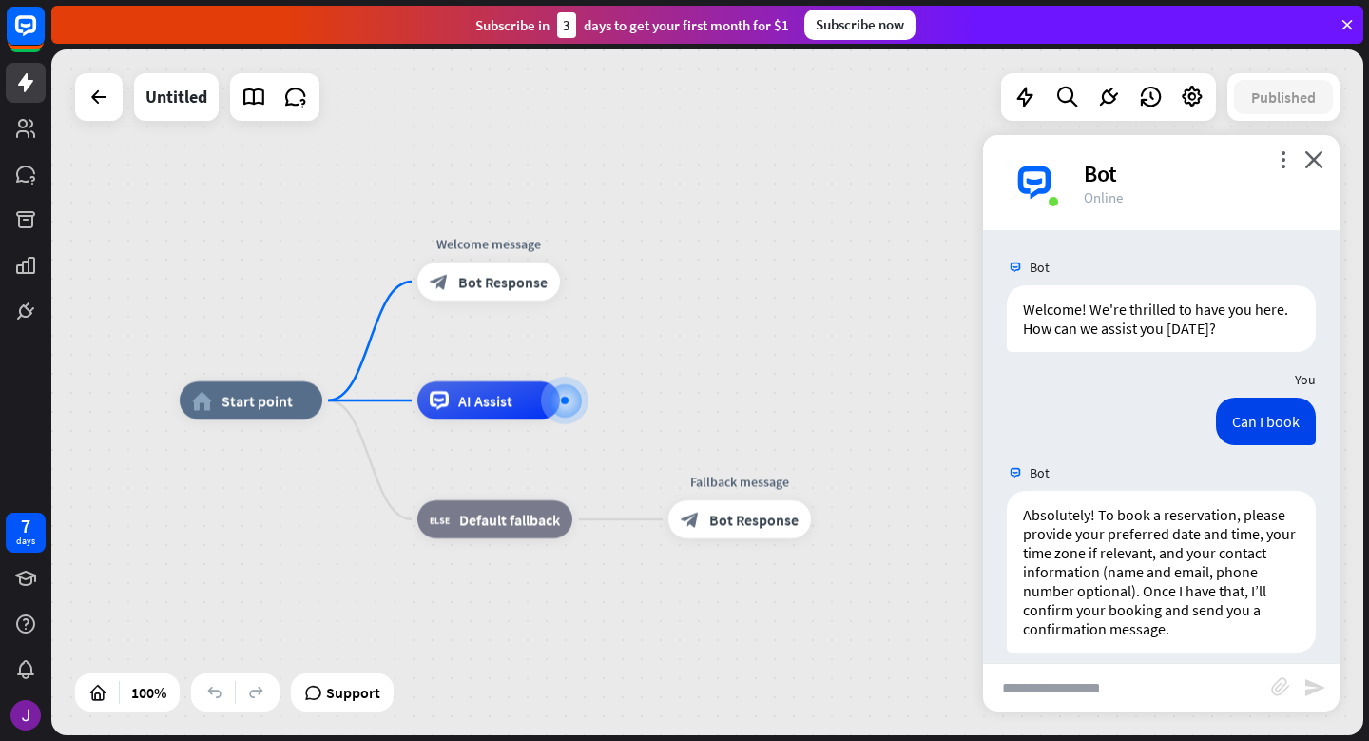
scroll to position [18, 0]
